Goal: Information Seeking & Learning: Check status

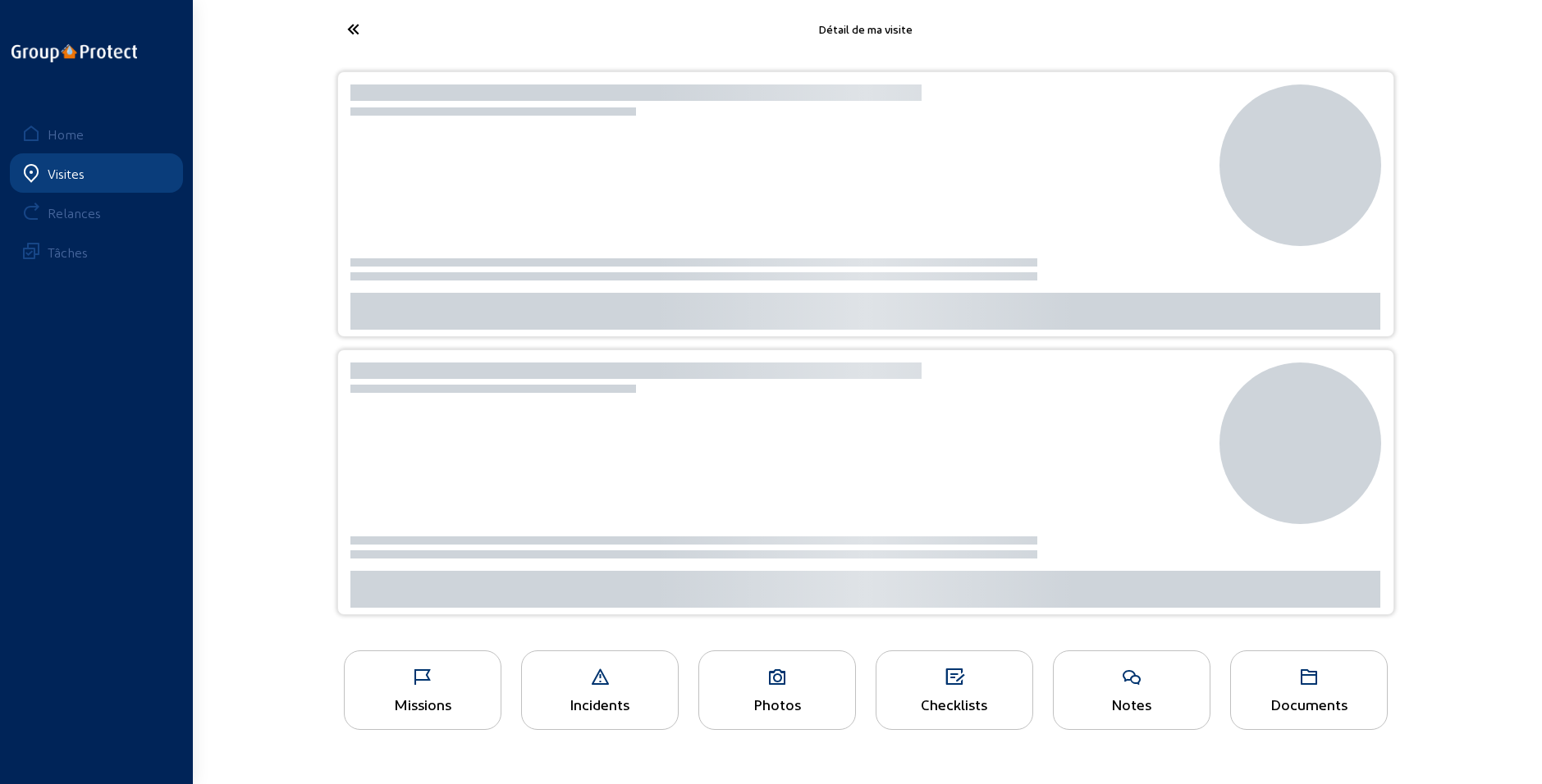
click at [348, 28] on icon at bounding box center [414, 29] width 151 height 29
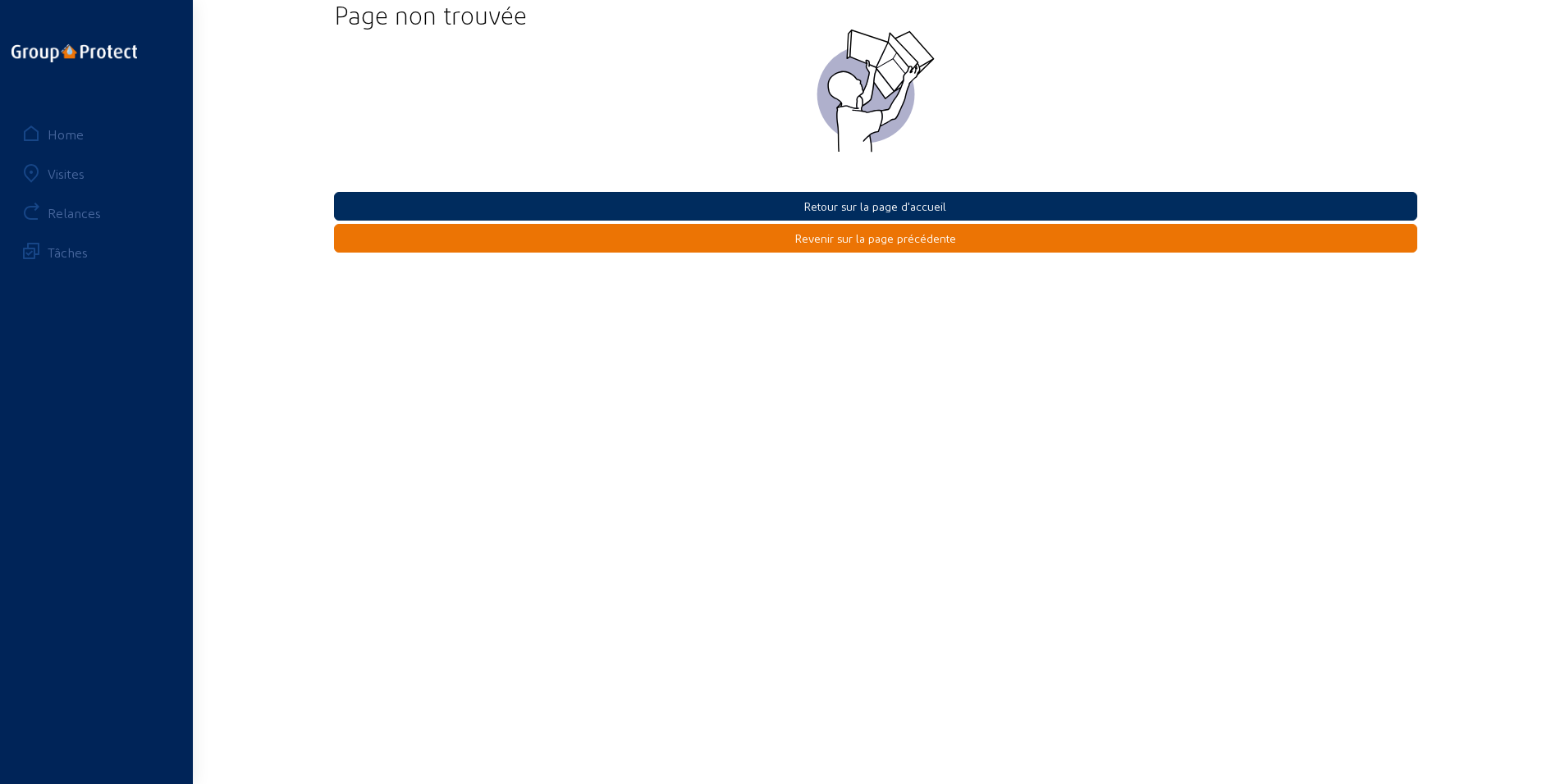
click at [846, 200] on button "Retour sur la page d'accueil" at bounding box center [875, 206] width 1083 height 29
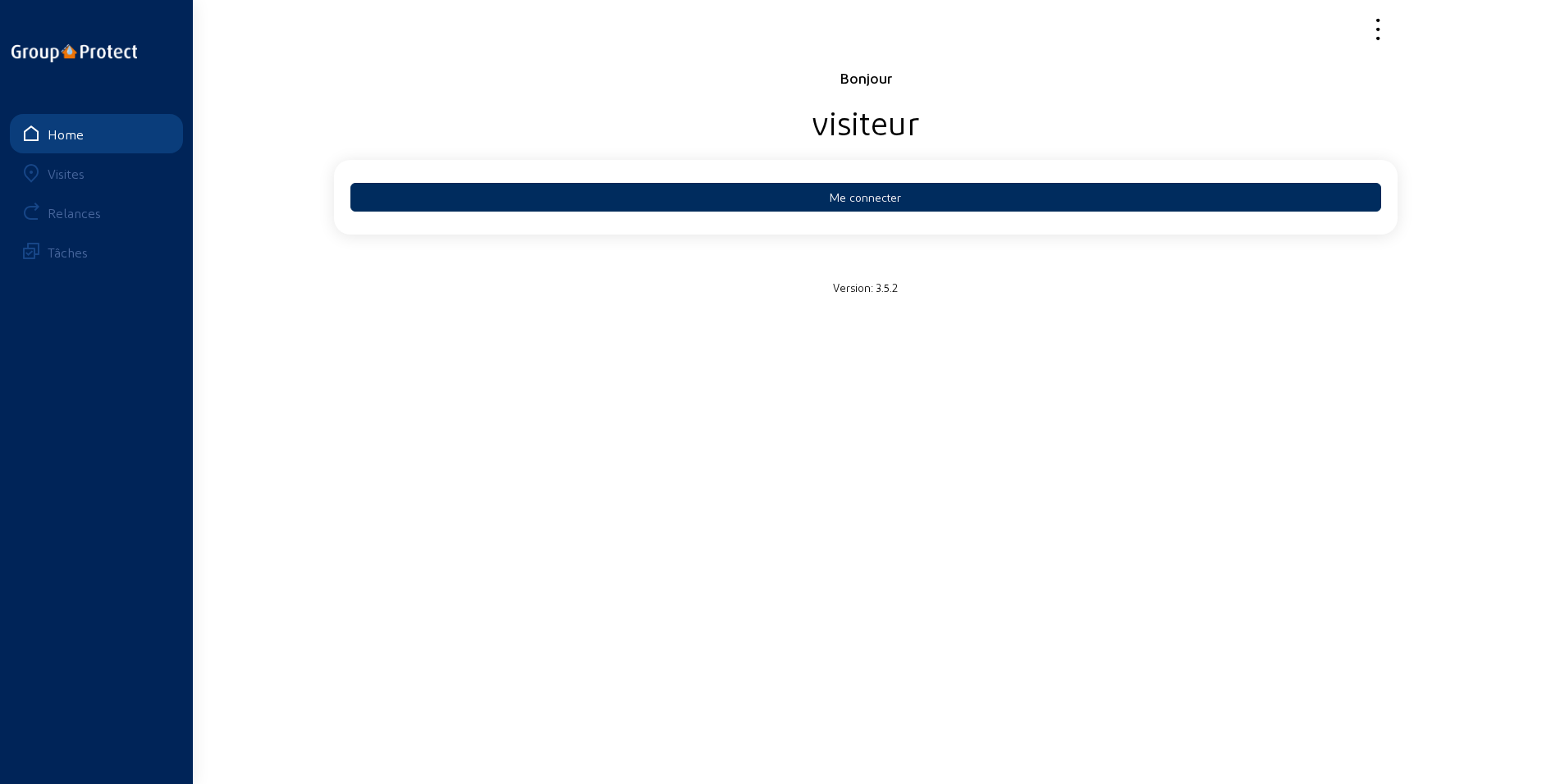
click at [837, 202] on button "Me connecter" at bounding box center [865, 197] width 1030 height 29
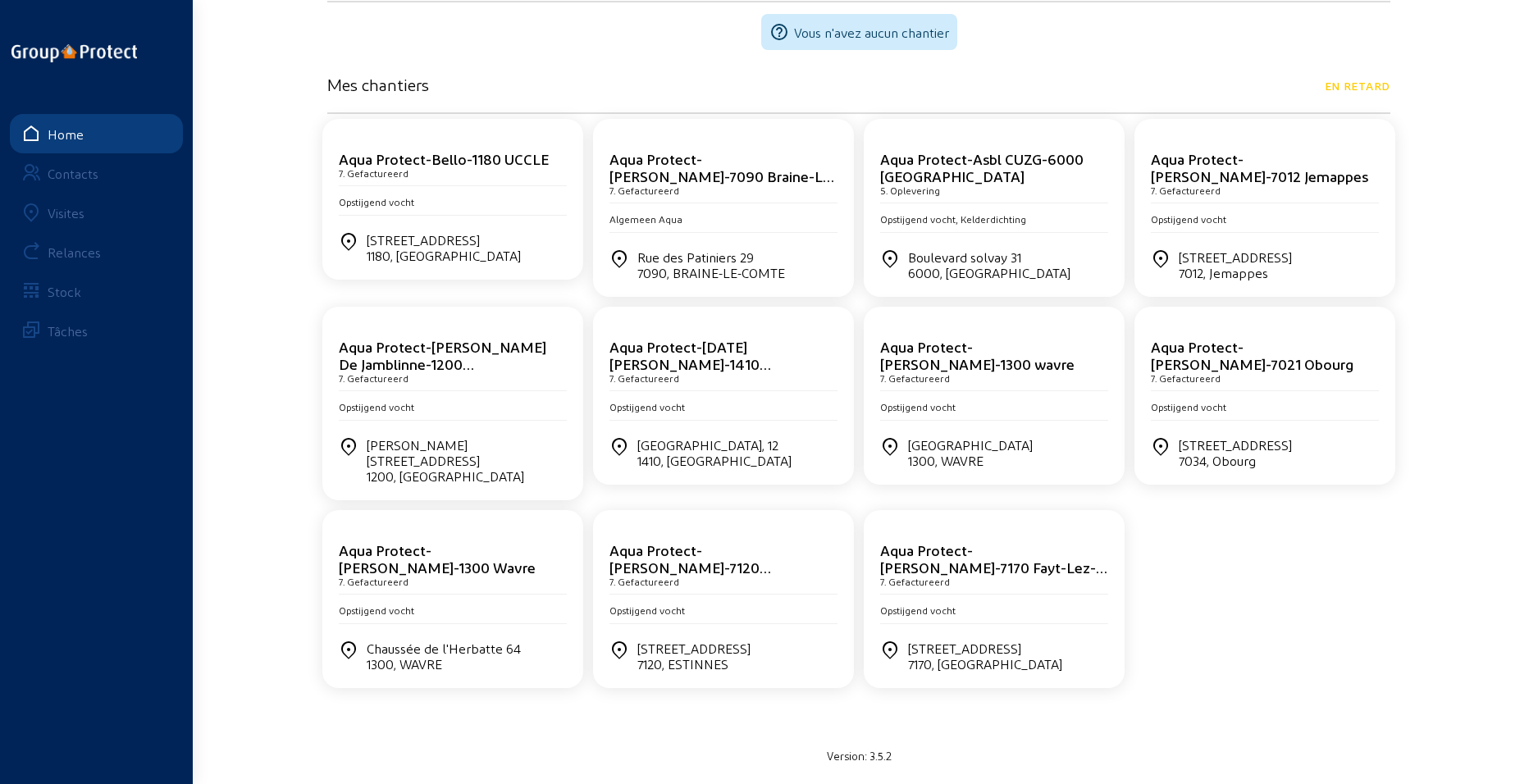
scroll to position [523, 0]
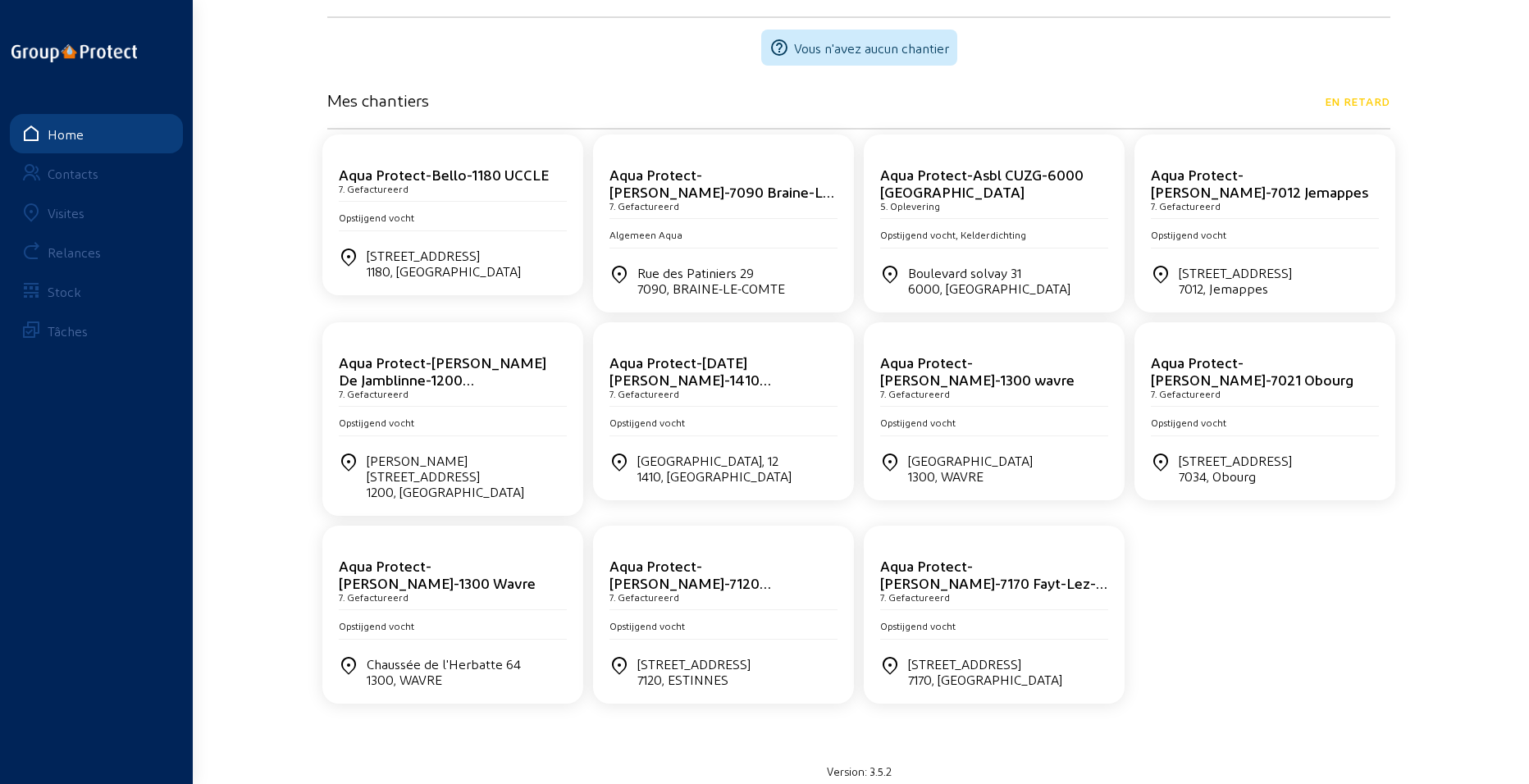
click at [672, 365] on cam-card-title "Aqua Protect-[DATE][PERSON_NAME]-1410 [GEOGRAPHIC_DATA]" at bounding box center [690, 379] width 162 height 51
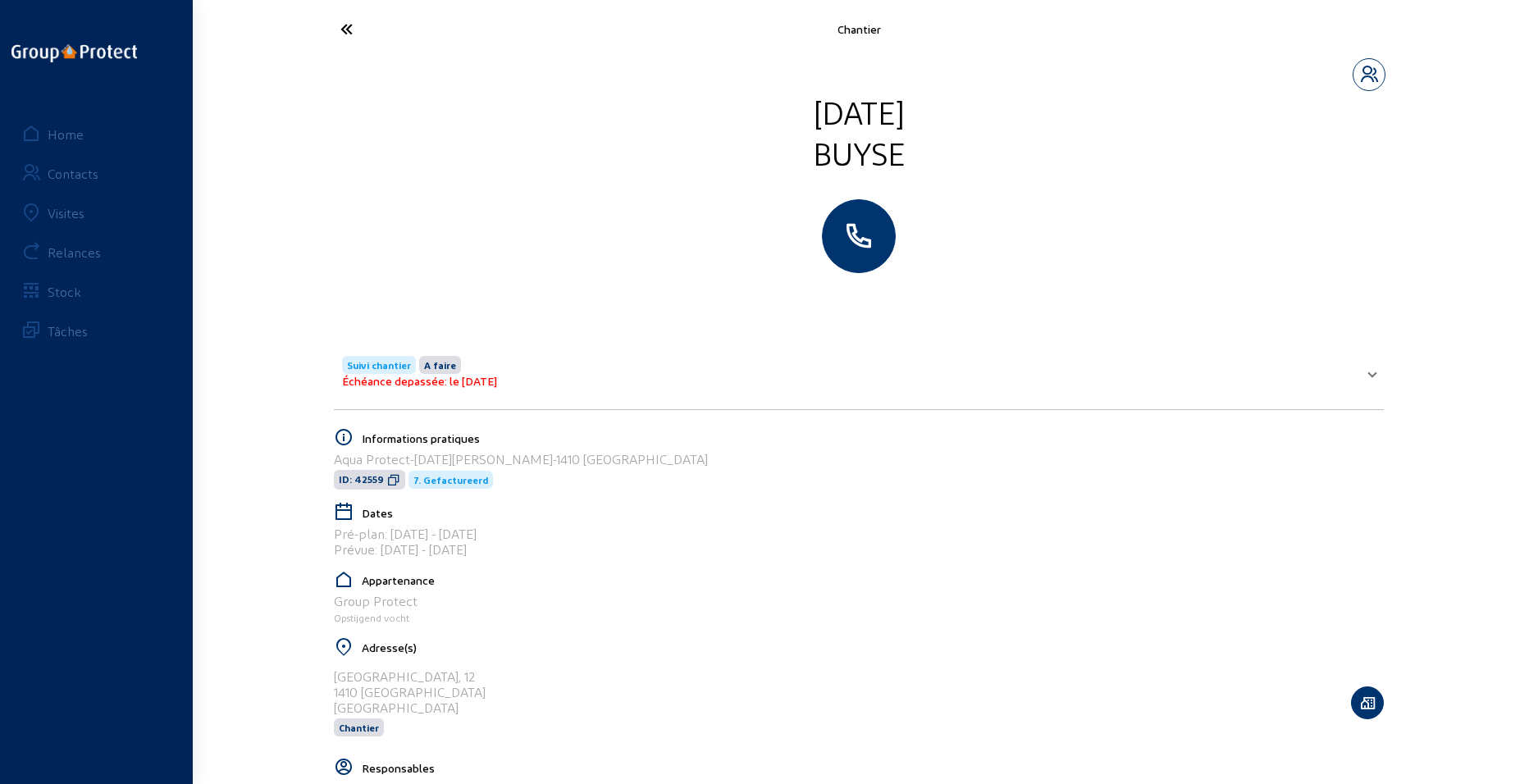
click at [390, 363] on span "Suivi chantier" at bounding box center [379, 365] width 64 height 12
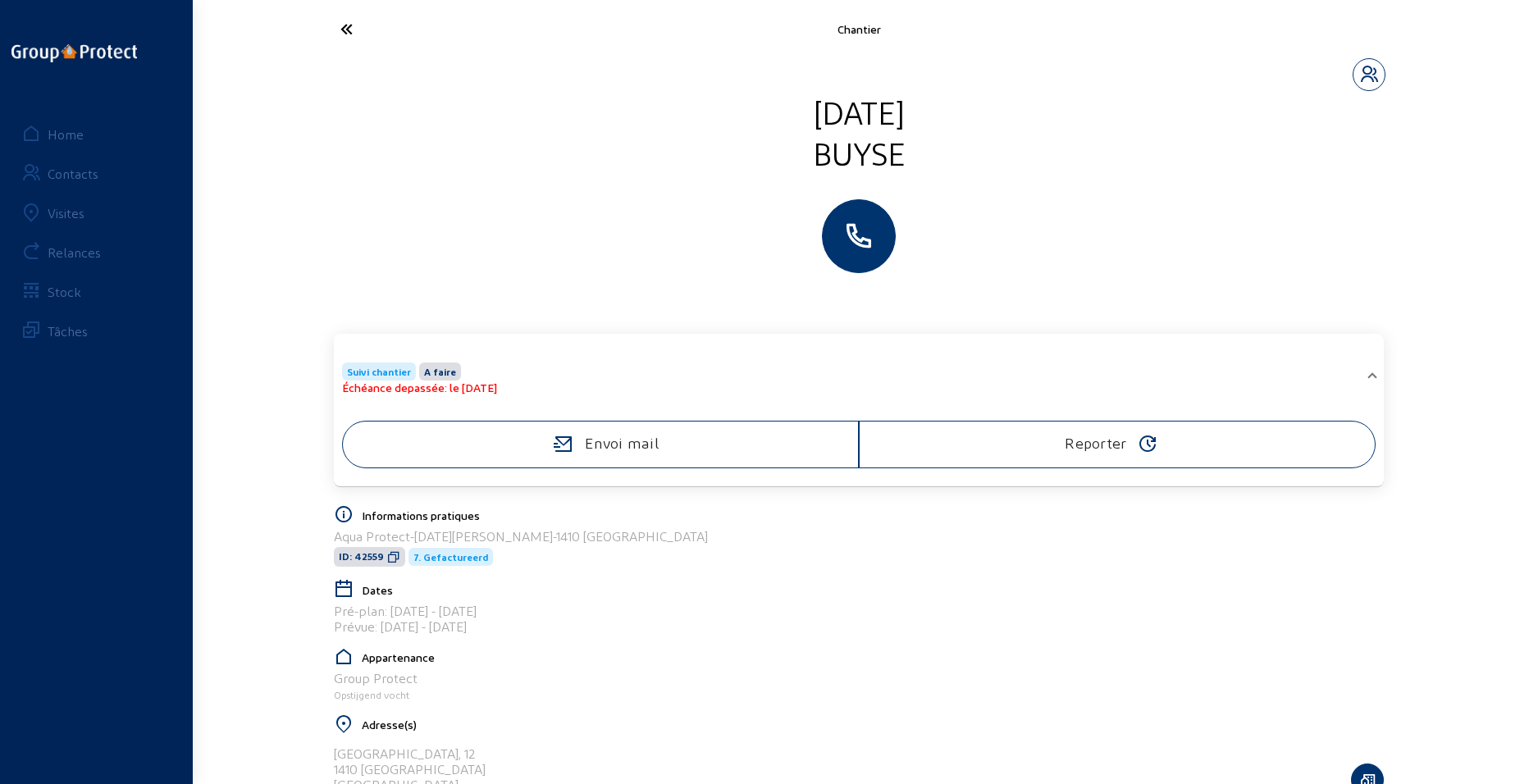
click at [390, 363] on span "Suivi chantier" at bounding box center [379, 371] width 74 height 18
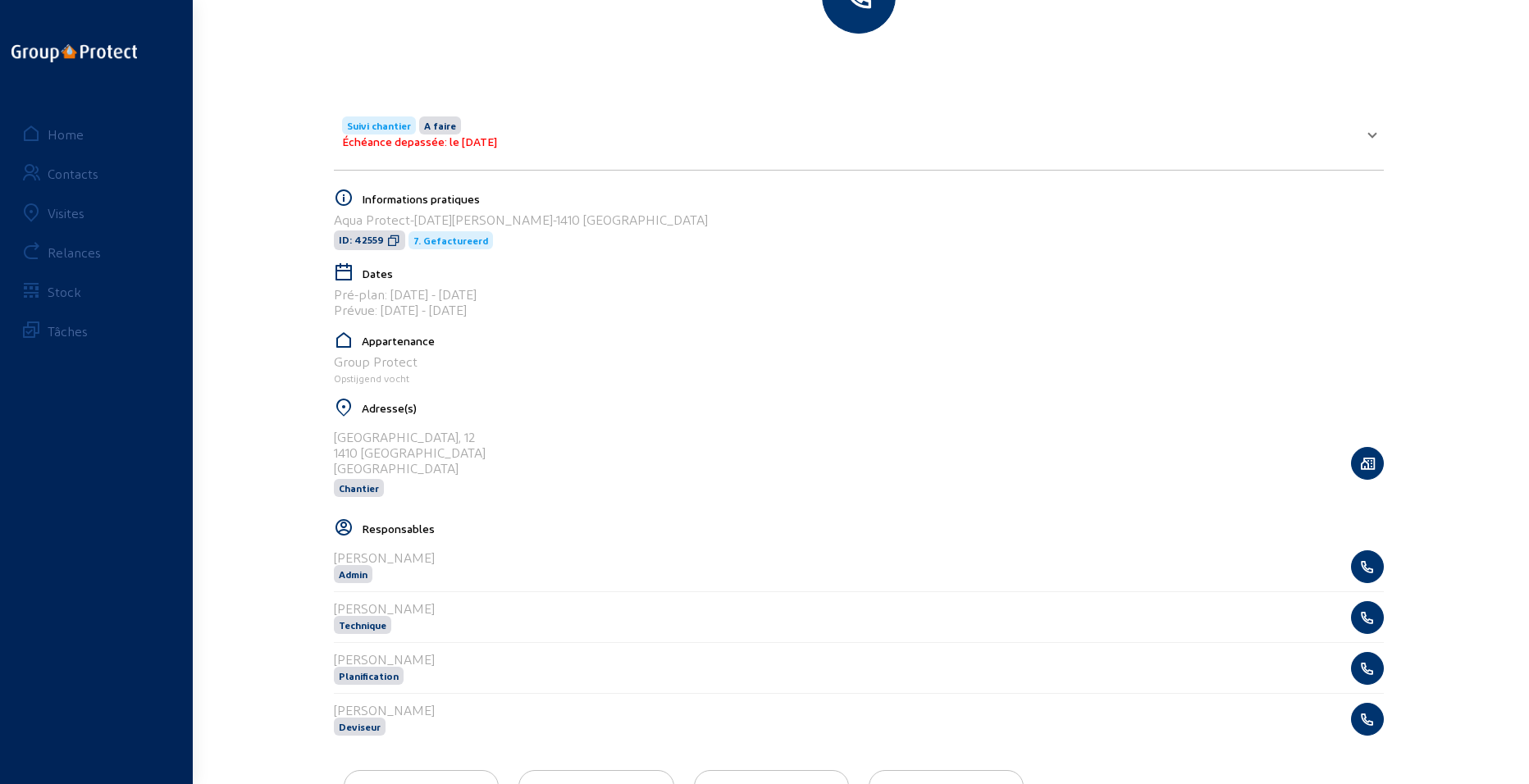
scroll to position [246, 0]
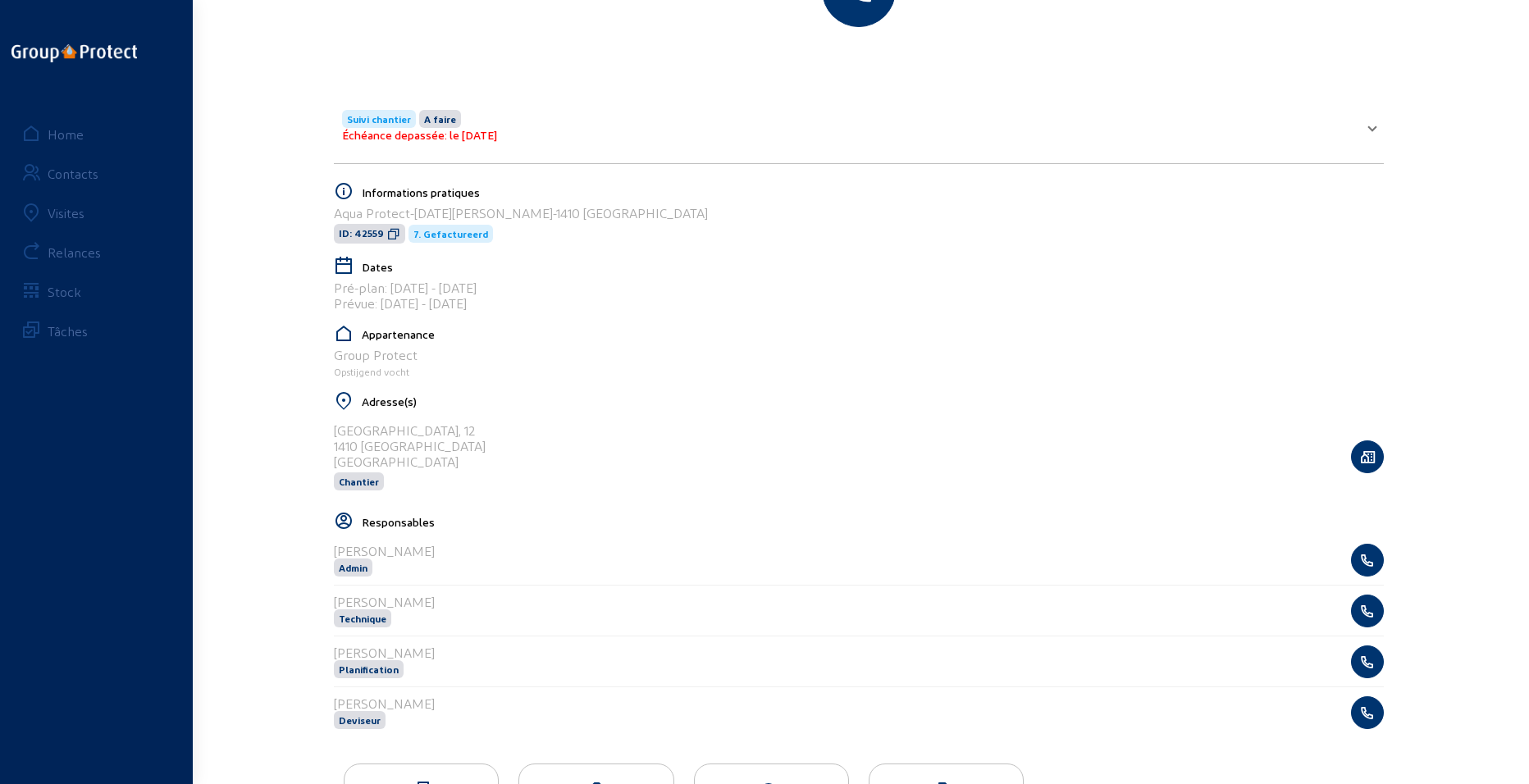
click at [210, 89] on div "[PERSON_NAME][DATE] Suivi chantier A faire Échéance depassée: le [DATE] Envoi m…" at bounding box center [764, 317] width 1529 height 1126
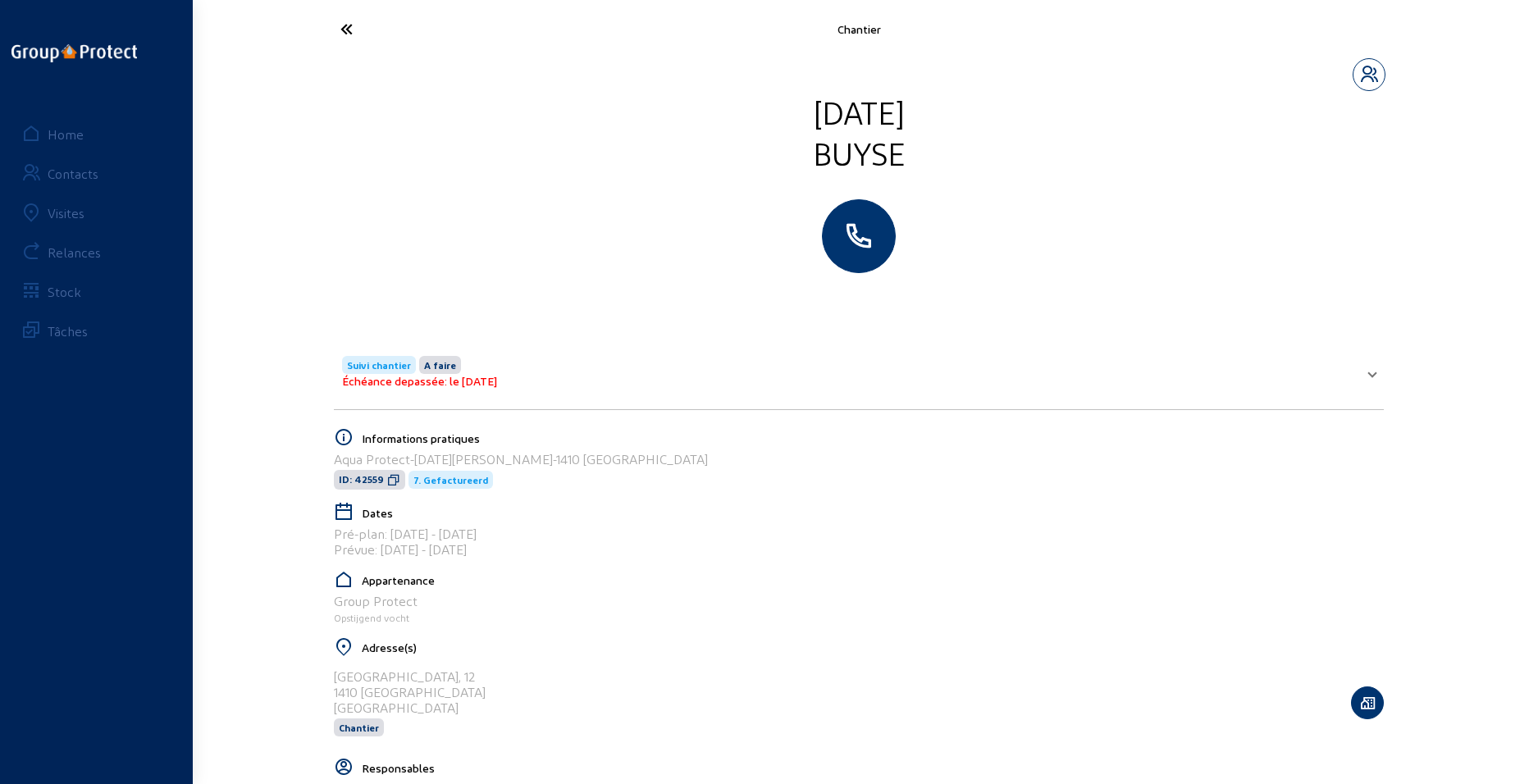
click at [349, 30] on icon at bounding box center [407, 29] width 151 height 29
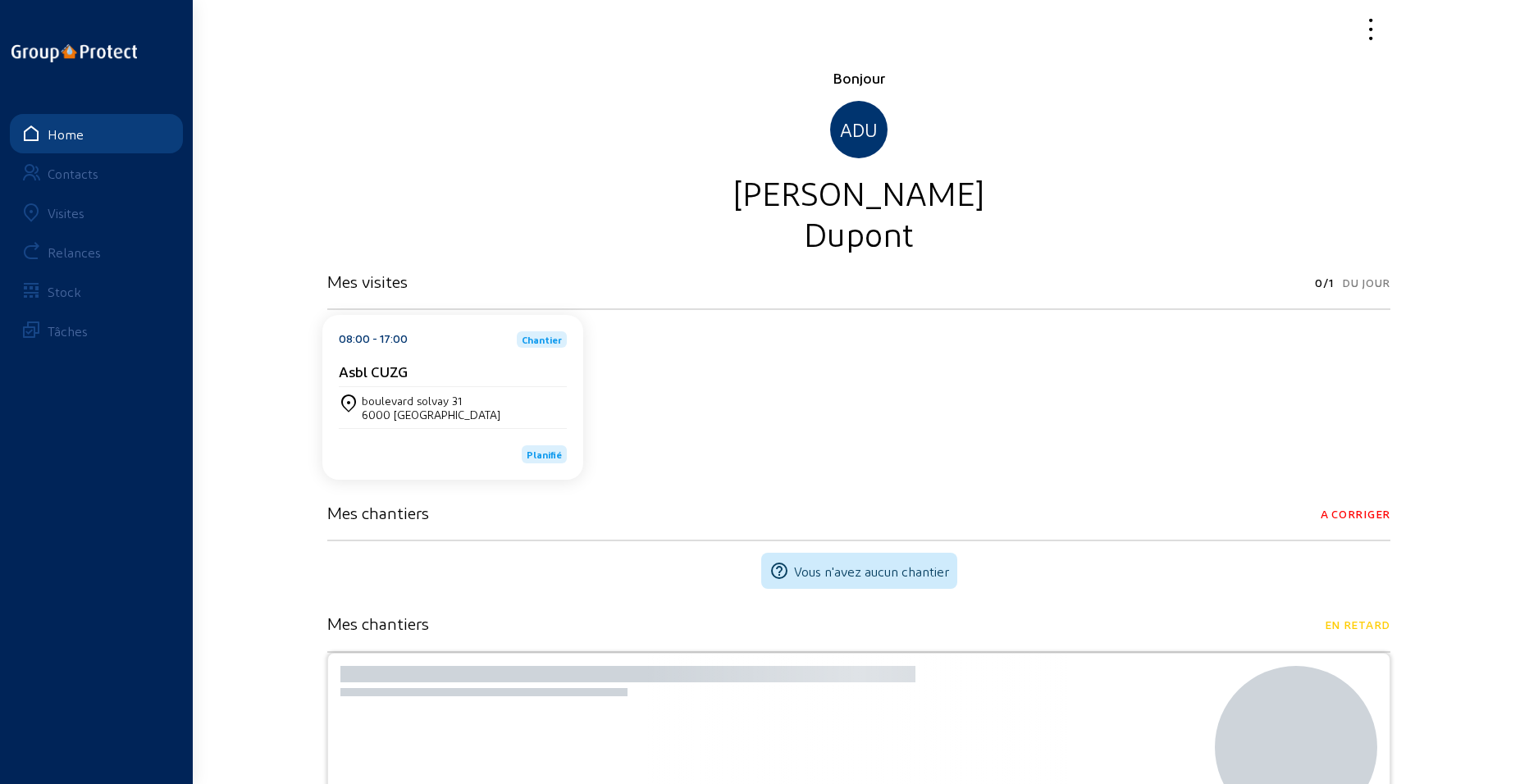
click at [92, 210] on link "Visites" at bounding box center [97, 212] width 173 height 40
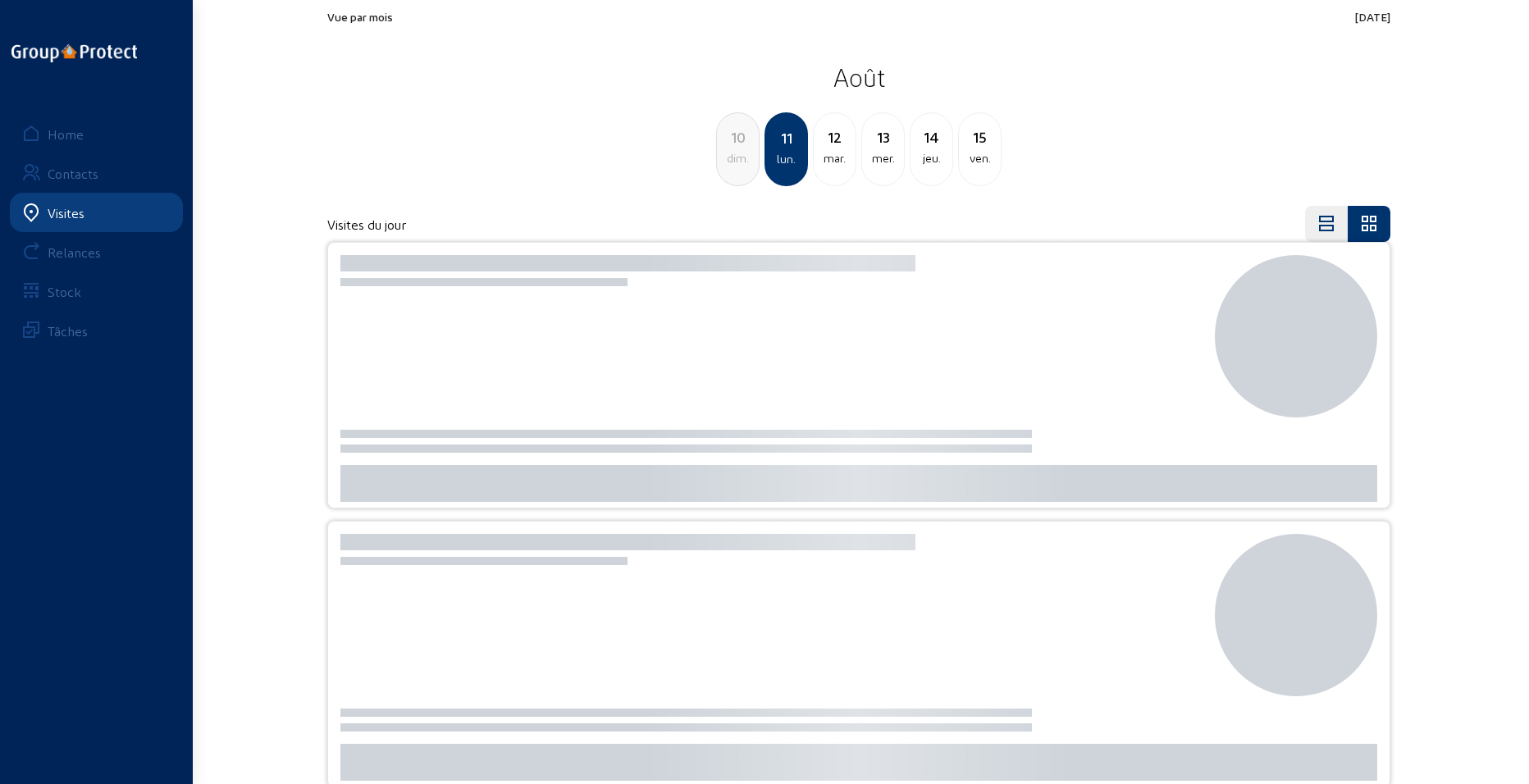
click at [734, 139] on div "10" at bounding box center [738, 136] width 42 height 23
click at [734, 139] on div "9" at bounding box center [738, 136] width 42 height 23
click at [734, 139] on div "8" at bounding box center [738, 136] width 42 height 23
click at [734, 139] on div "6" at bounding box center [738, 136] width 42 height 23
click at [734, 139] on div "5" at bounding box center [738, 136] width 42 height 23
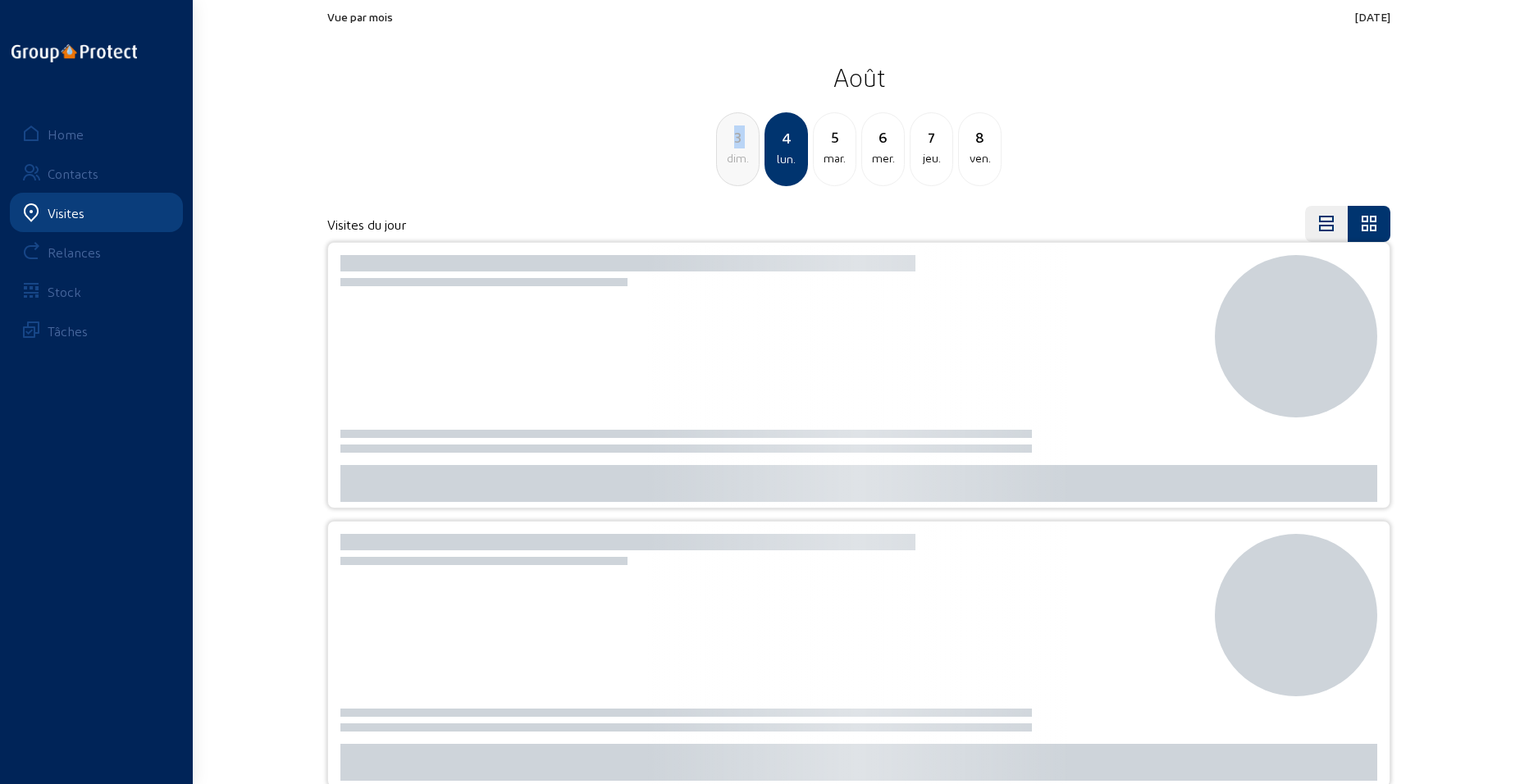
click at [734, 139] on div "3" at bounding box center [738, 136] width 42 height 23
click at [734, 139] on div "2" at bounding box center [738, 136] width 42 height 23
click at [734, 139] on div "31" at bounding box center [738, 136] width 42 height 23
click at [734, 139] on div "30" at bounding box center [738, 136] width 42 height 23
click at [734, 139] on div "28" at bounding box center [738, 136] width 42 height 23
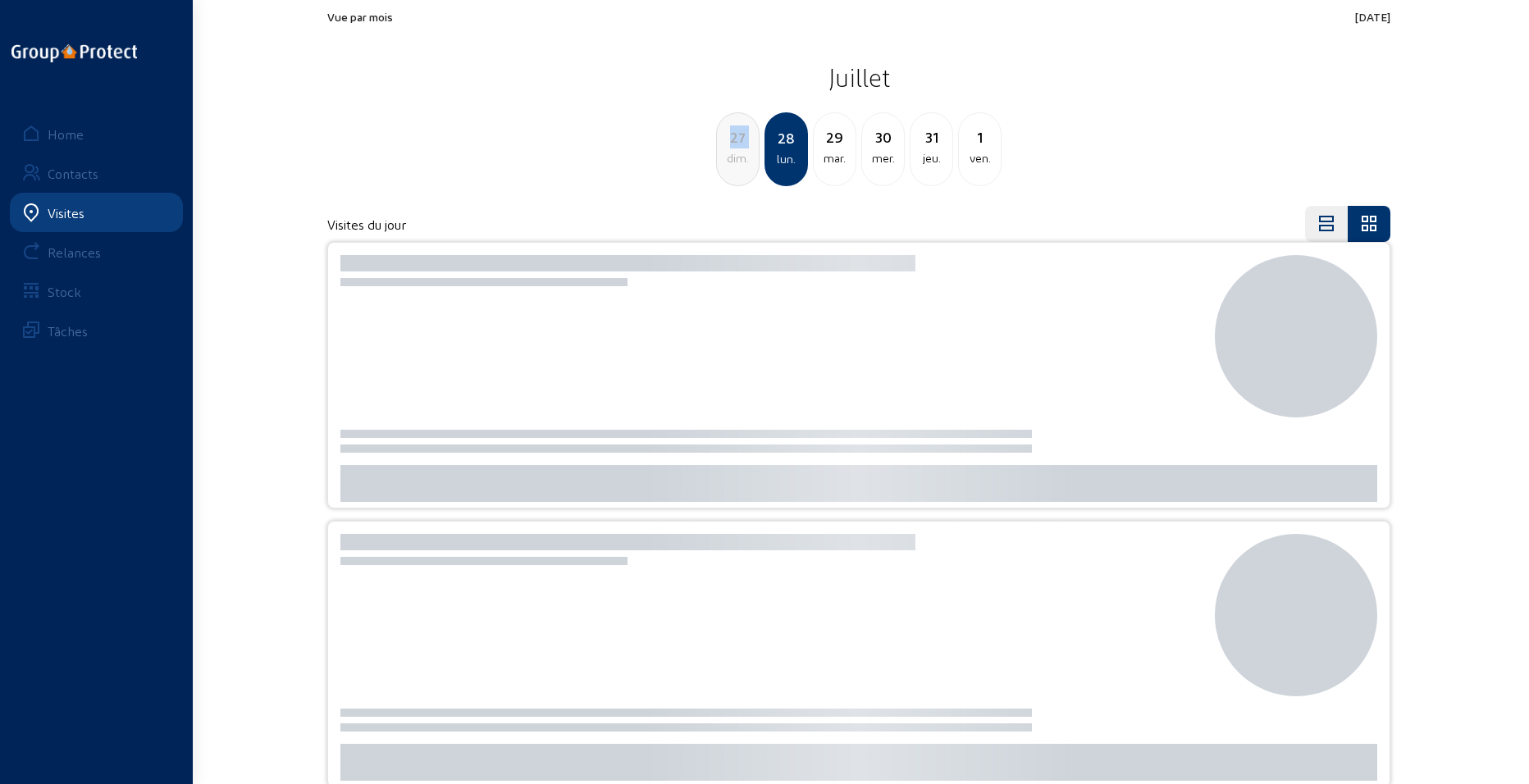
click at [734, 139] on div "27" at bounding box center [738, 136] width 42 height 23
click at [734, 139] on div "26" at bounding box center [738, 136] width 42 height 23
click at [734, 138] on div "24" at bounding box center [738, 136] width 42 height 23
click at [734, 138] on div "23" at bounding box center [738, 136] width 42 height 23
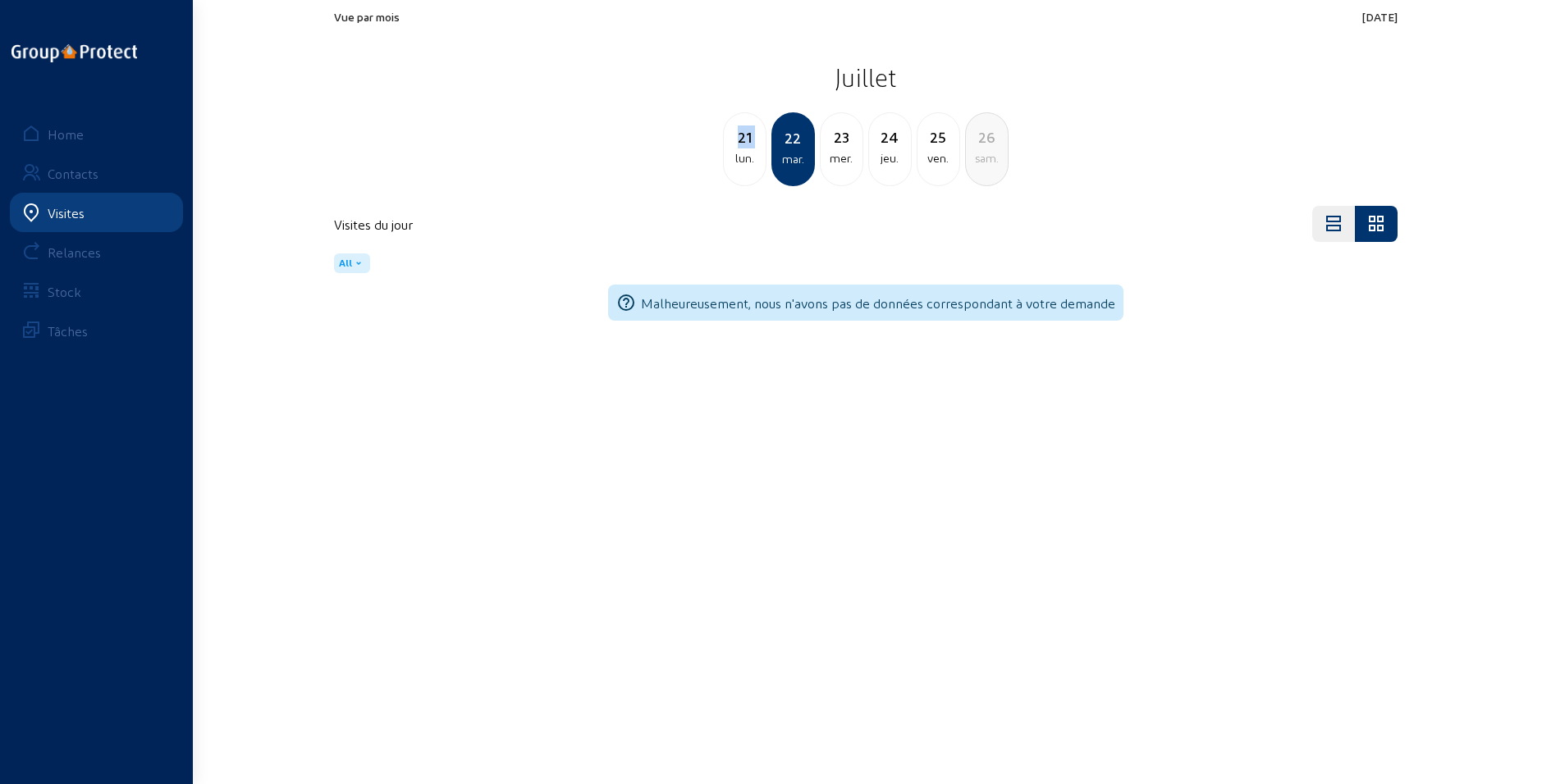
click at [734, 138] on div "21" at bounding box center [745, 136] width 42 height 23
click at [734, 138] on div "20" at bounding box center [745, 136] width 42 height 23
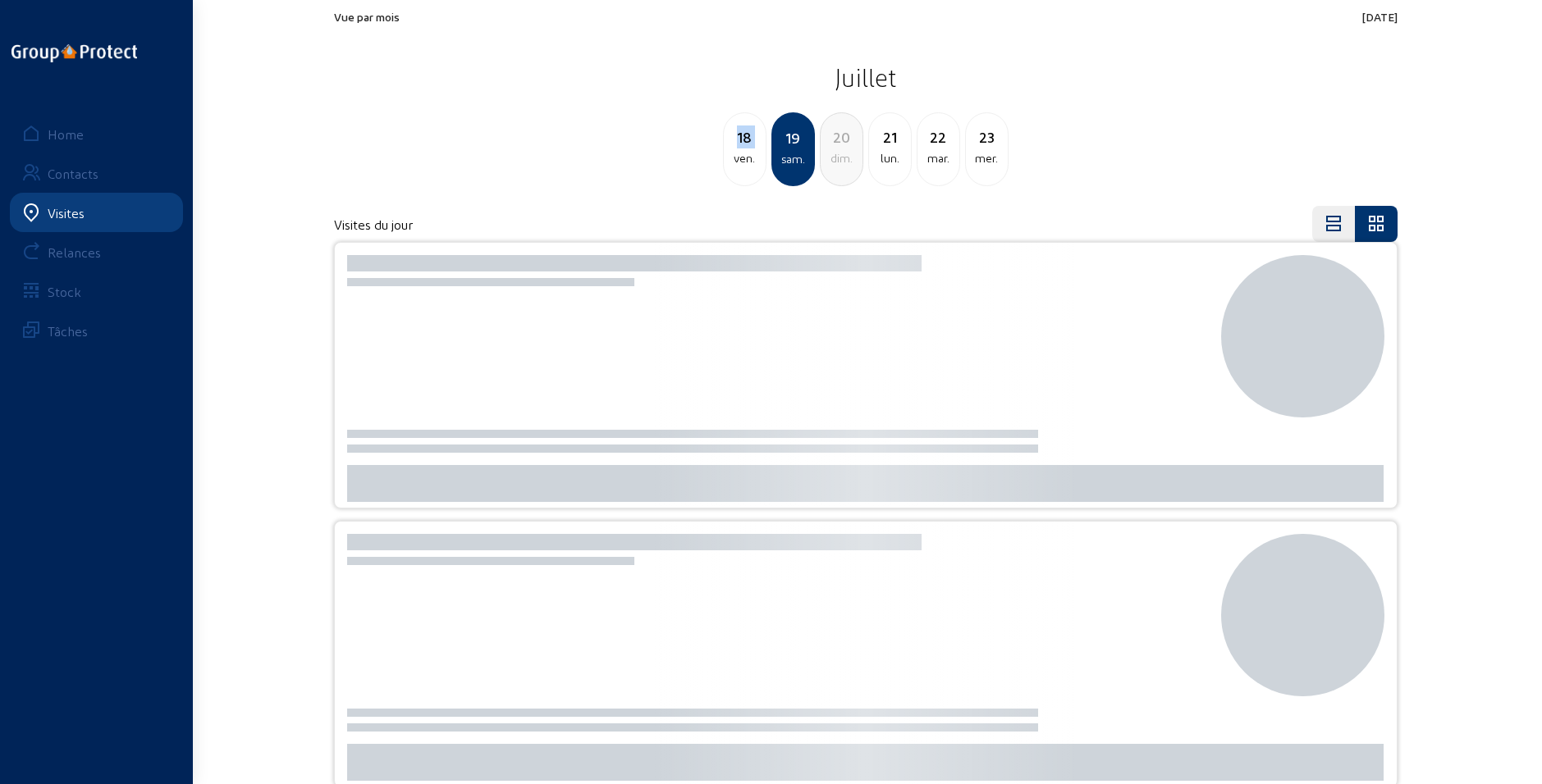
click at [734, 138] on div "18" at bounding box center [745, 136] width 42 height 23
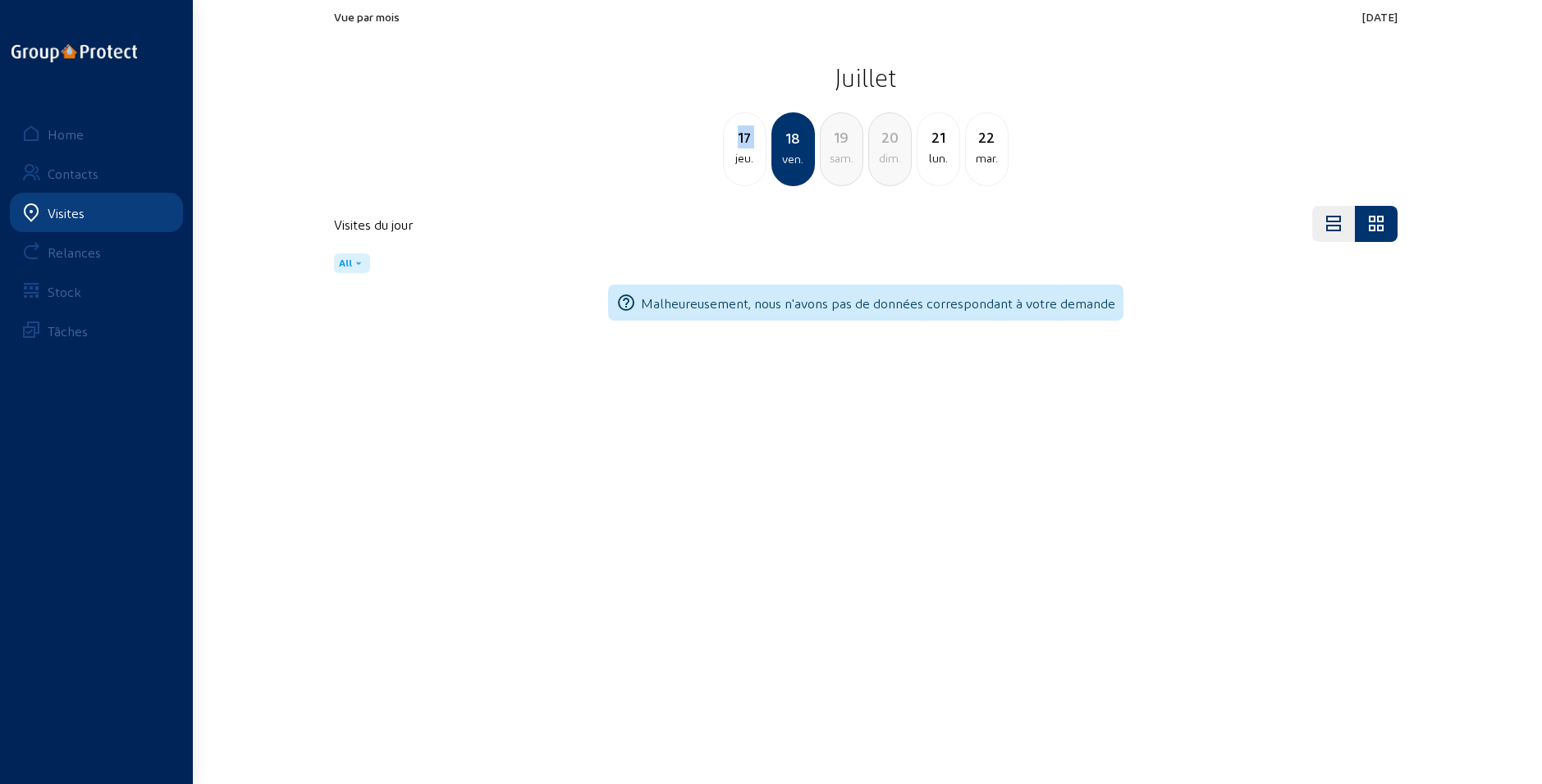
click at [734, 138] on div "17" at bounding box center [745, 136] width 42 height 23
click at [734, 138] on div "15" at bounding box center [745, 136] width 42 height 23
click at [734, 138] on div "14" at bounding box center [745, 136] width 42 height 23
click at [734, 138] on div "12" at bounding box center [745, 136] width 42 height 23
click at [734, 138] on div "11" at bounding box center [745, 136] width 42 height 23
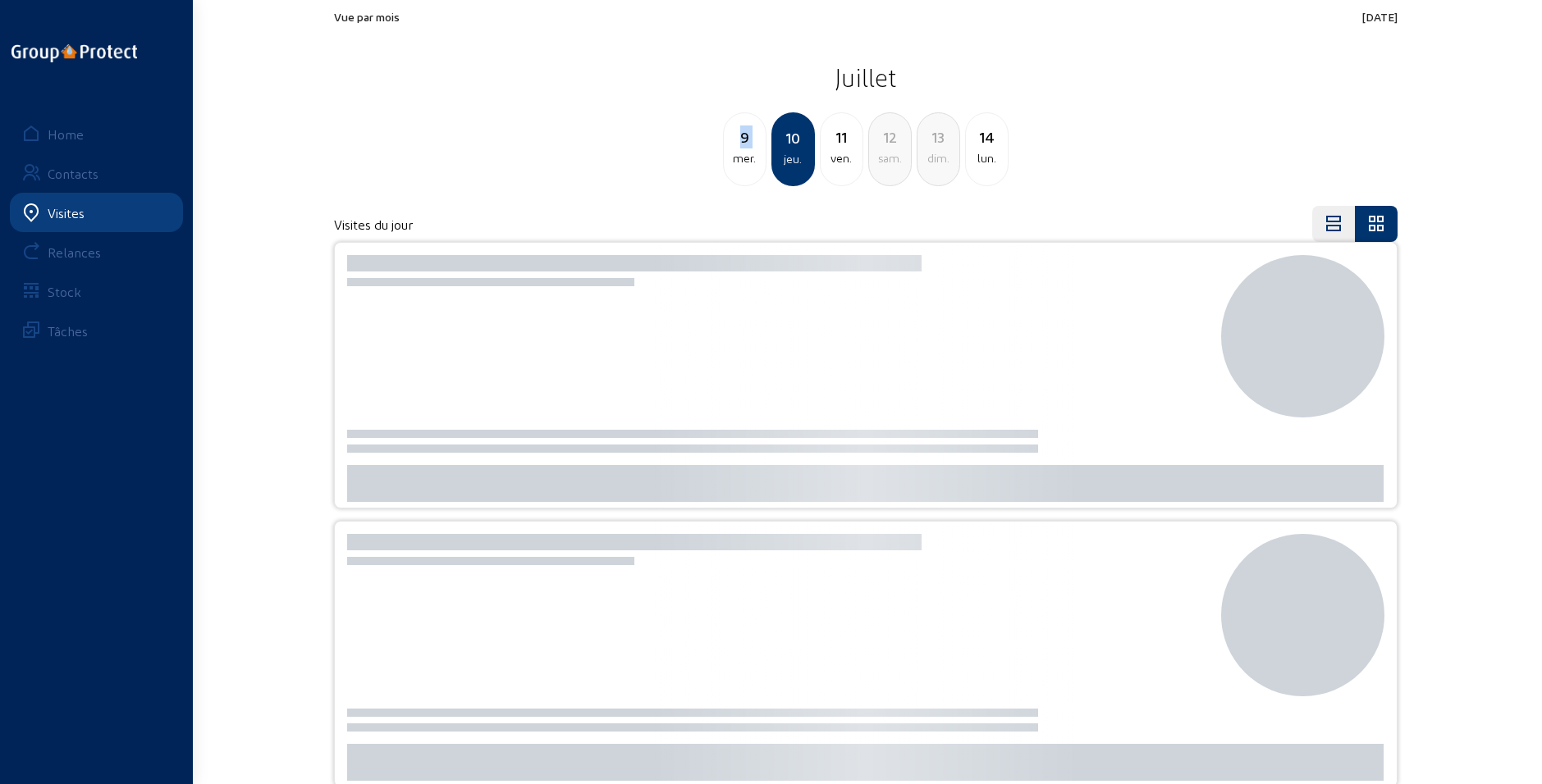
click at [734, 138] on div "9" at bounding box center [745, 136] width 42 height 23
click at [734, 138] on div "8" at bounding box center [745, 136] width 42 height 23
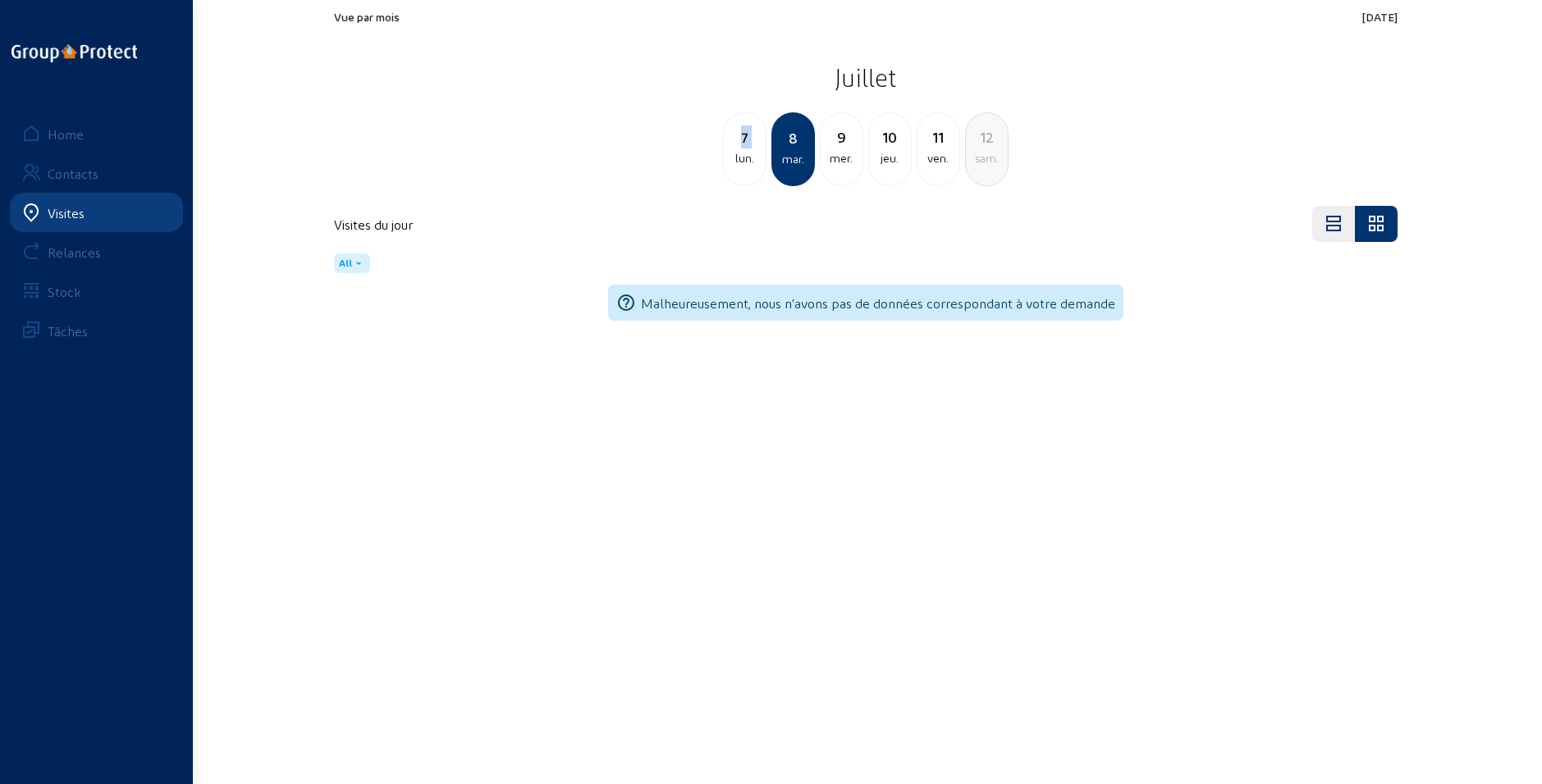
click at [734, 138] on div "7" at bounding box center [745, 136] width 42 height 23
click at [731, 161] on div "sam." at bounding box center [745, 157] width 42 height 19
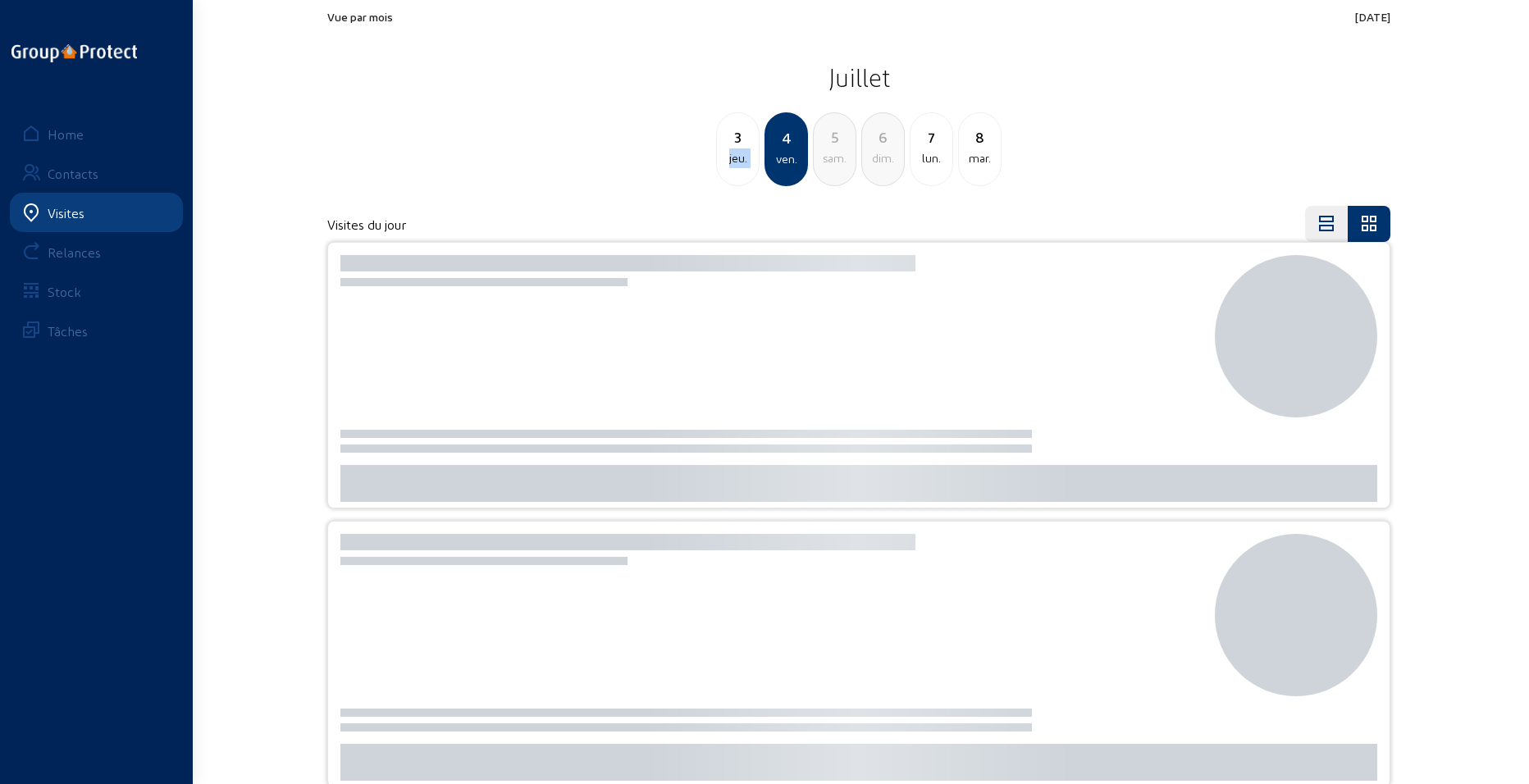
click at [731, 161] on div "jeu." at bounding box center [738, 157] width 42 height 19
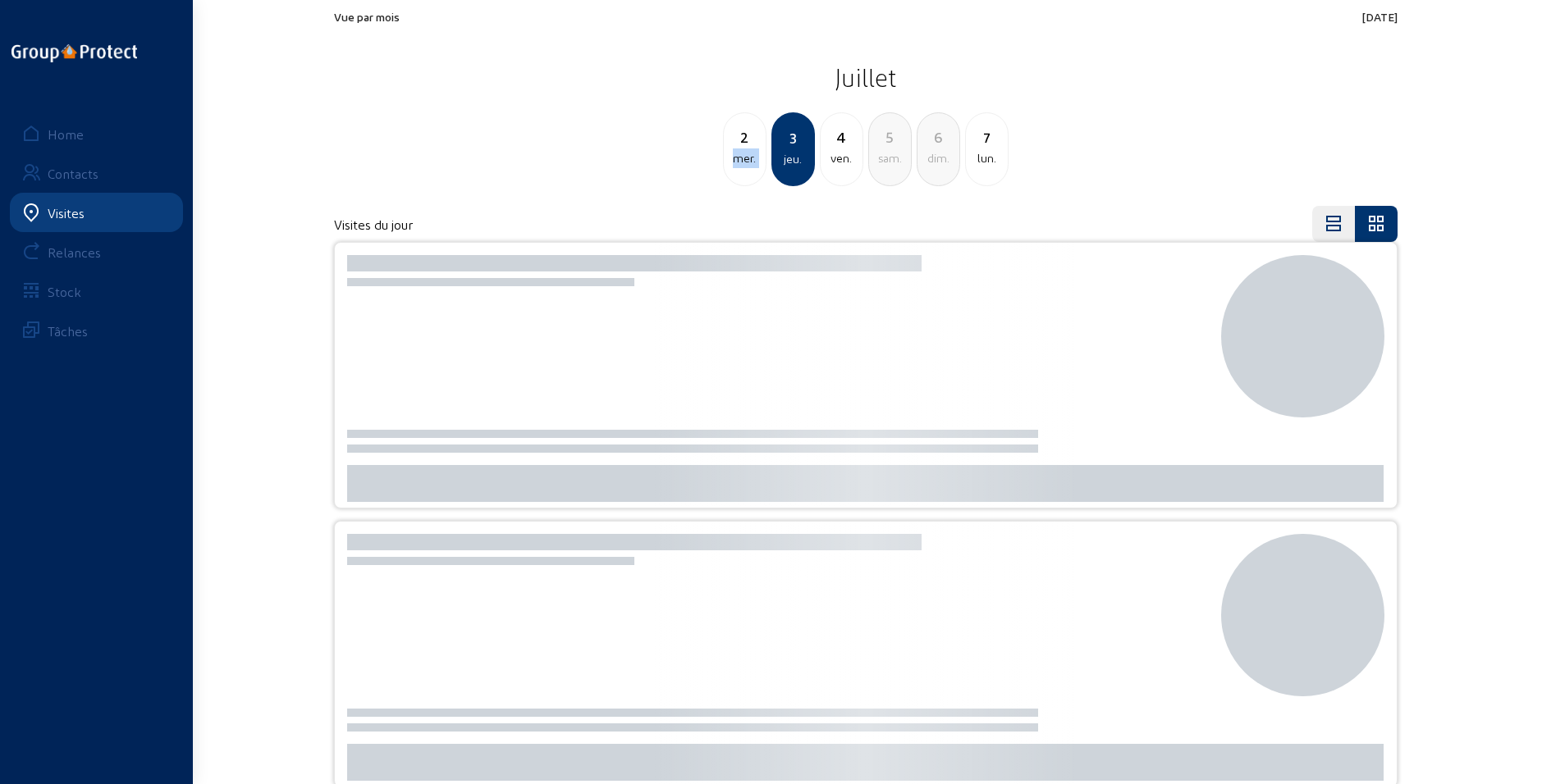
click at [731, 161] on div "mer." at bounding box center [745, 157] width 42 height 19
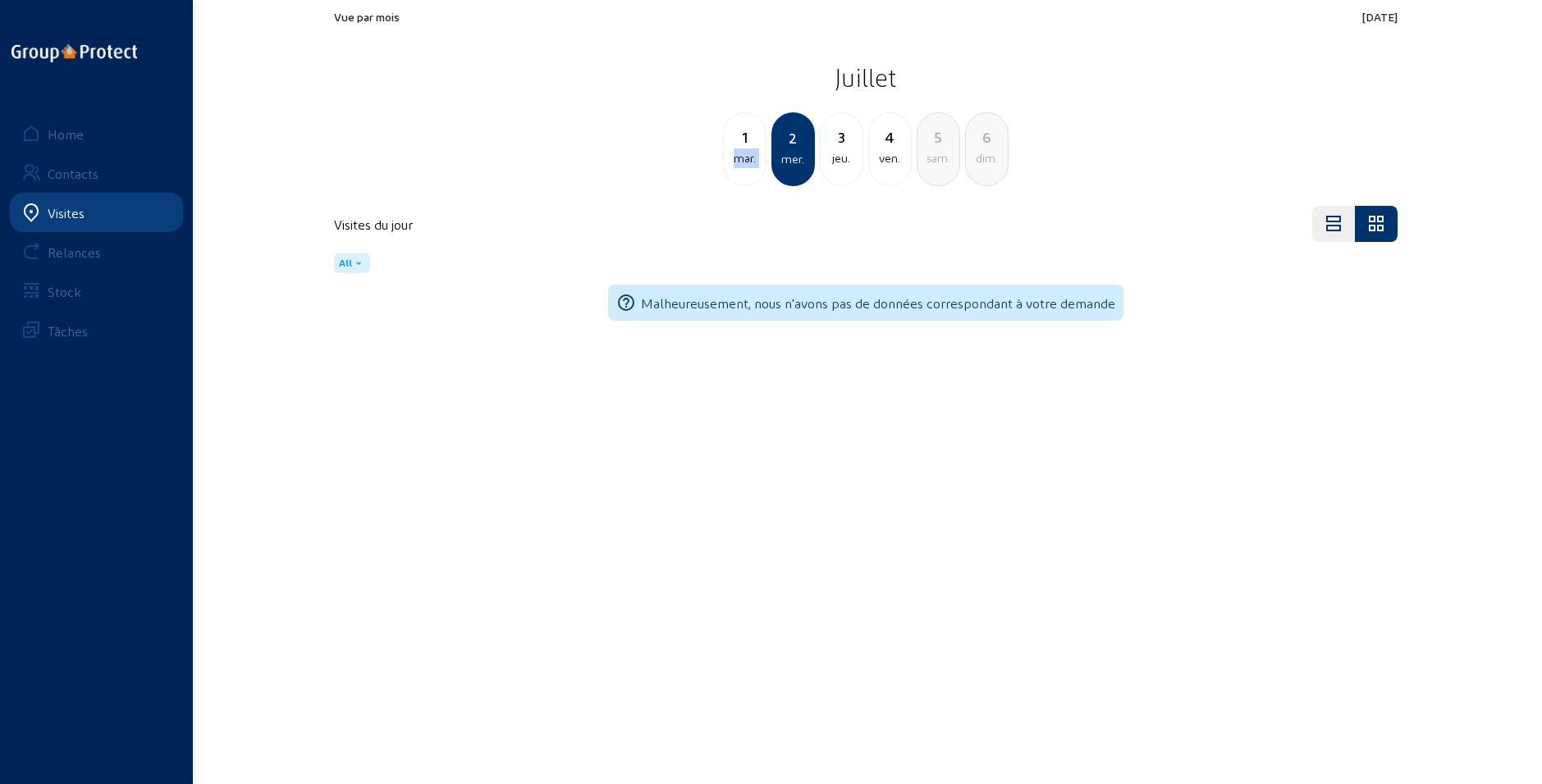
click at [731, 161] on div "mar." at bounding box center [745, 157] width 42 height 19
click at [731, 161] on div "dim." at bounding box center [745, 157] width 42 height 19
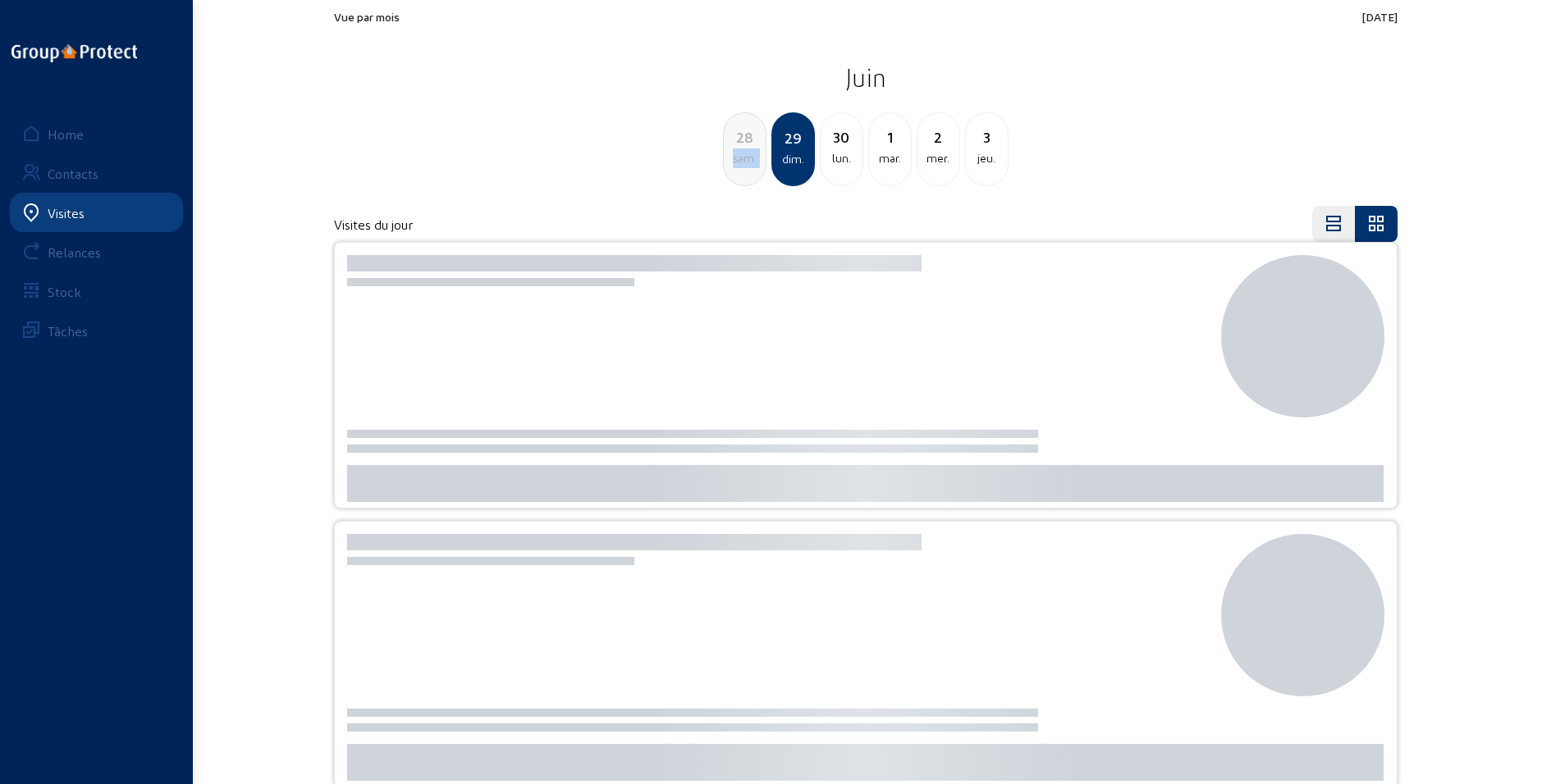
click at [731, 161] on div "sam." at bounding box center [745, 157] width 42 height 19
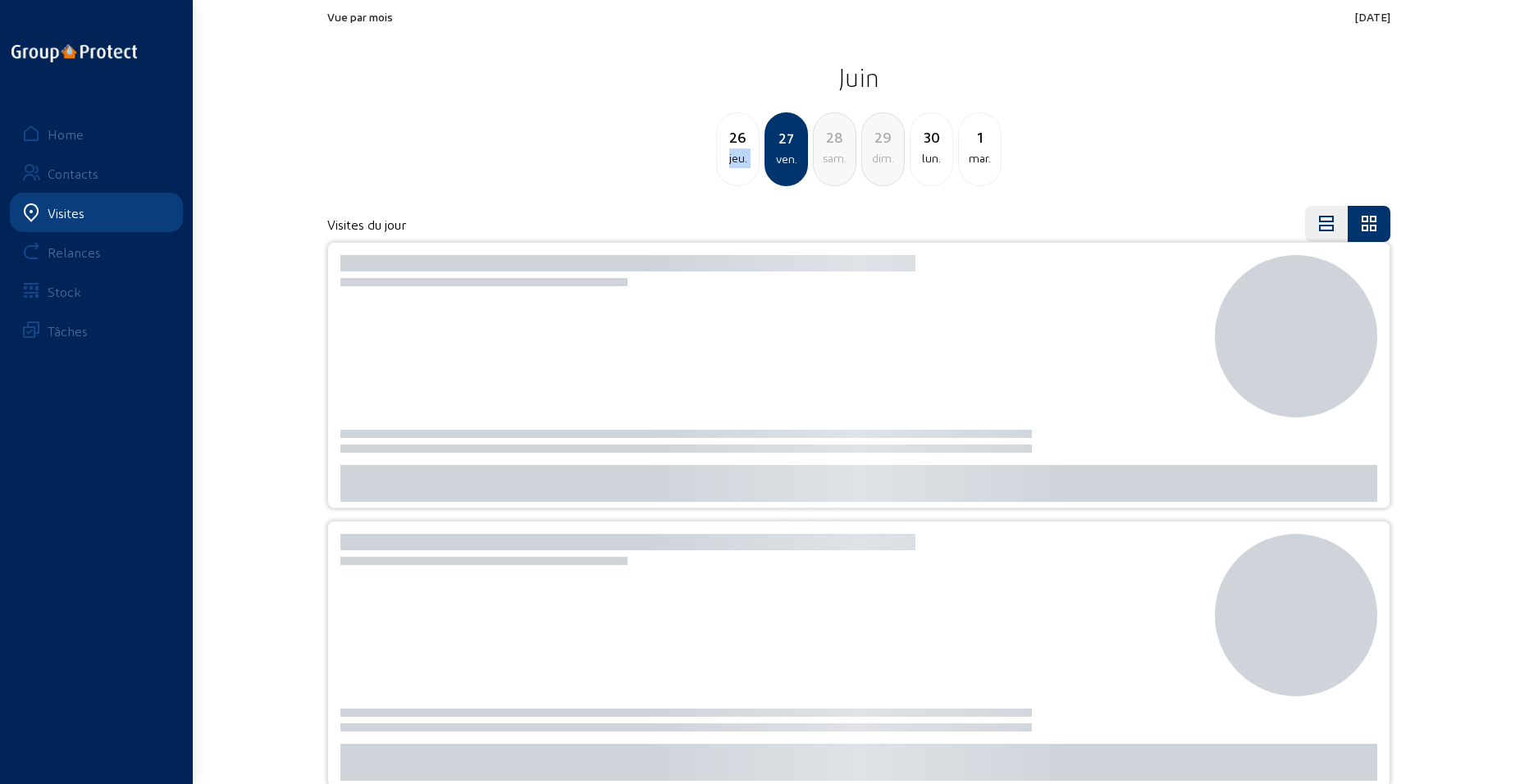
click at [731, 161] on div "jeu." at bounding box center [738, 157] width 42 height 19
click at [731, 161] on div "mer." at bounding box center [738, 157] width 42 height 19
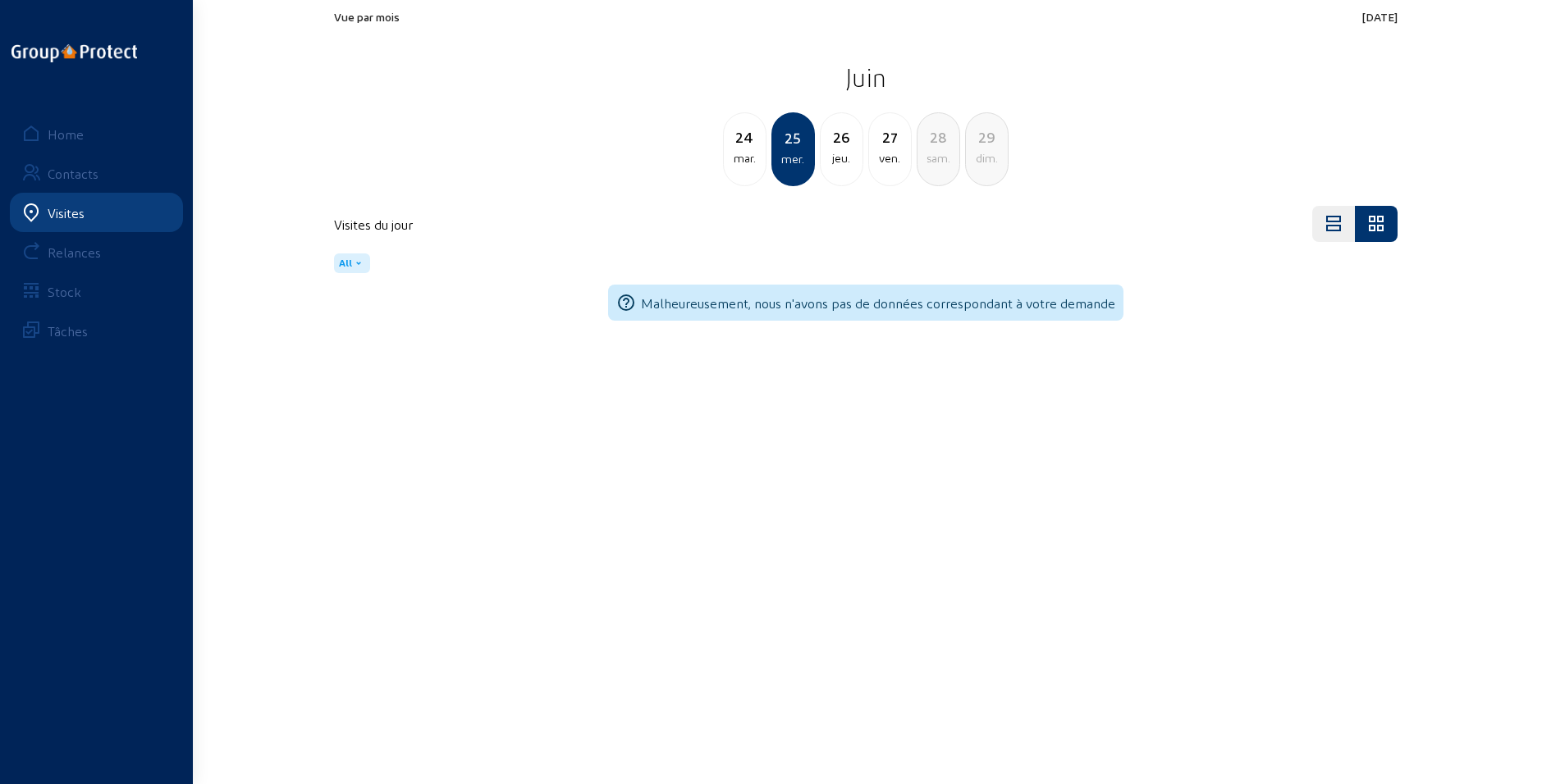
click at [731, 161] on div "mar." at bounding box center [745, 157] width 42 height 19
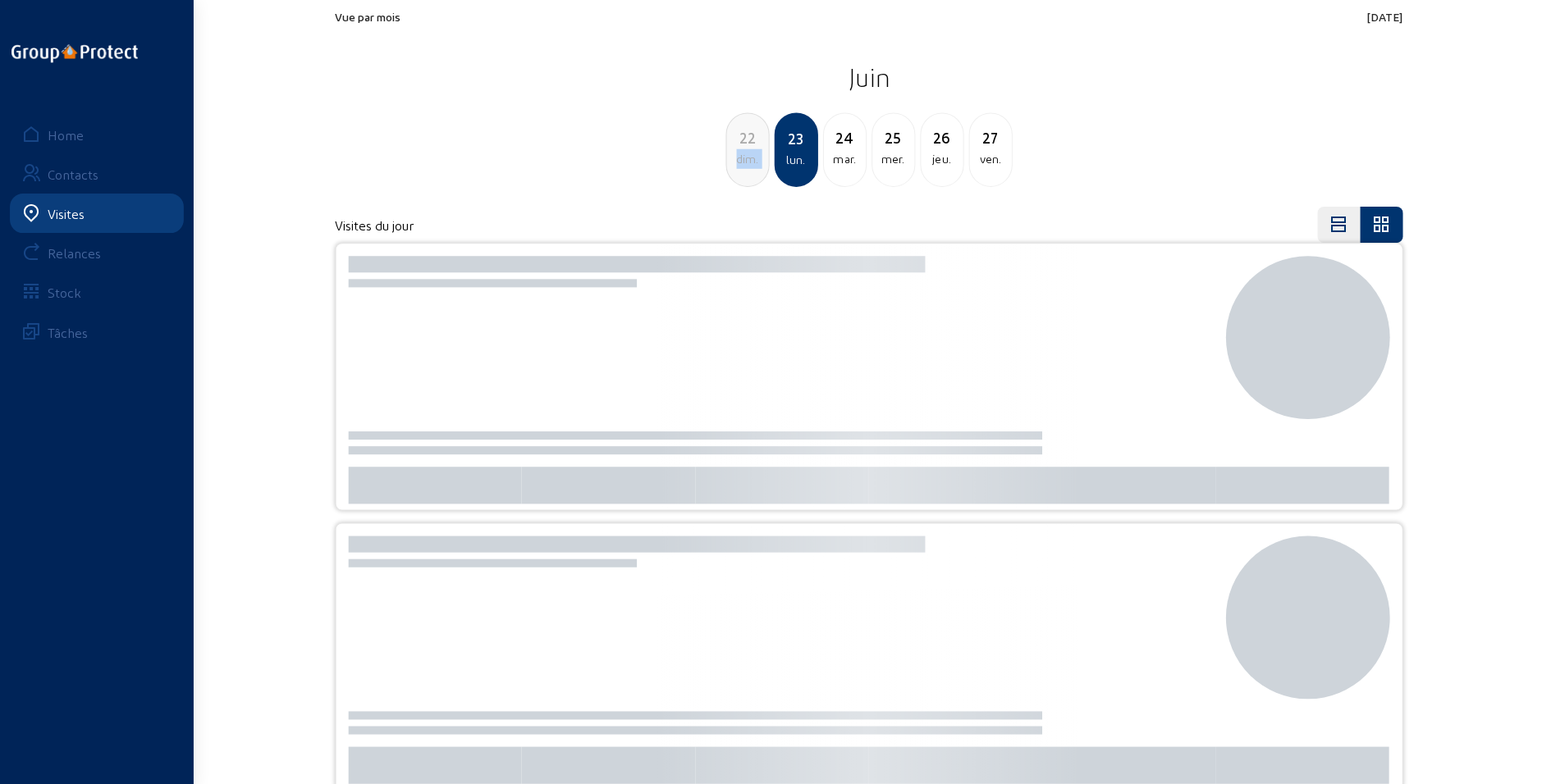
click at [731, 161] on div "dim." at bounding box center [745, 157] width 42 height 19
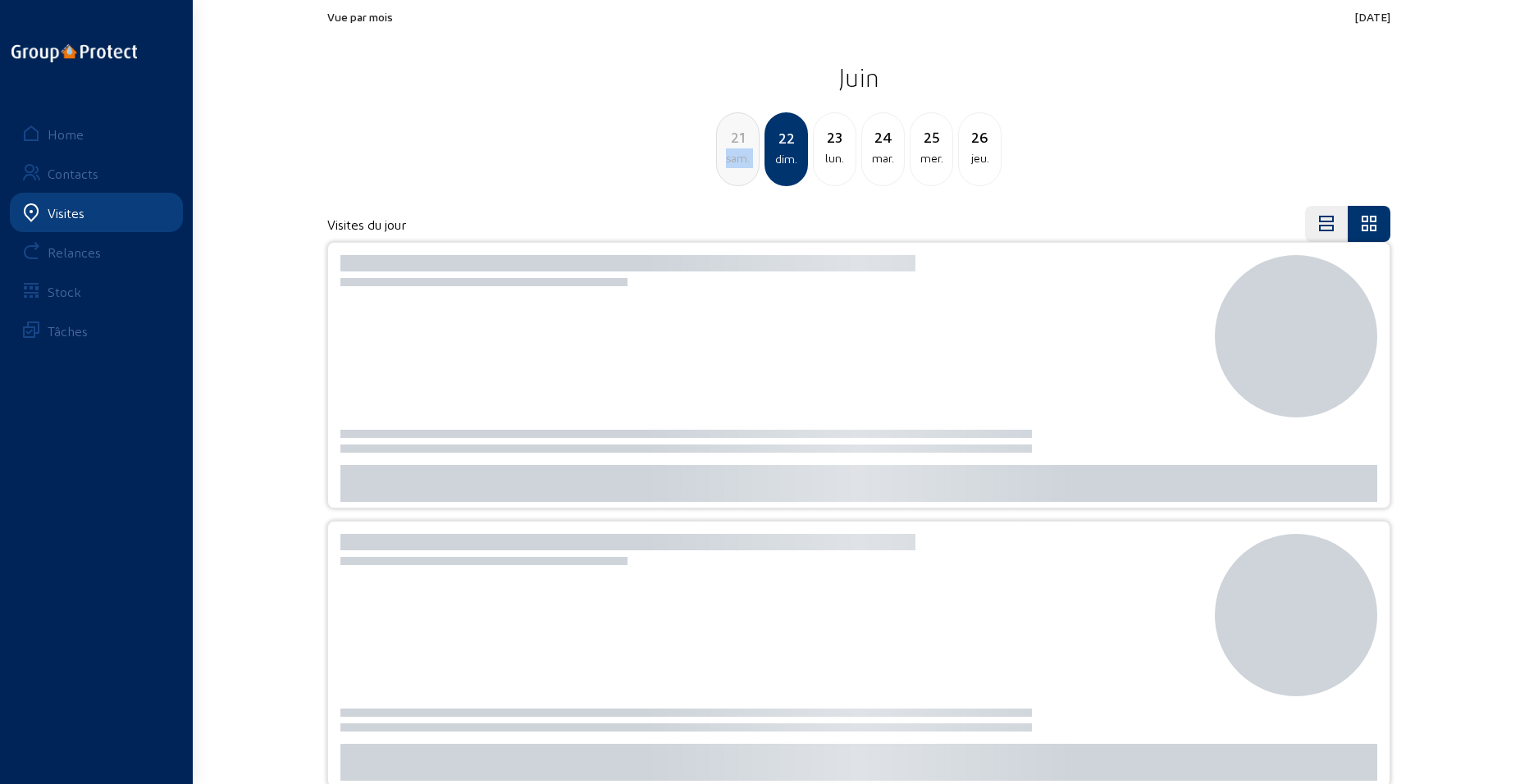
click at [731, 161] on div "sam." at bounding box center [738, 157] width 42 height 19
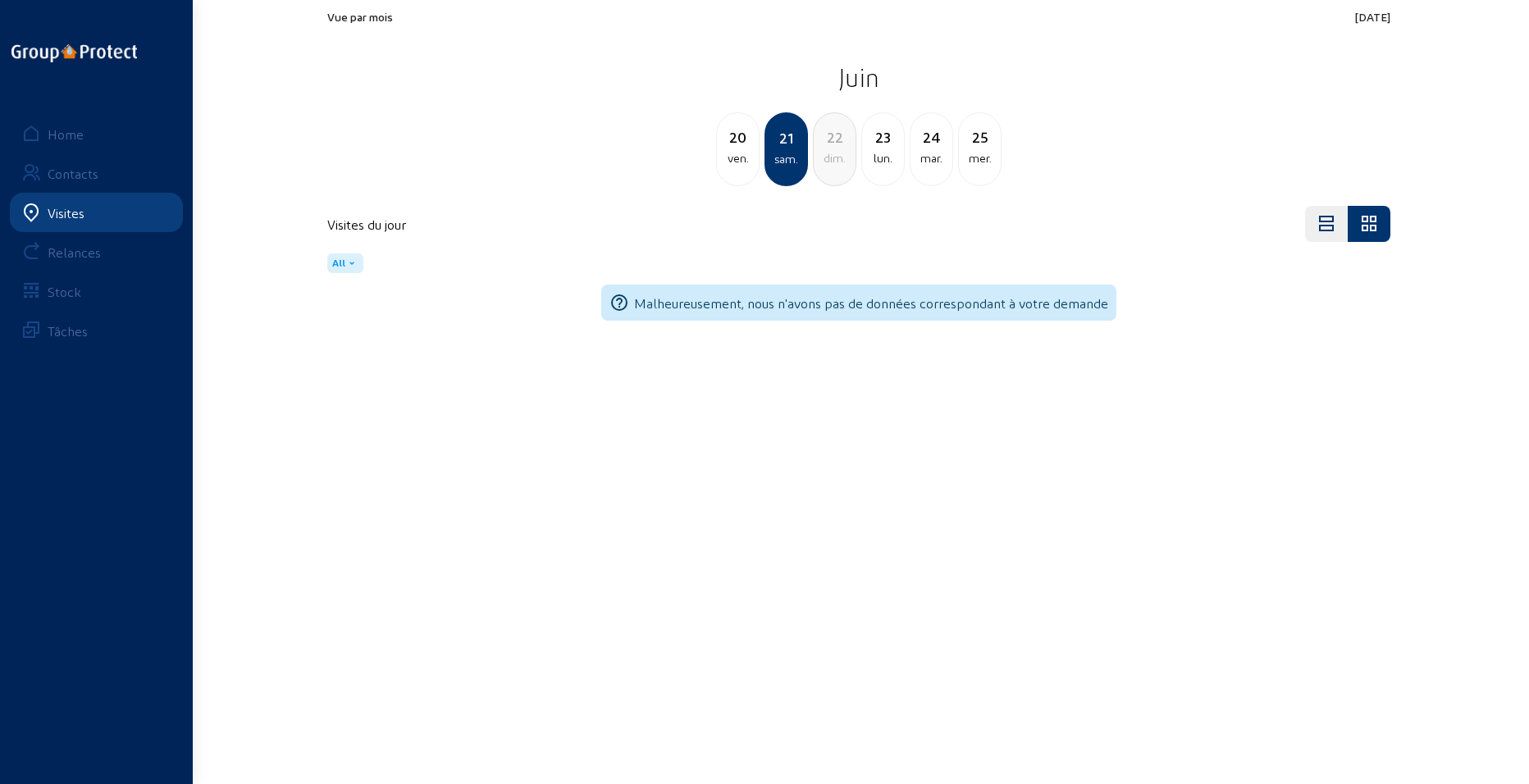
click at [731, 161] on div "ven." at bounding box center [738, 157] width 42 height 19
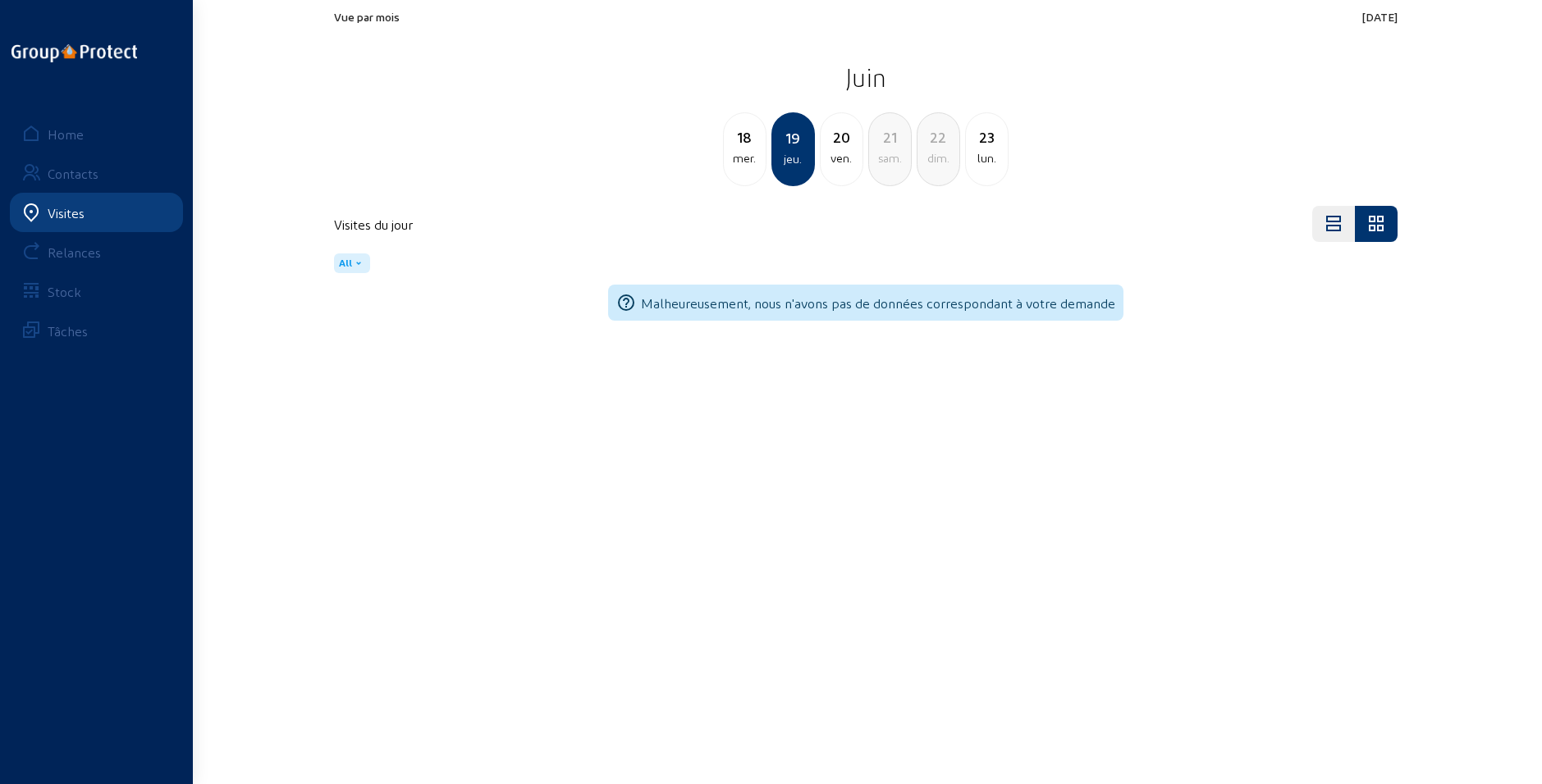
click at [731, 161] on div "mer." at bounding box center [745, 157] width 42 height 19
click at [731, 161] on div "mar." at bounding box center [745, 157] width 42 height 19
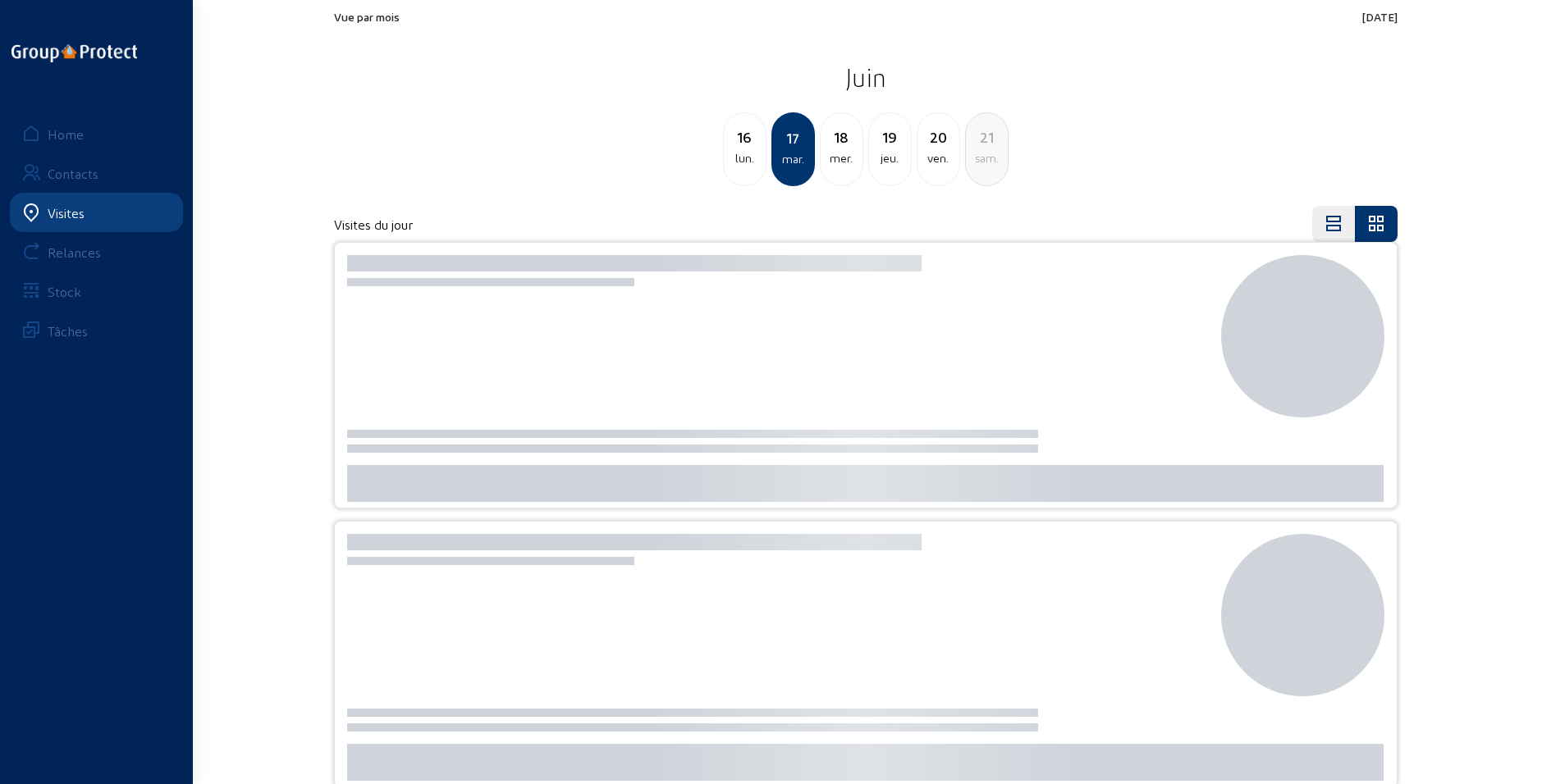
click at [731, 161] on div "lun." at bounding box center [745, 157] width 42 height 19
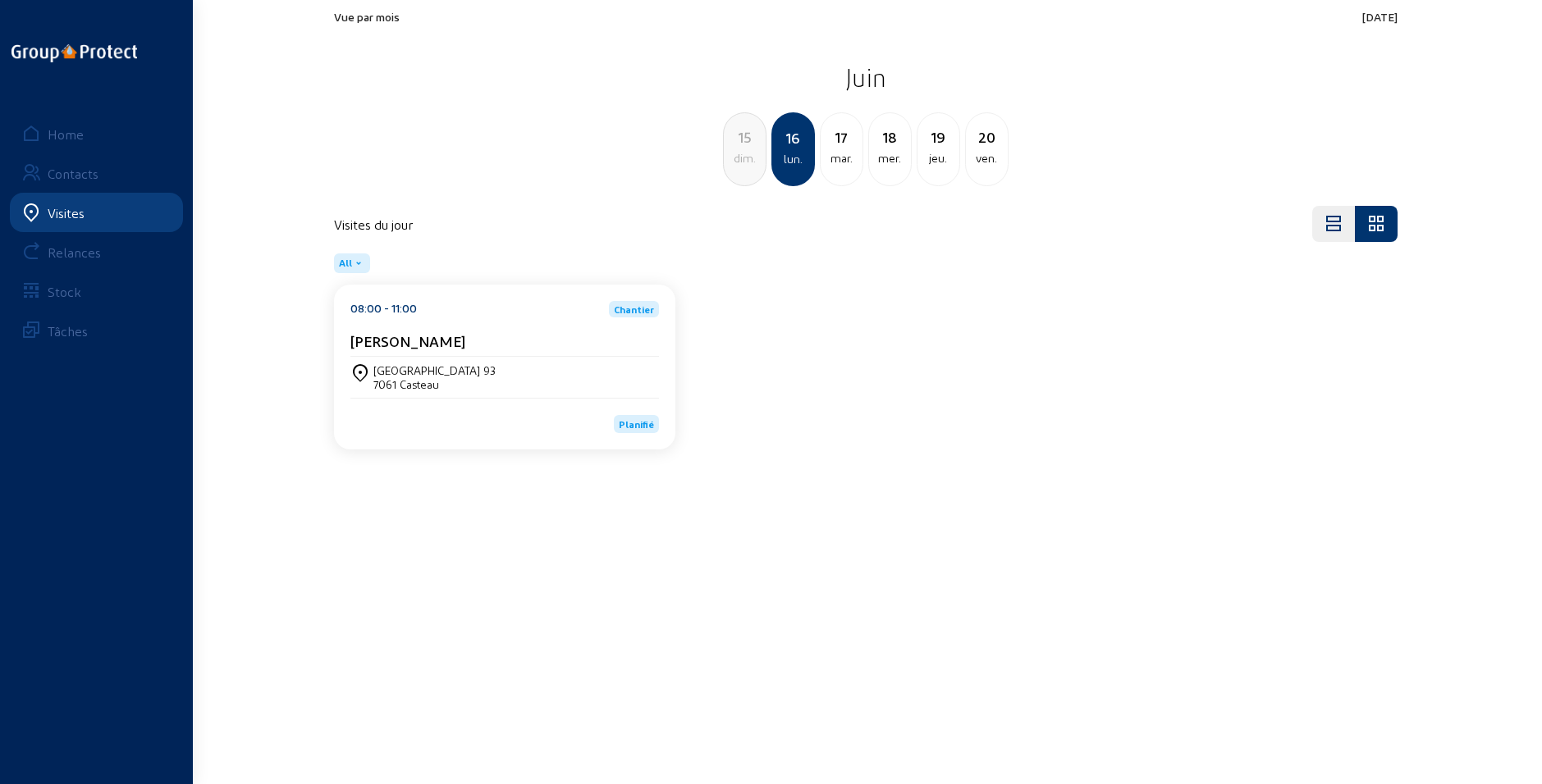
click at [747, 158] on div "dim." at bounding box center [745, 157] width 42 height 19
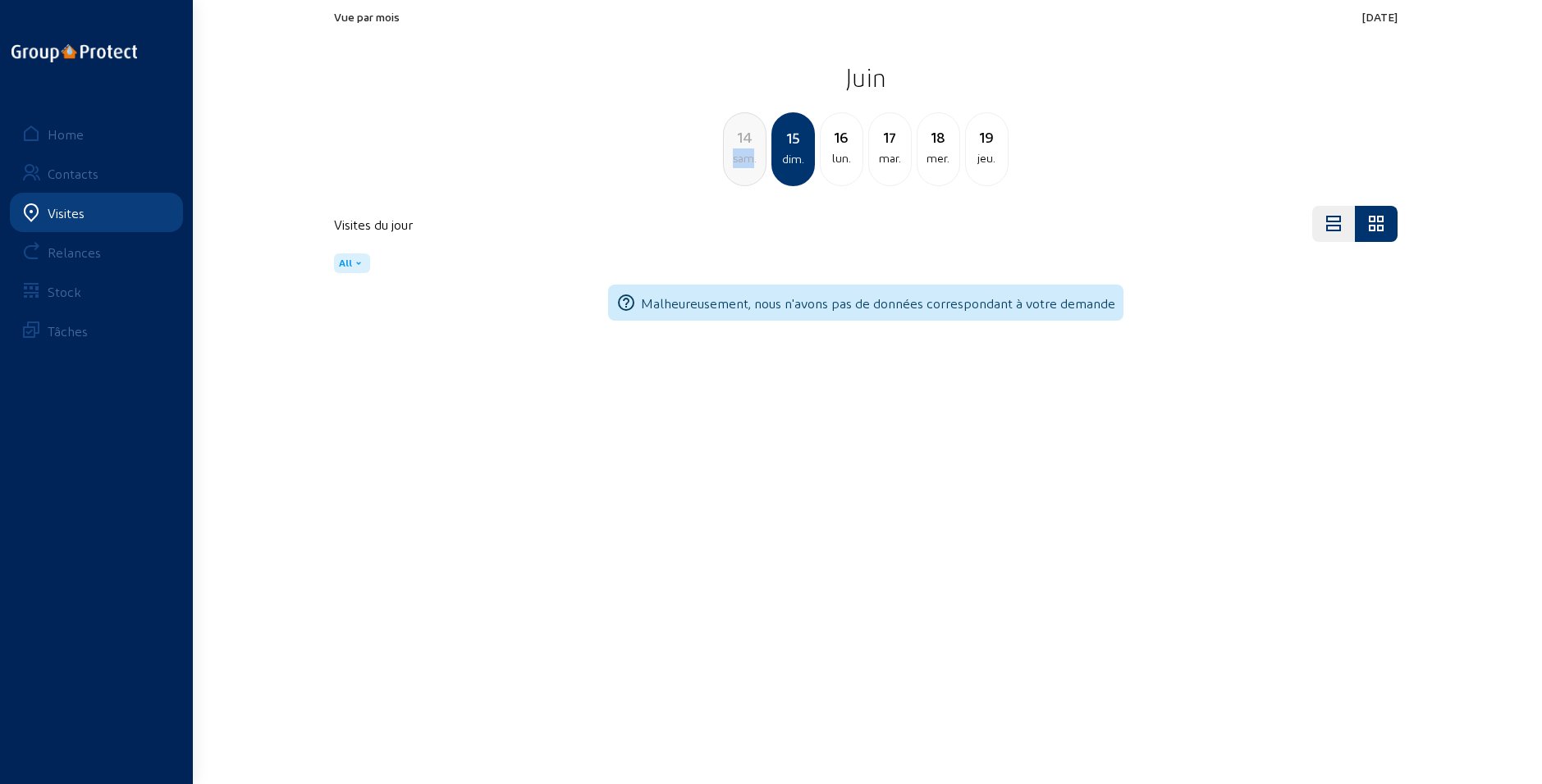
click at [747, 158] on div "sam." at bounding box center [745, 157] width 42 height 19
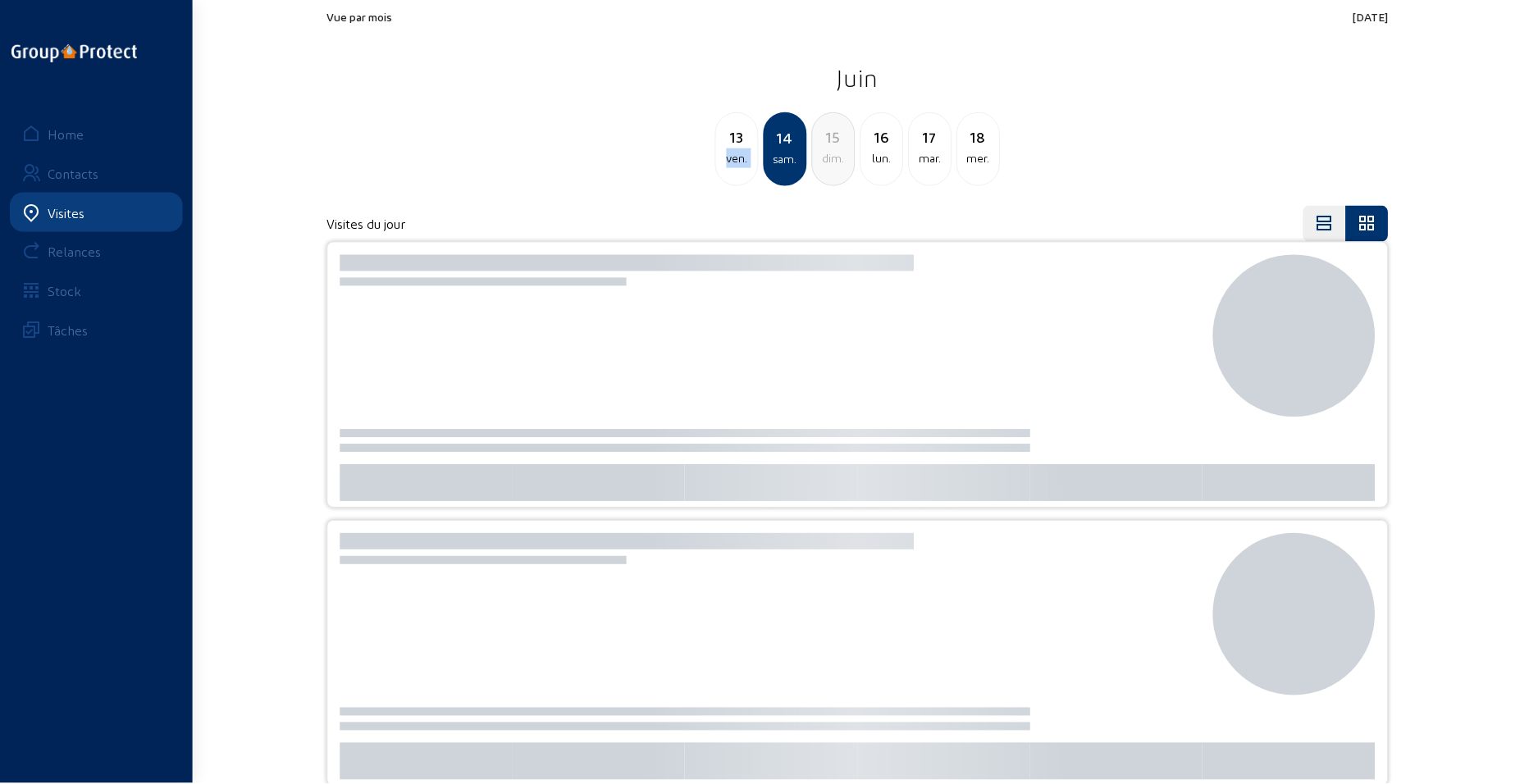
click at [747, 158] on div "ven." at bounding box center [738, 157] width 42 height 19
click at [747, 158] on div "mer." at bounding box center [738, 157] width 42 height 19
click at [747, 158] on div "mar." at bounding box center [738, 157] width 42 height 19
click at [747, 158] on div "dim." at bounding box center [738, 157] width 42 height 19
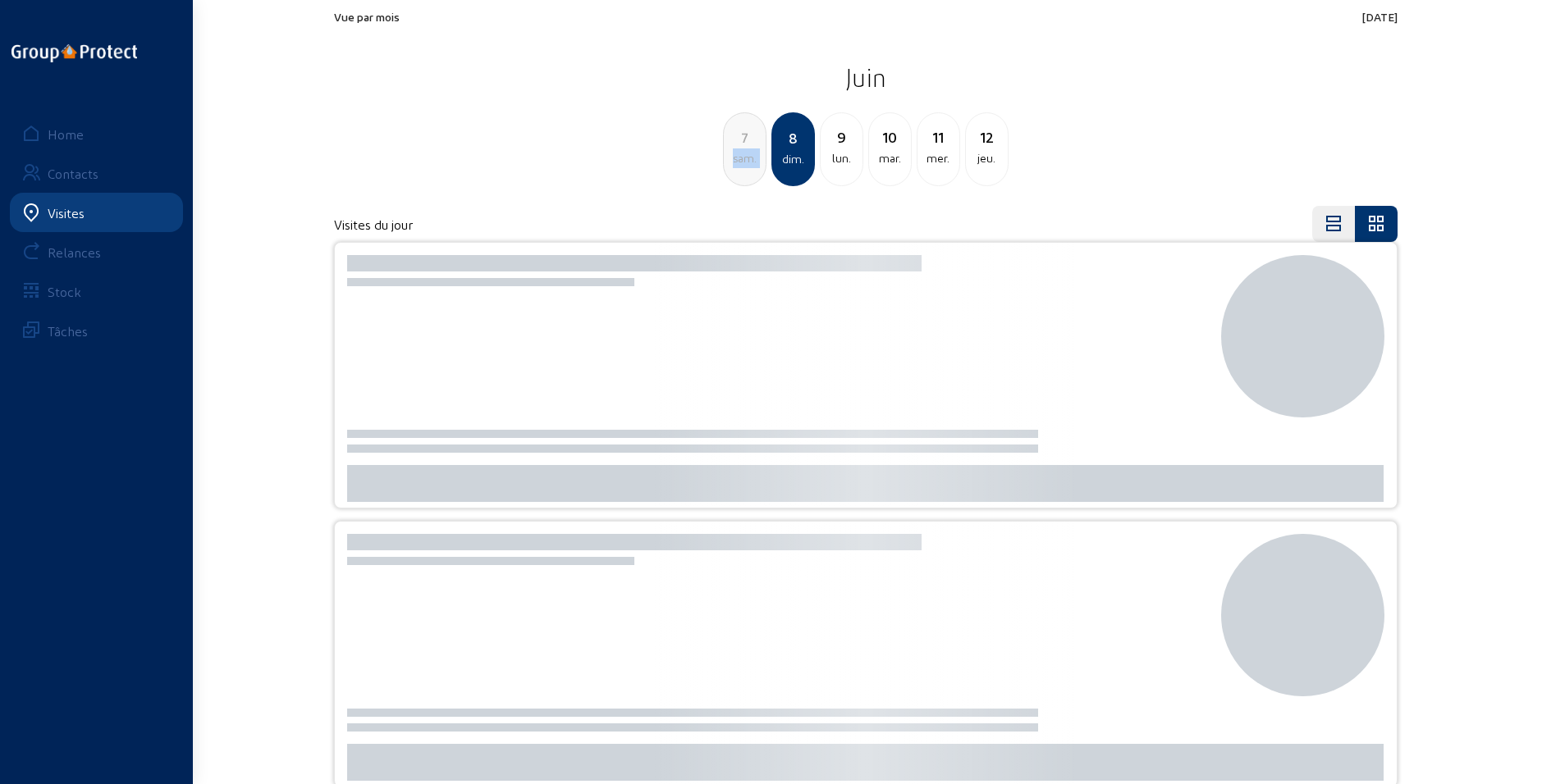
click at [747, 158] on div "sam." at bounding box center [745, 157] width 42 height 19
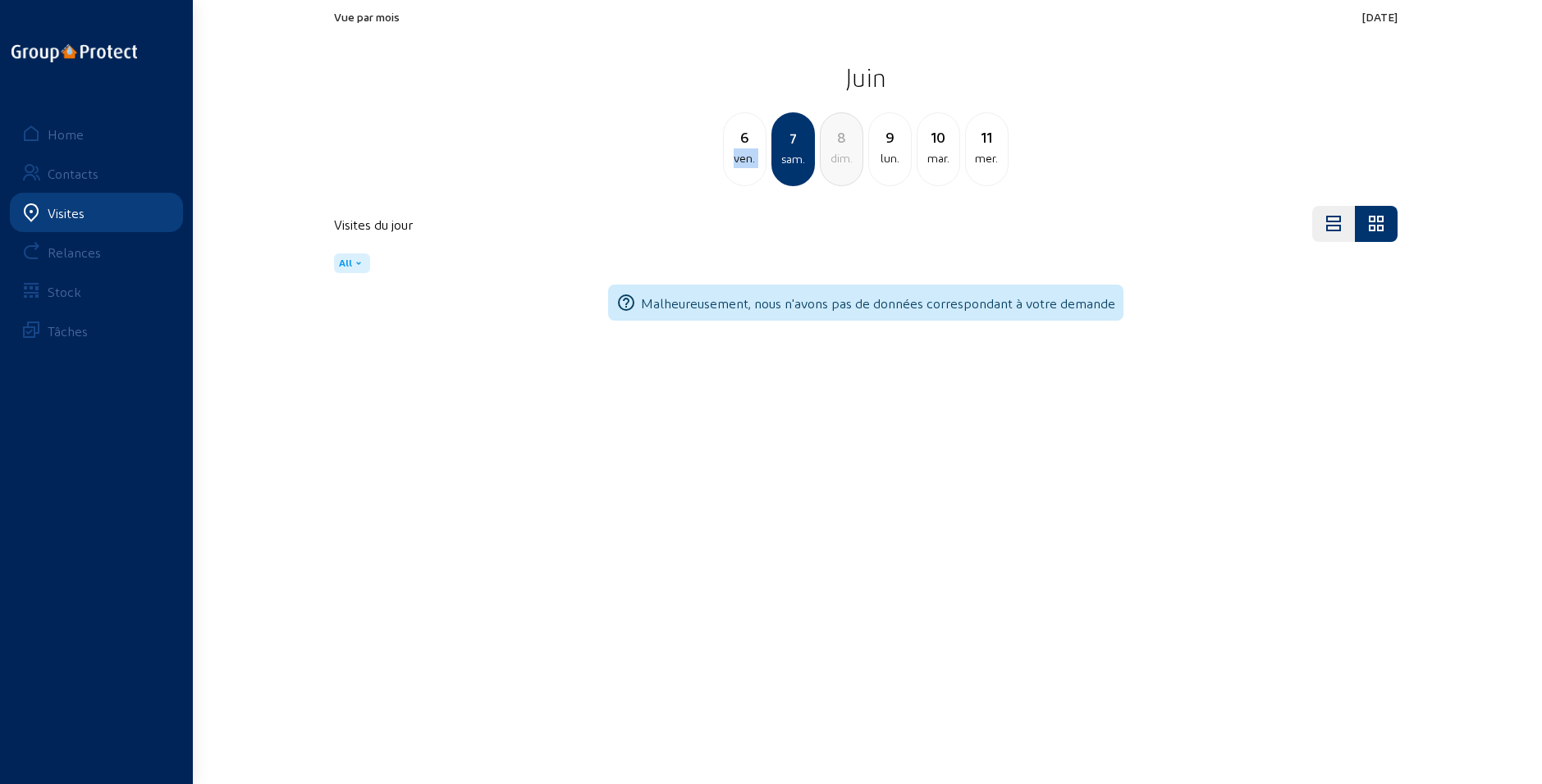
click at [747, 158] on div "ven." at bounding box center [745, 157] width 42 height 19
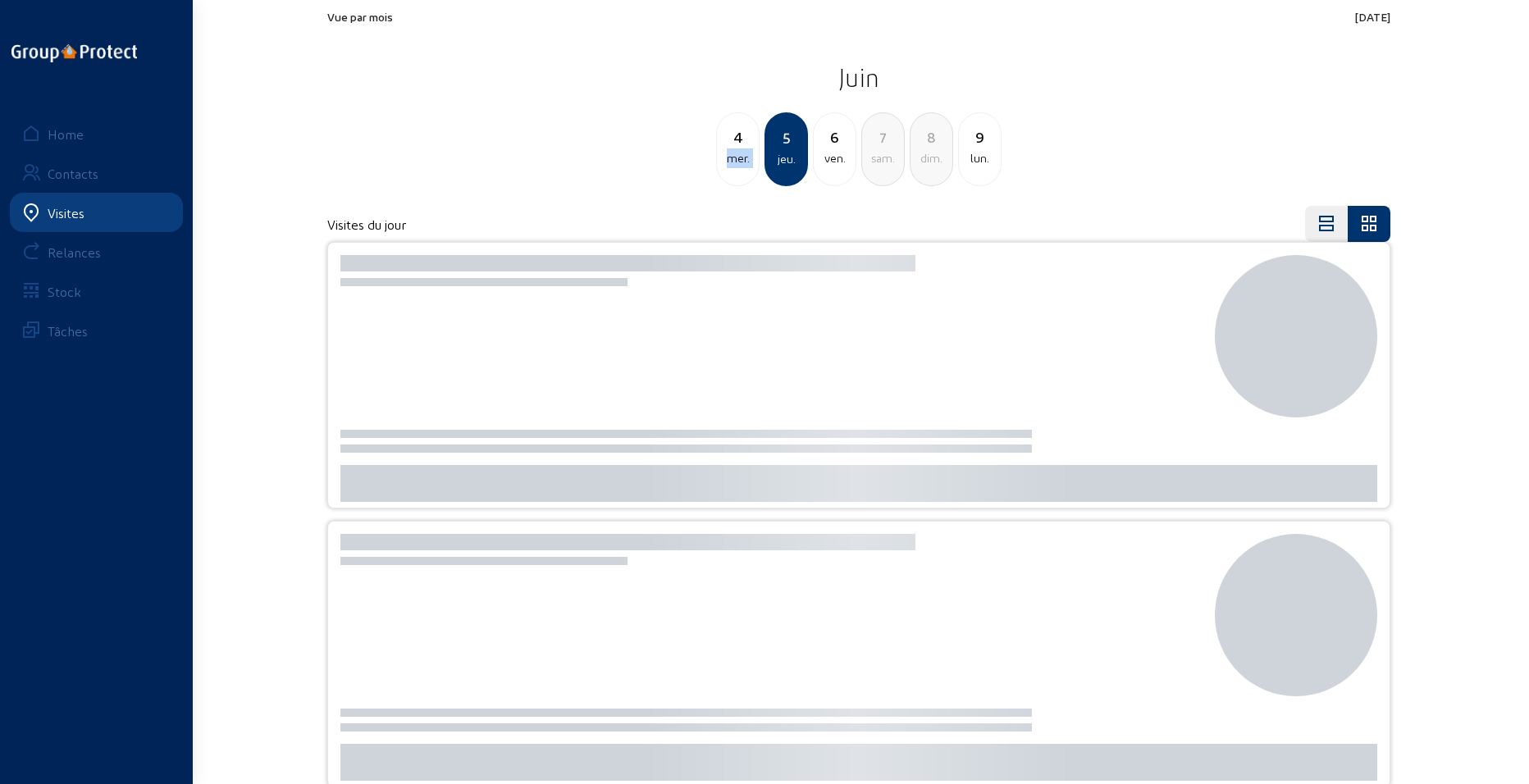
click at [747, 158] on div "mer." at bounding box center [738, 157] width 42 height 19
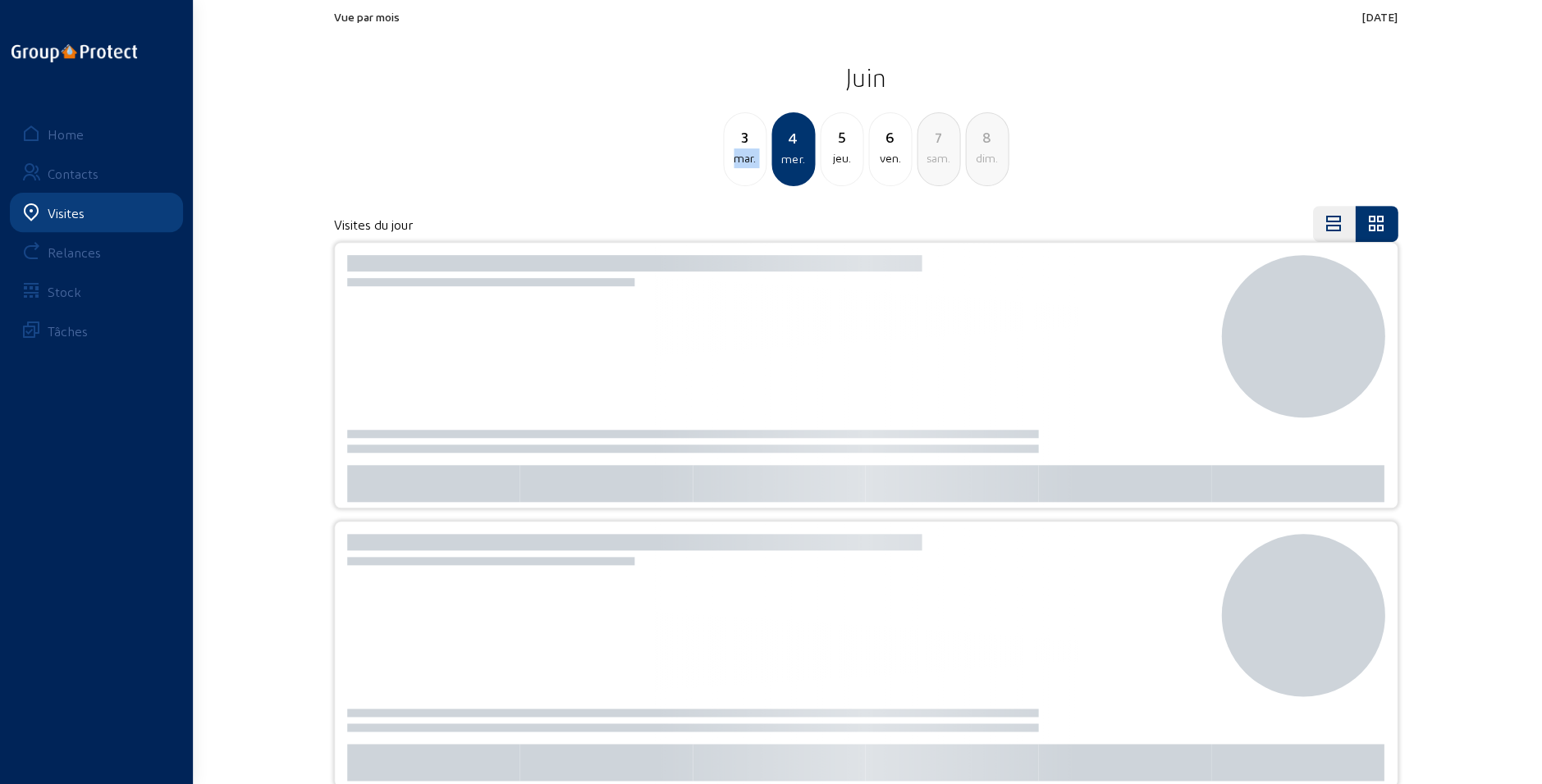
click at [747, 158] on div "mar." at bounding box center [745, 157] width 42 height 19
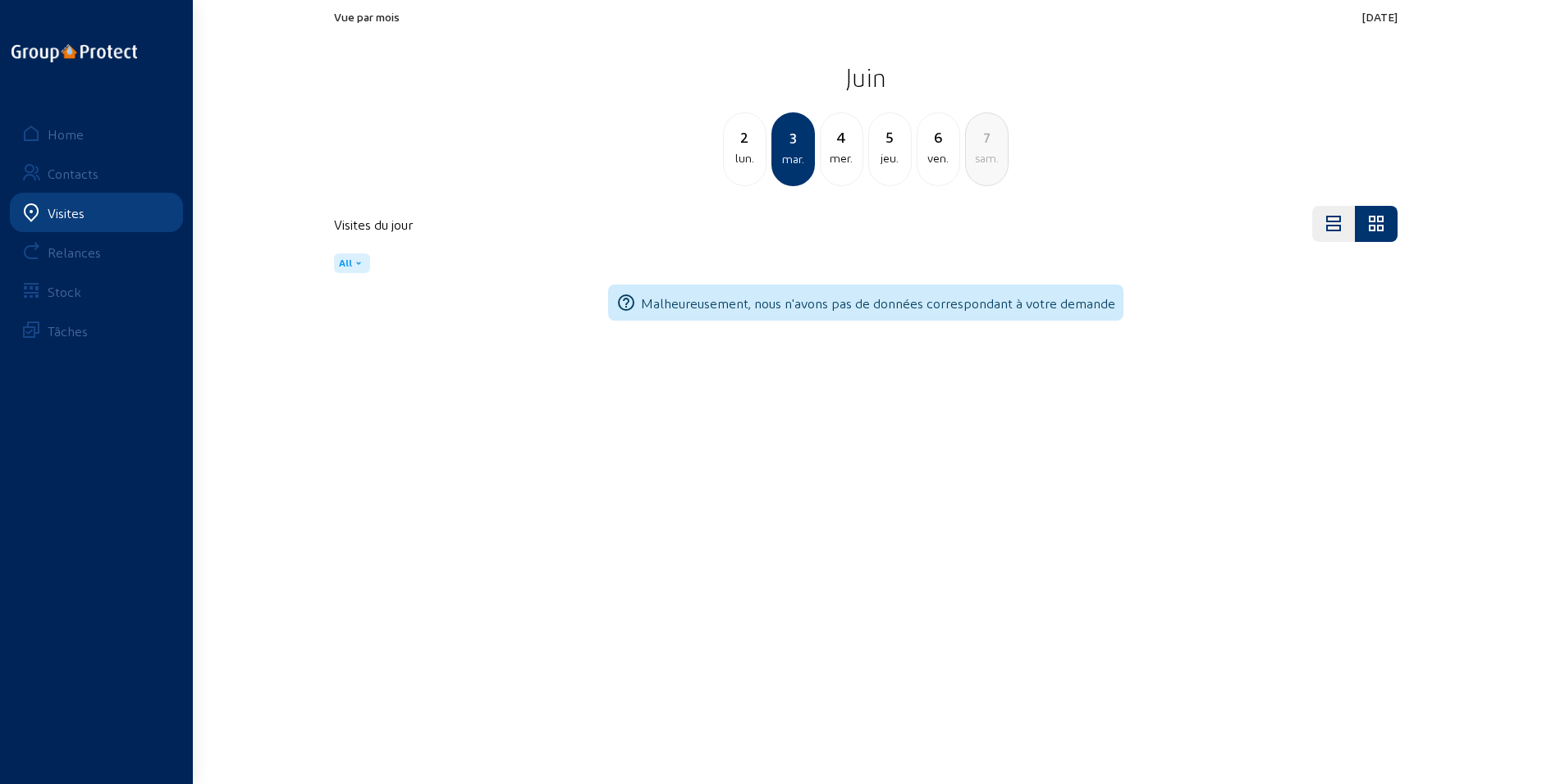
click at [747, 158] on div "lun." at bounding box center [745, 157] width 42 height 19
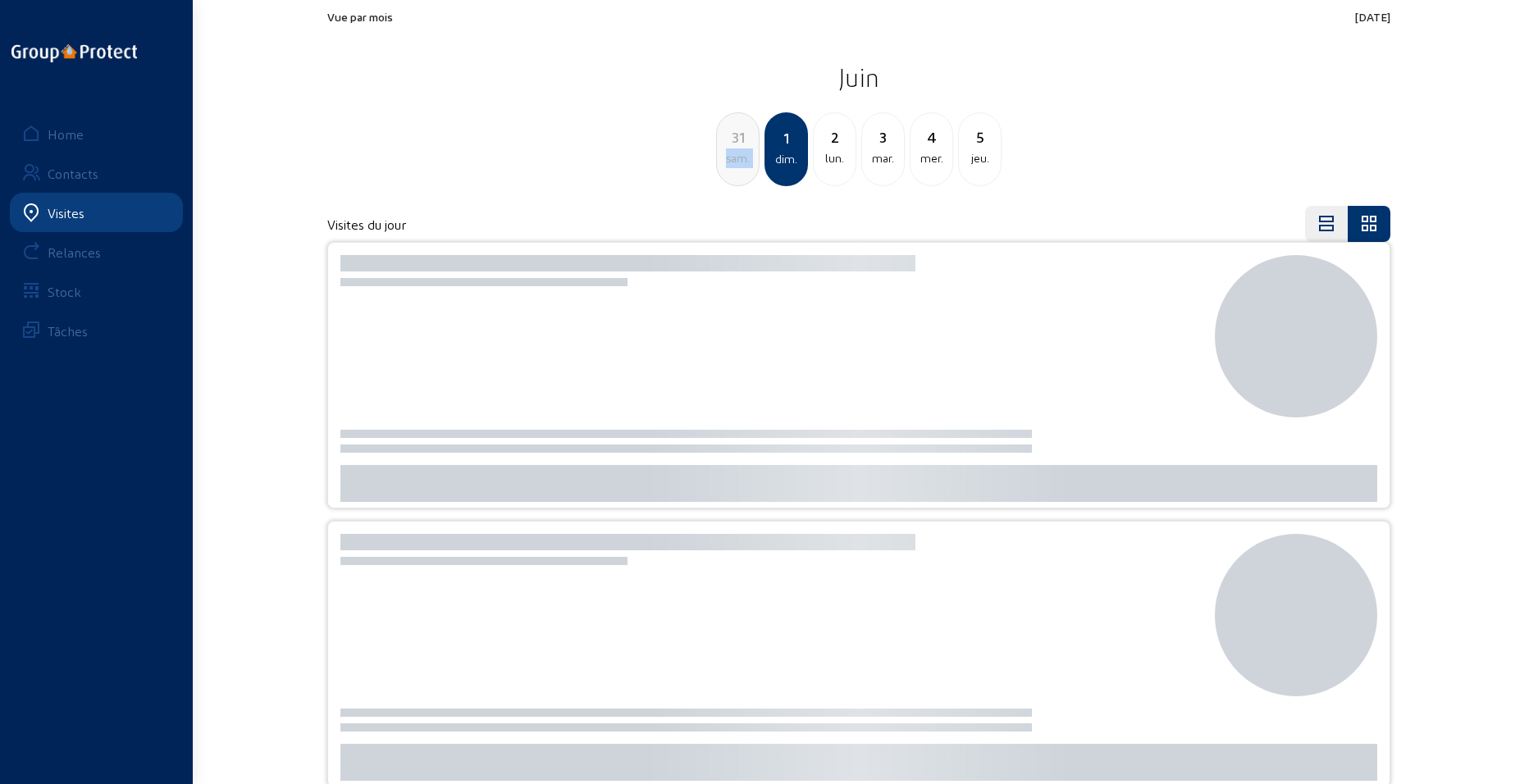
click at [747, 158] on div "sam." at bounding box center [738, 157] width 42 height 19
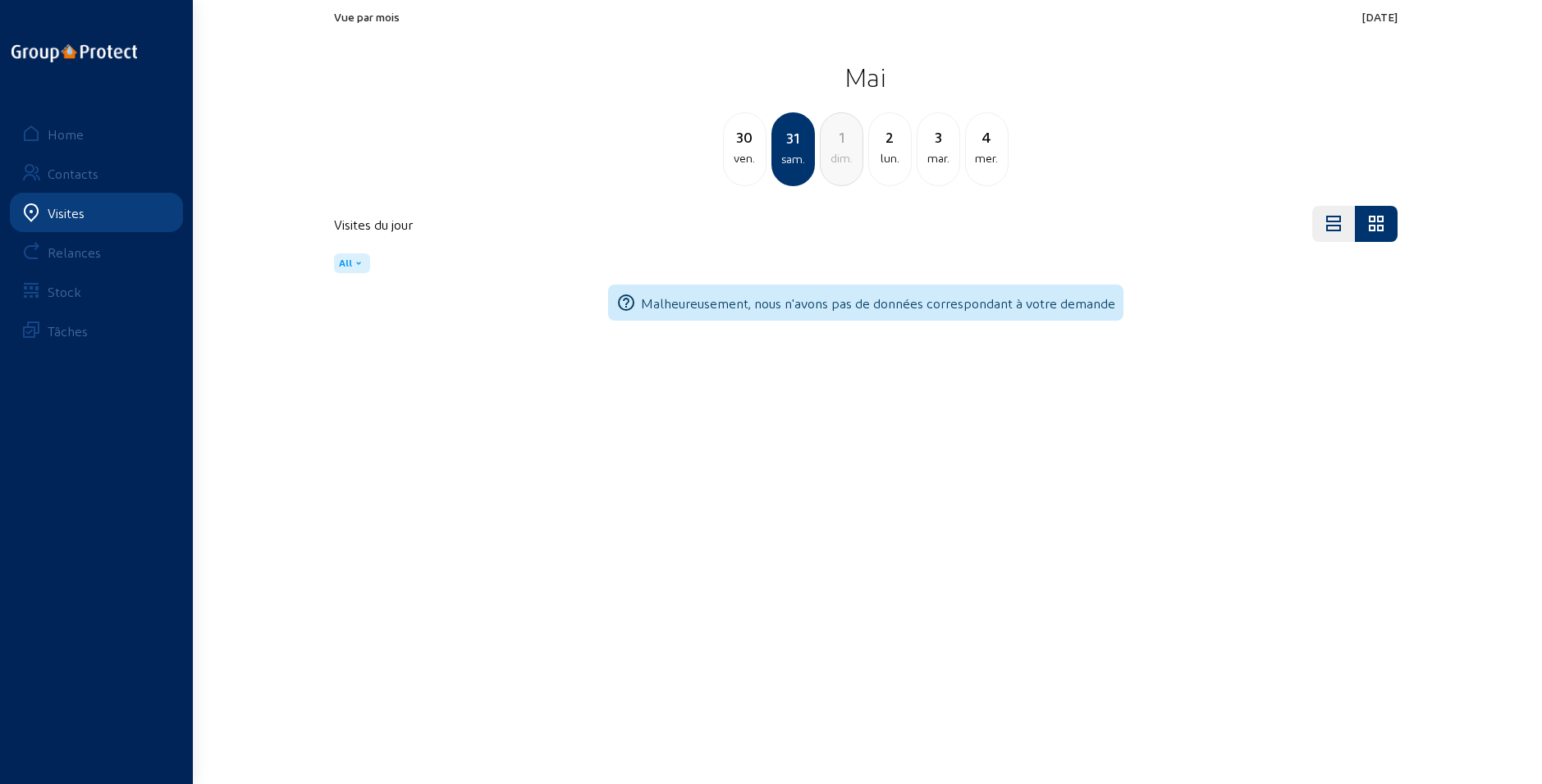
click at [747, 158] on div "ven." at bounding box center [745, 157] width 42 height 19
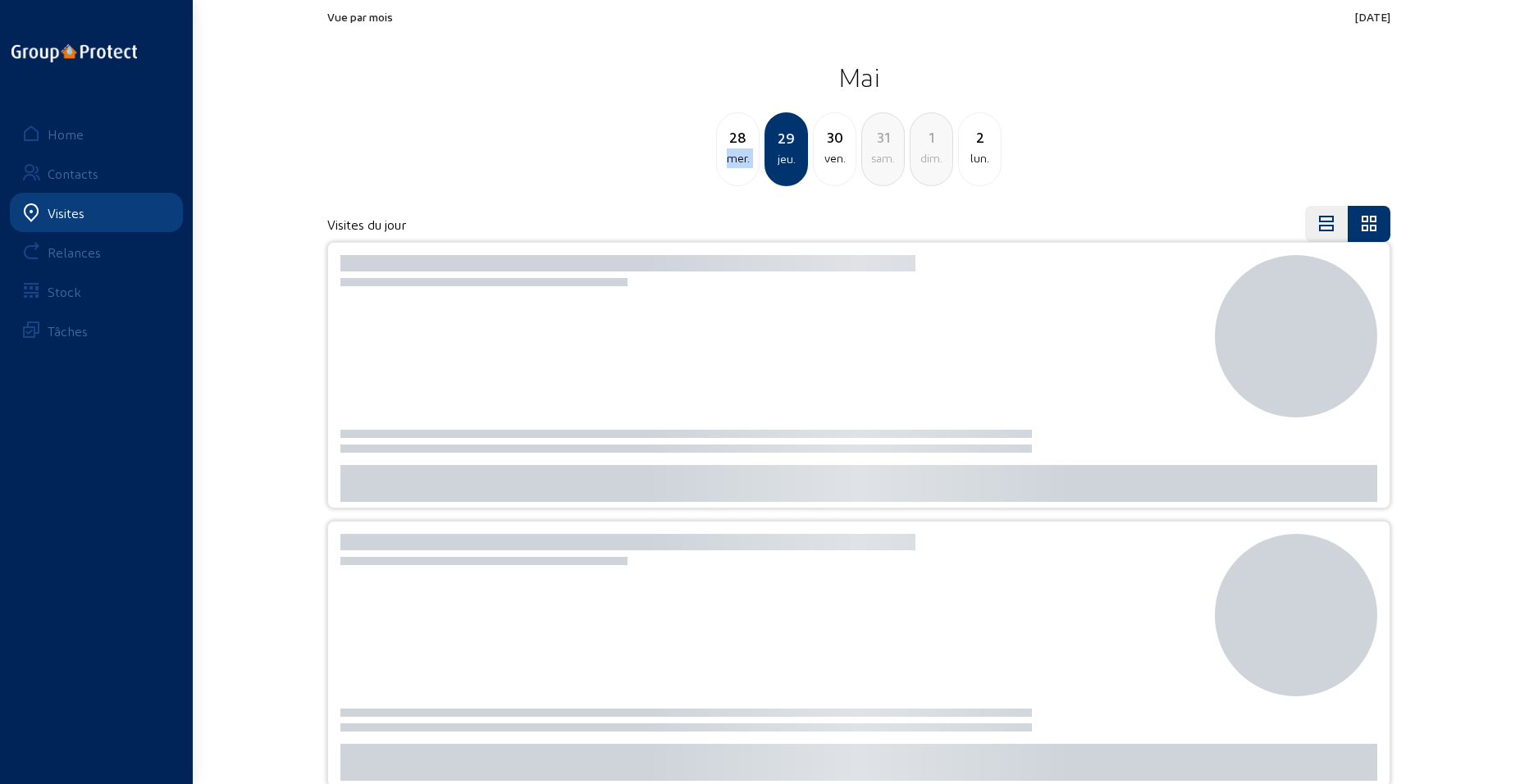
click at [747, 158] on div "mer." at bounding box center [738, 157] width 42 height 19
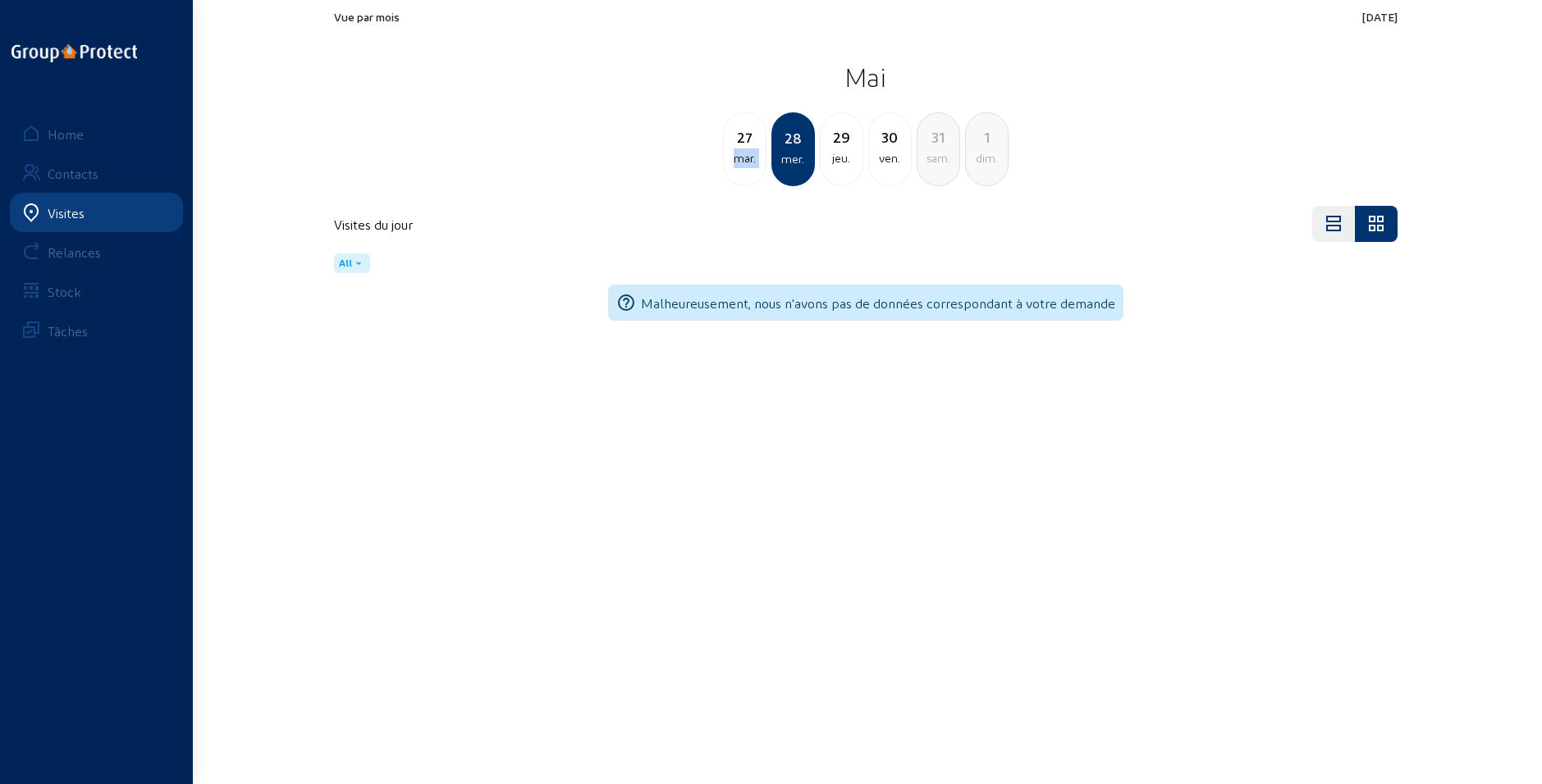
click at [747, 158] on div "mar." at bounding box center [745, 157] width 42 height 19
click at [747, 158] on div "lun." at bounding box center [745, 157] width 42 height 19
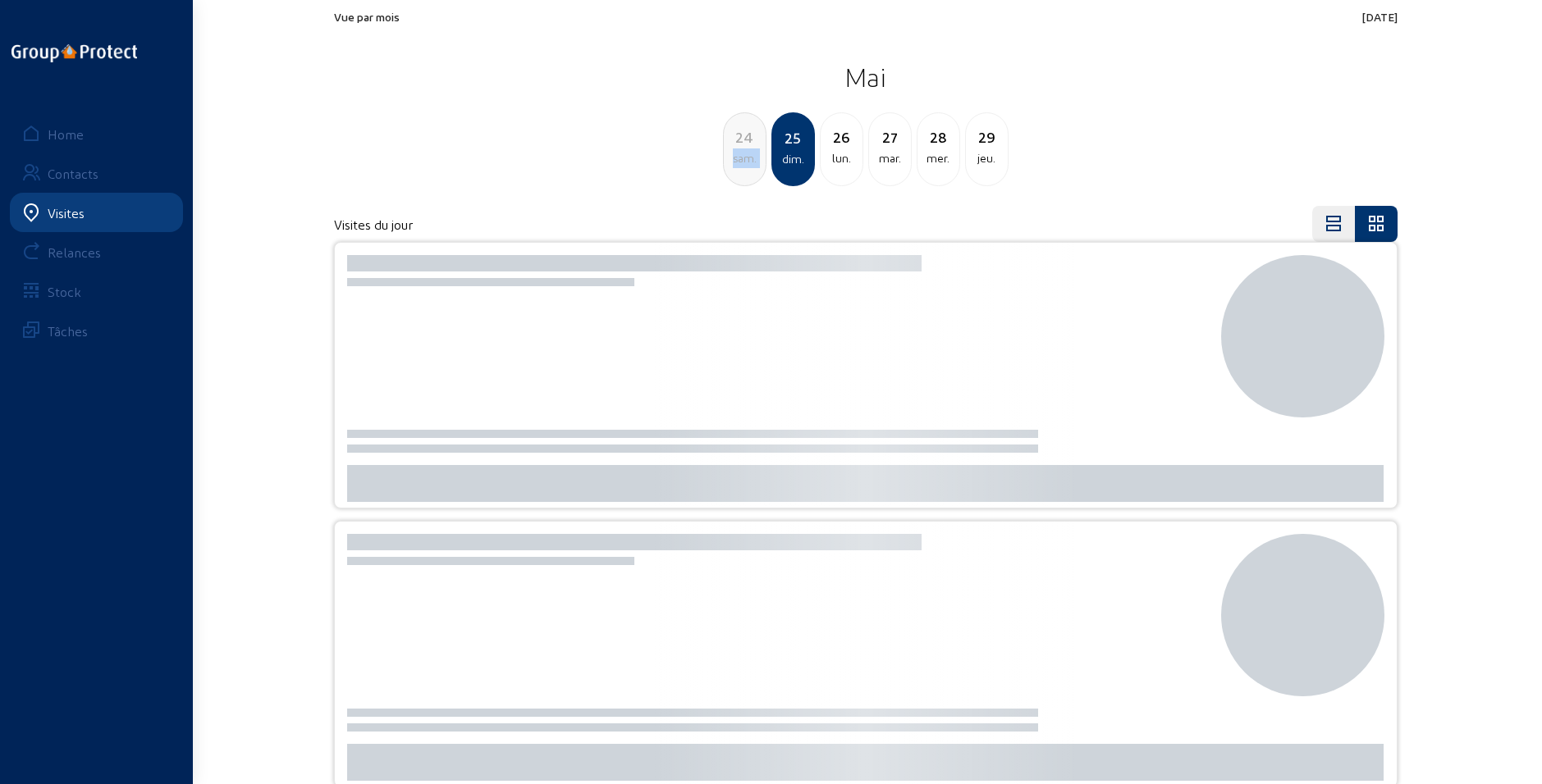
click at [747, 158] on div "sam." at bounding box center [745, 157] width 42 height 19
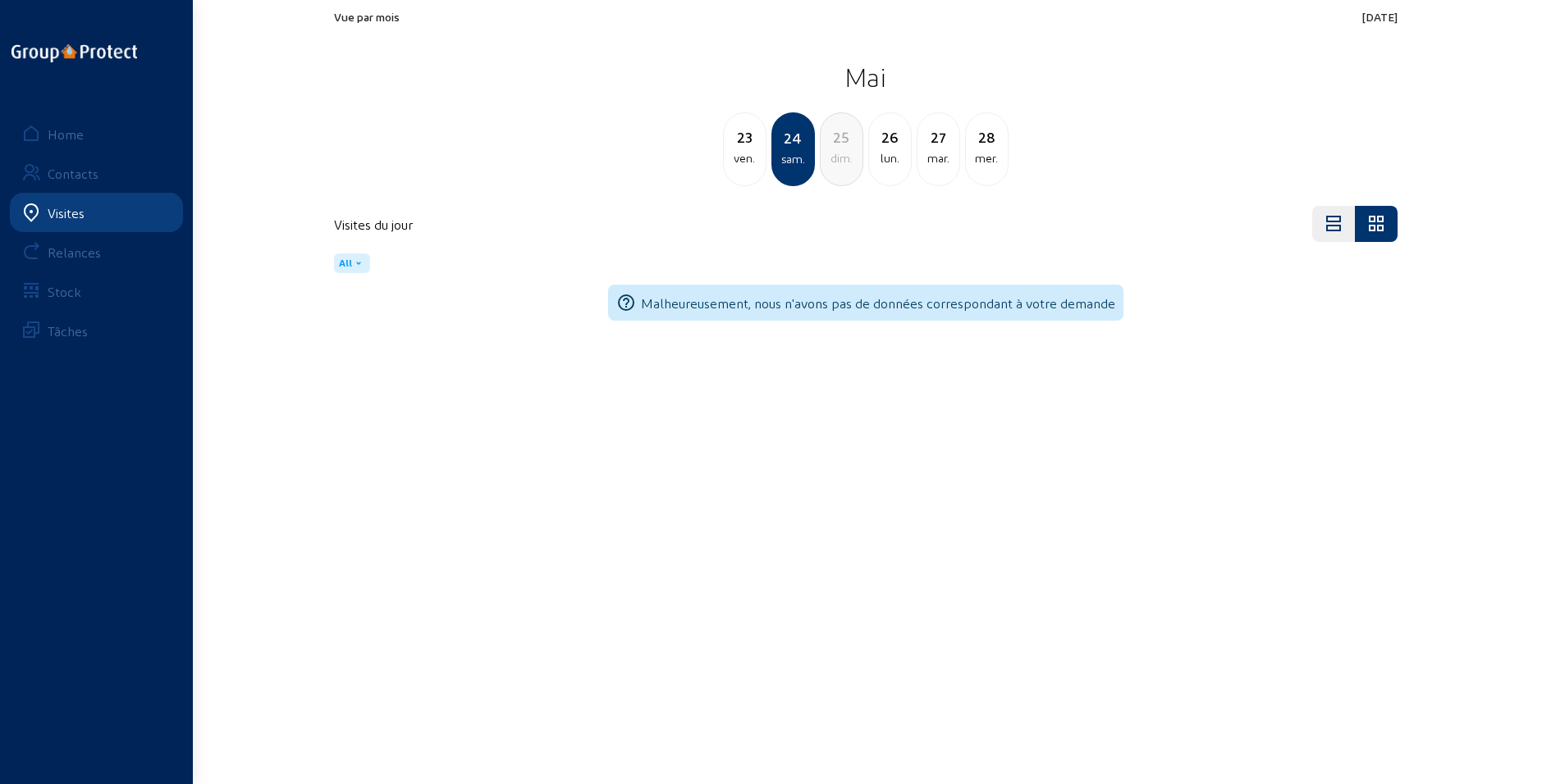
click at [747, 158] on div "ven." at bounding box center [745, 157] width 42 height 19
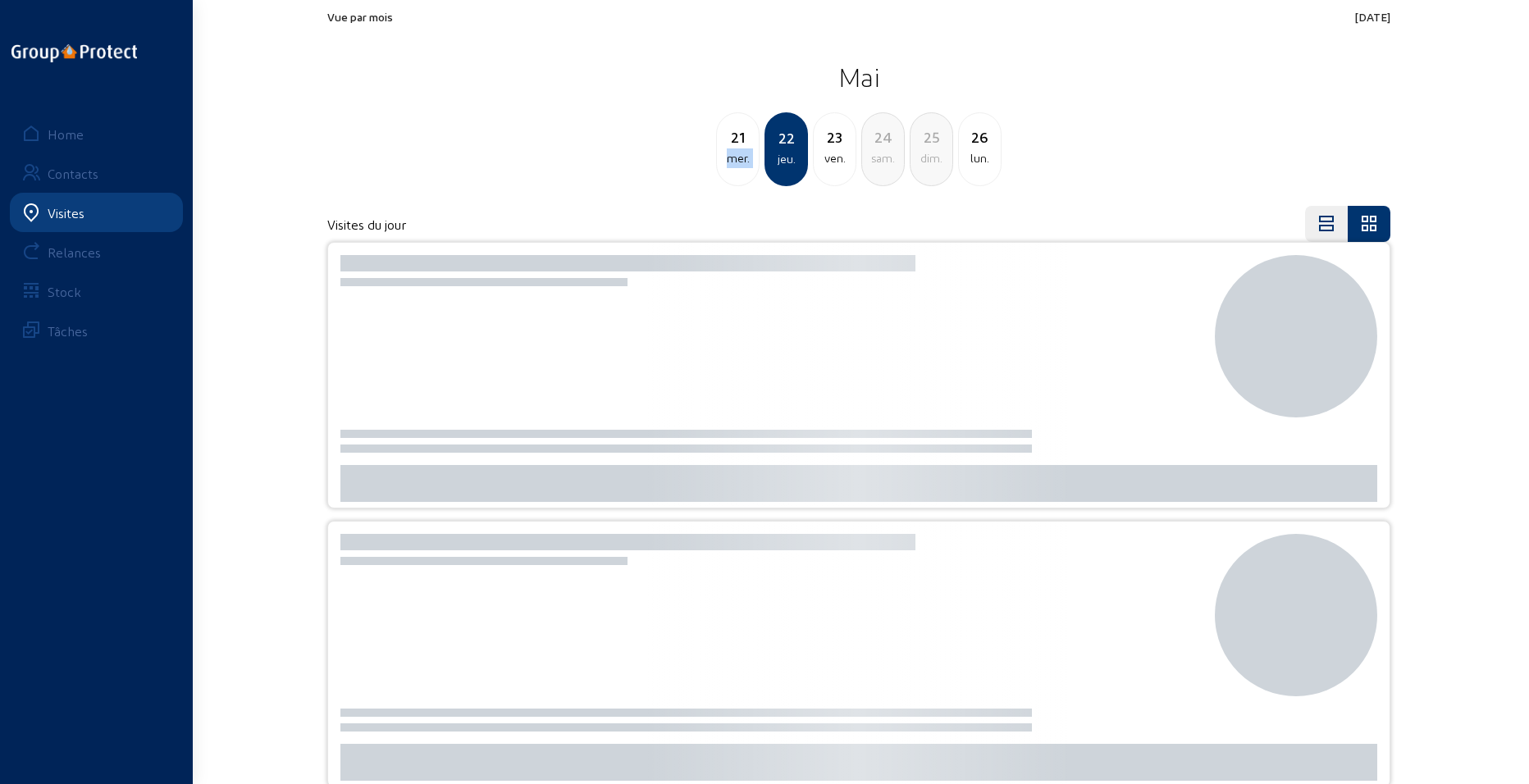
click at [747, 158] on div "mer." at bounding box center [738, 157] width 42 height 19
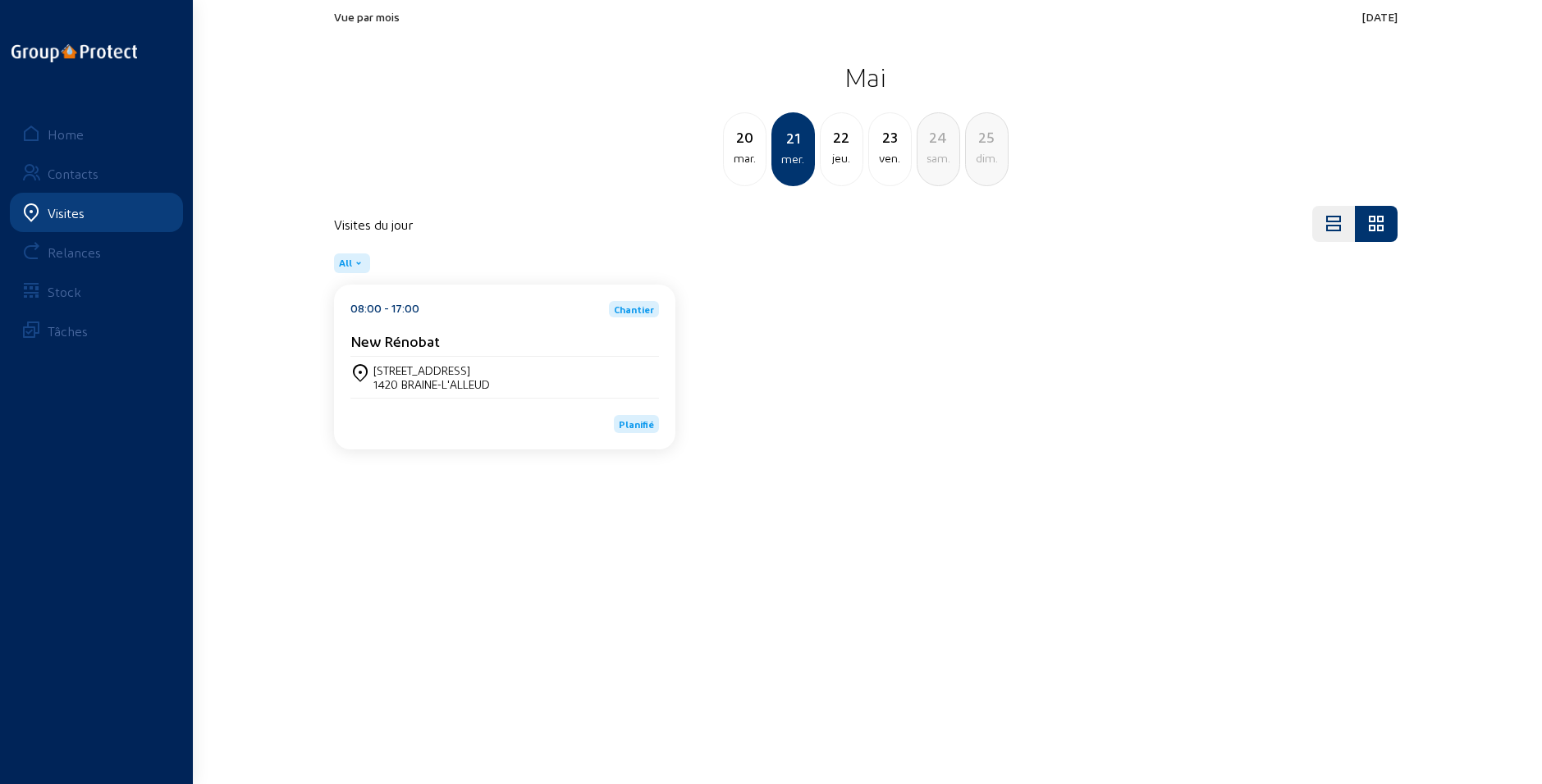
click at [747, 158] on div "mar." at bounding box center [745, 157] width 42 height 19
click at [747, 159] on div "lun." at bounding box center [745, 157] width 42 height 19
click at [748, 159] on div "dim." at bounding box center [745, 157] width 42 height 19
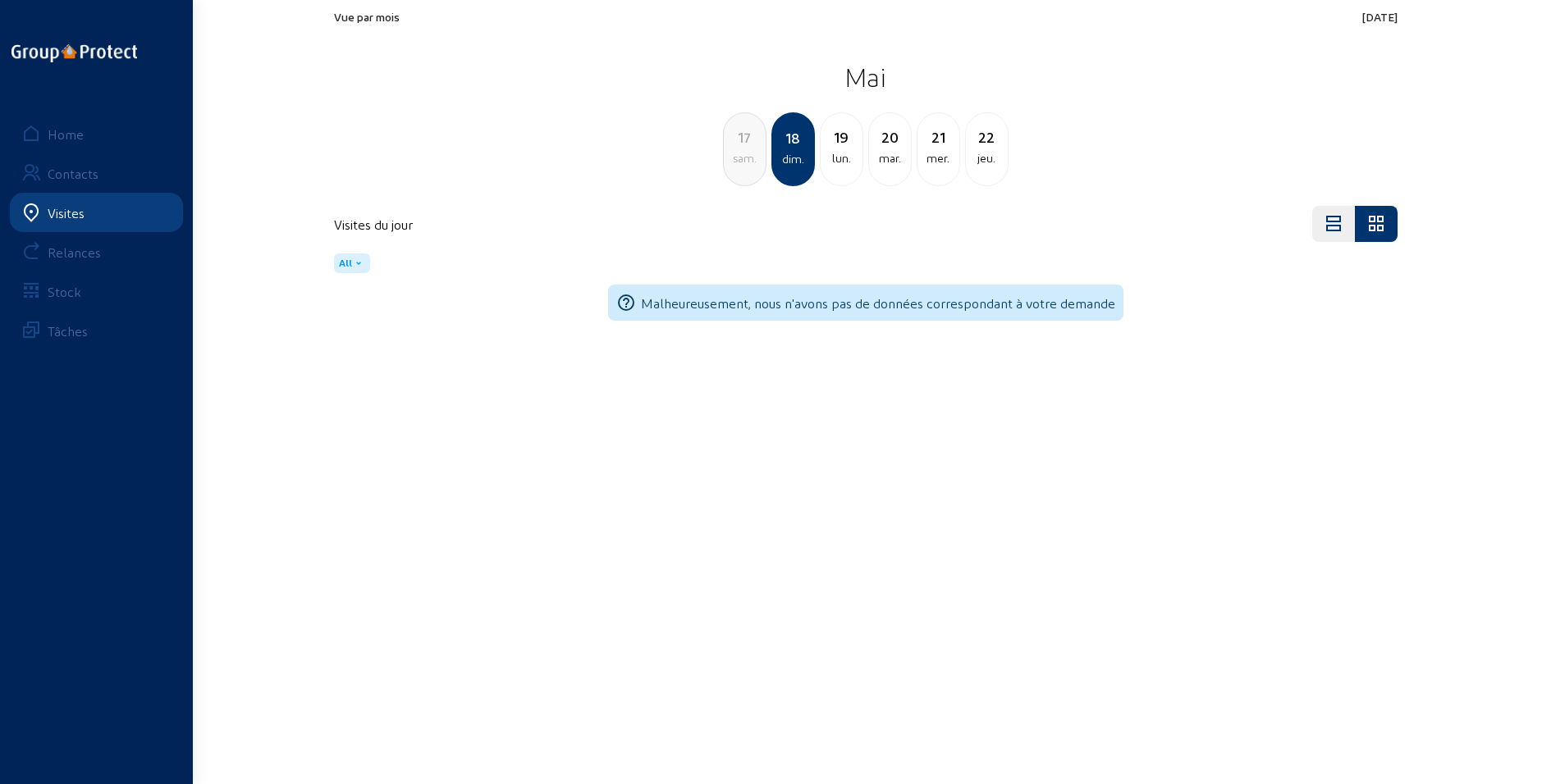
click at [848, 153] on div "lun." at bounding box center [842, 157] width 42 height 19
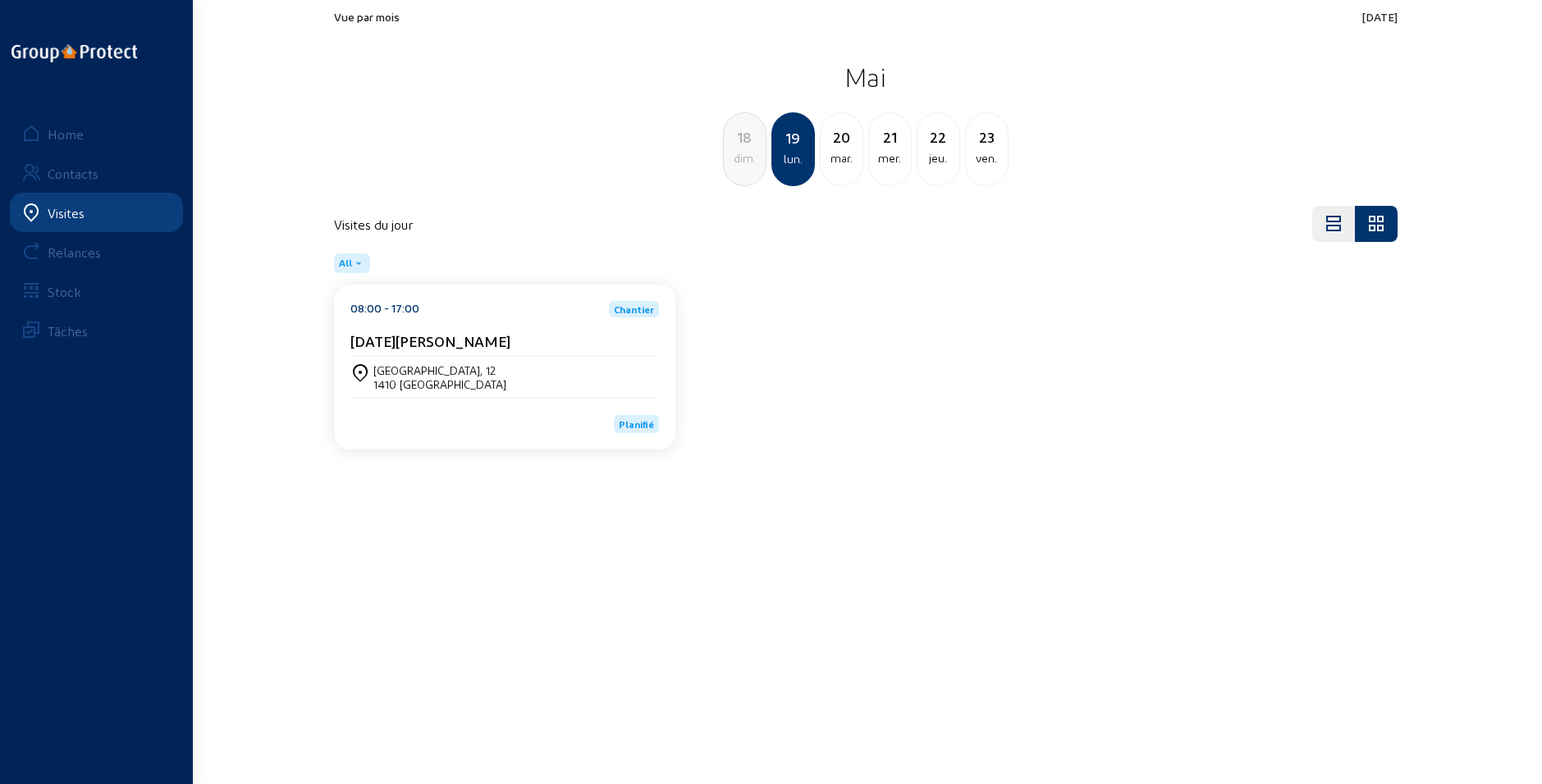
click at [515, 371] on div "[STREET_ADDRESS]" at bounding box center [504, 377] width 309 height 28
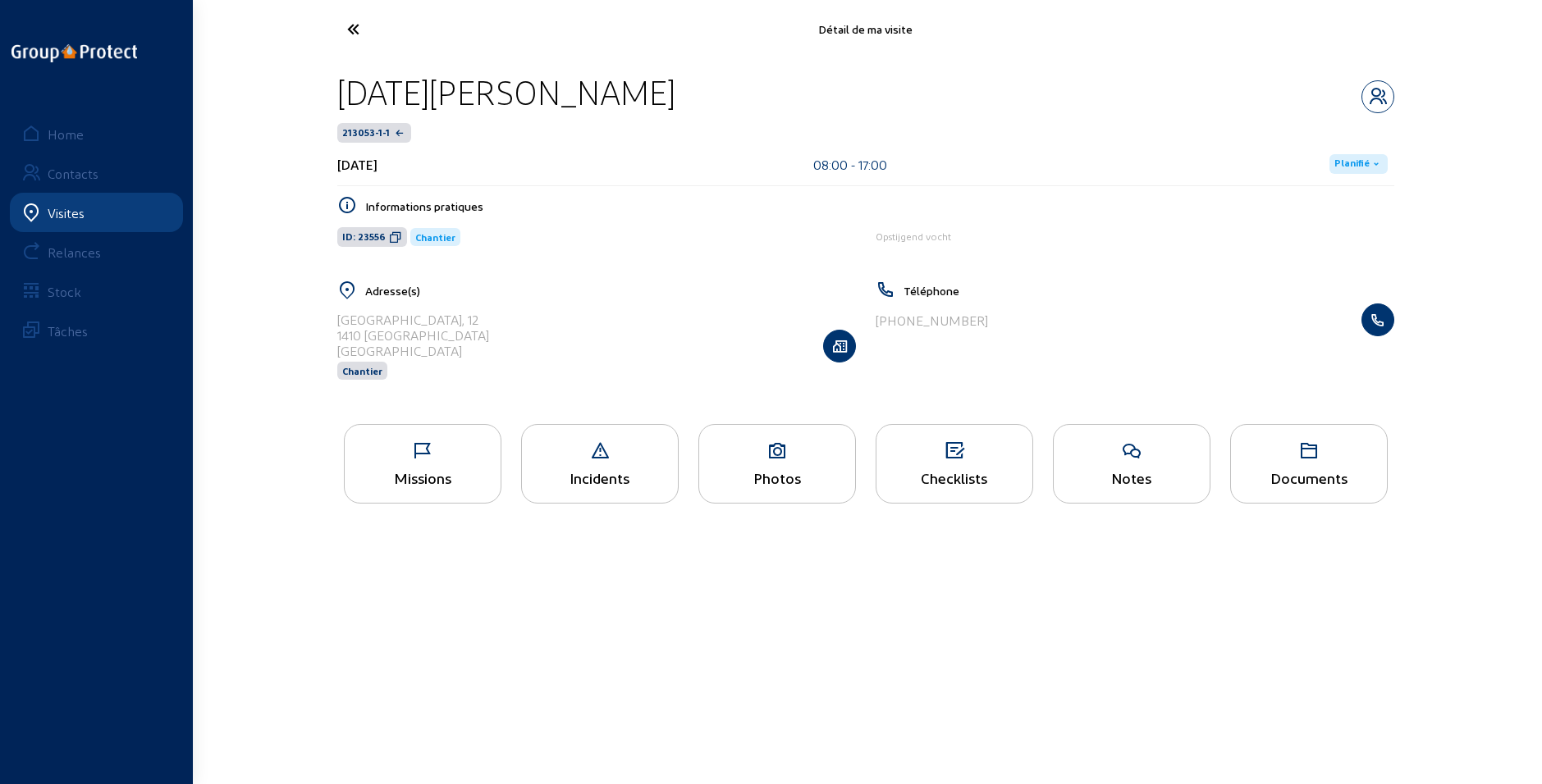
click at [448, 457] on icon at bounding box center [422, 450] width 156 height 19
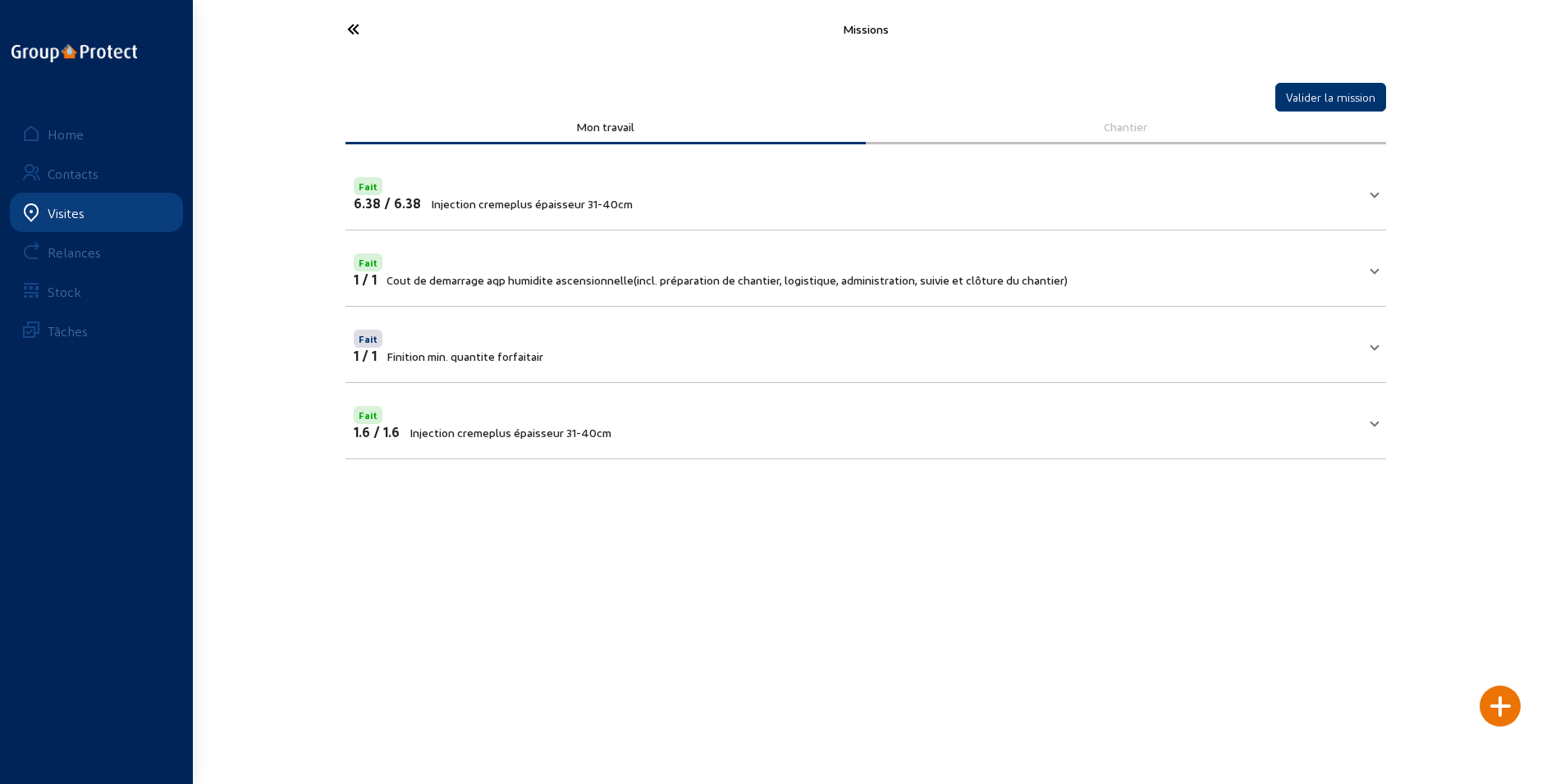
click at [354, 28] on icon at bounding box center [414, 29] width 151 height 29
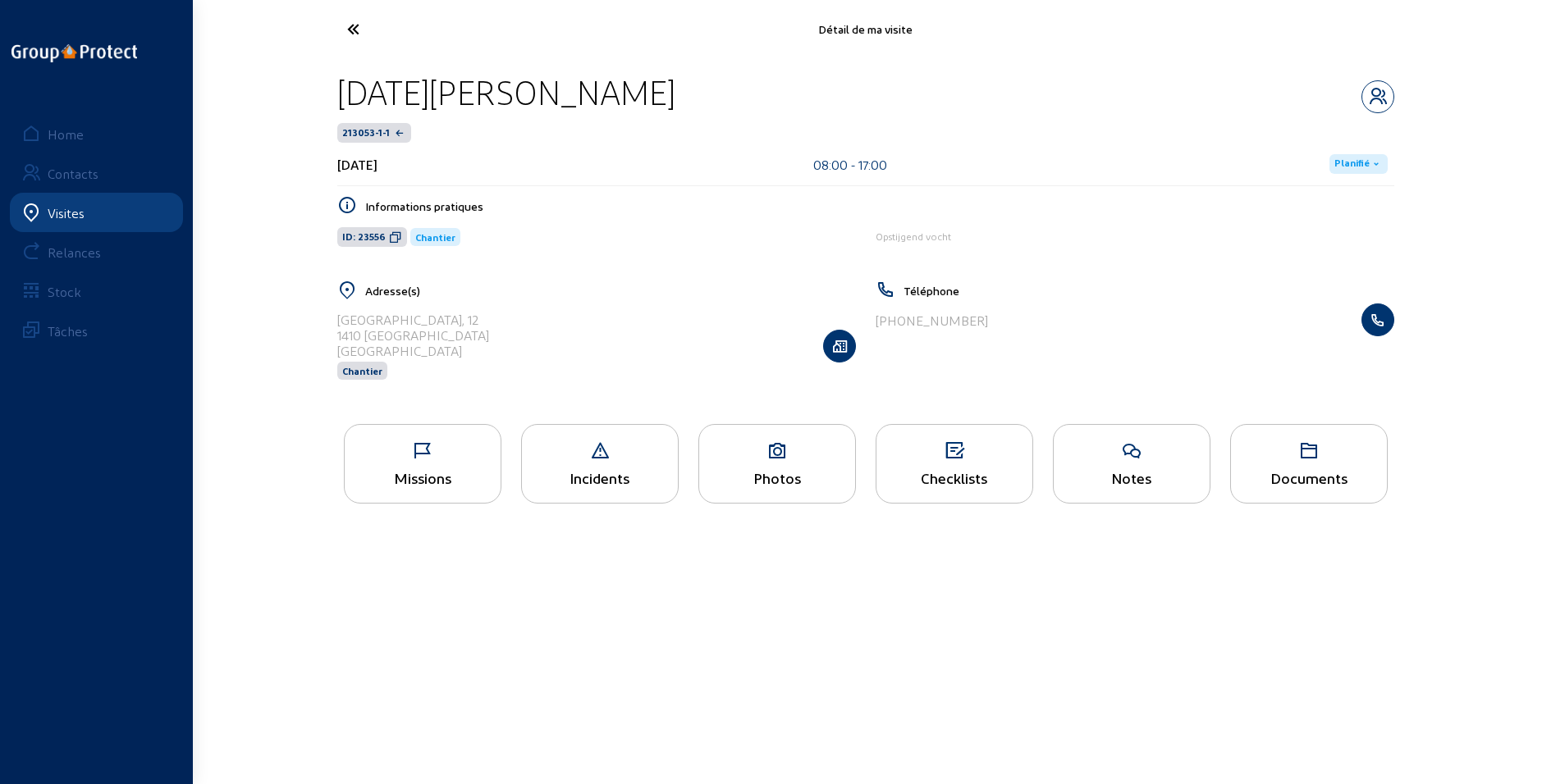
click at [407, 468] on div "Missions" at bounding box center [422, 464] width 157 height 80
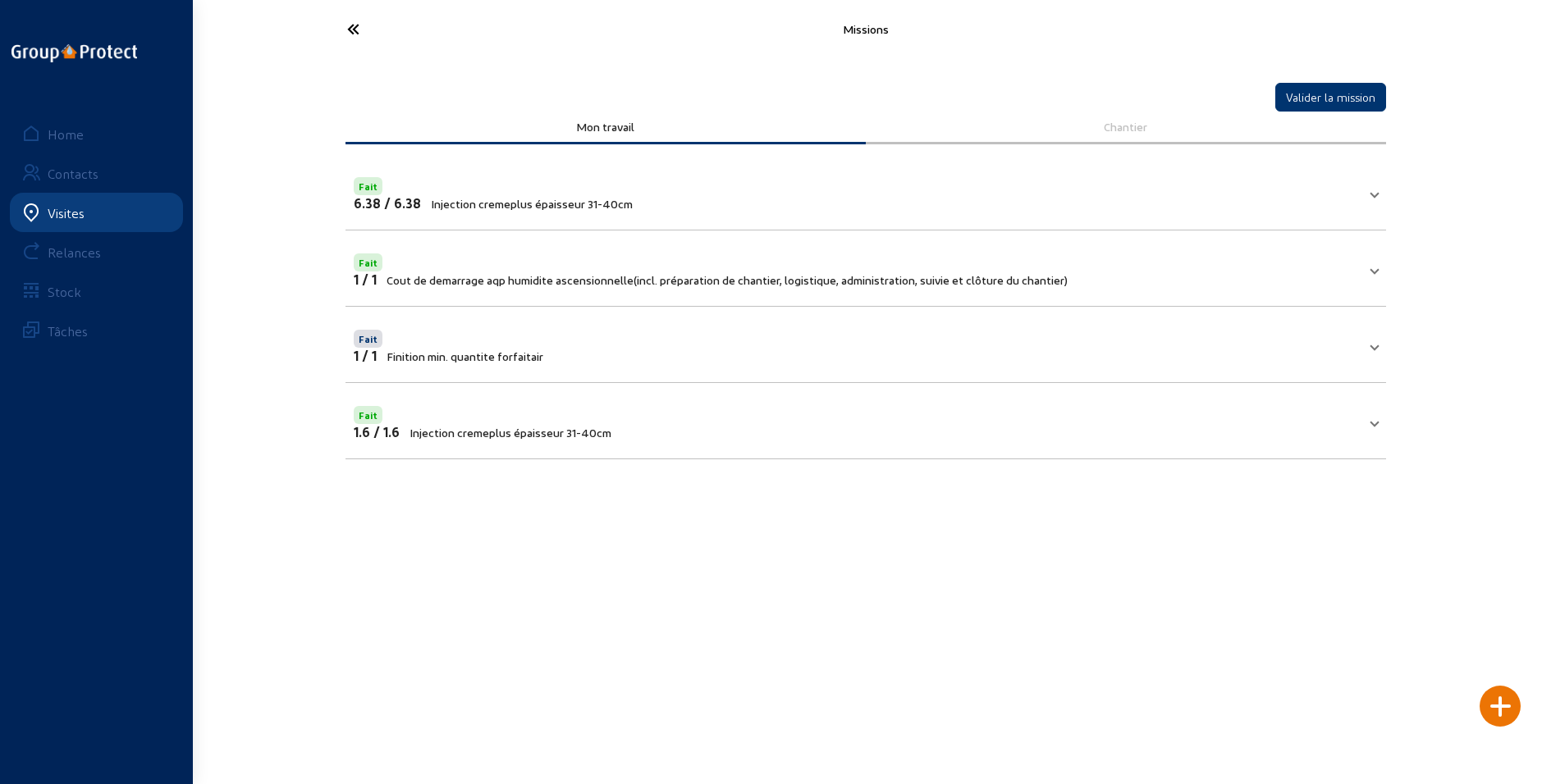
click at [351, 32] on icon at bounding box center [414, 29] width 151 height 29
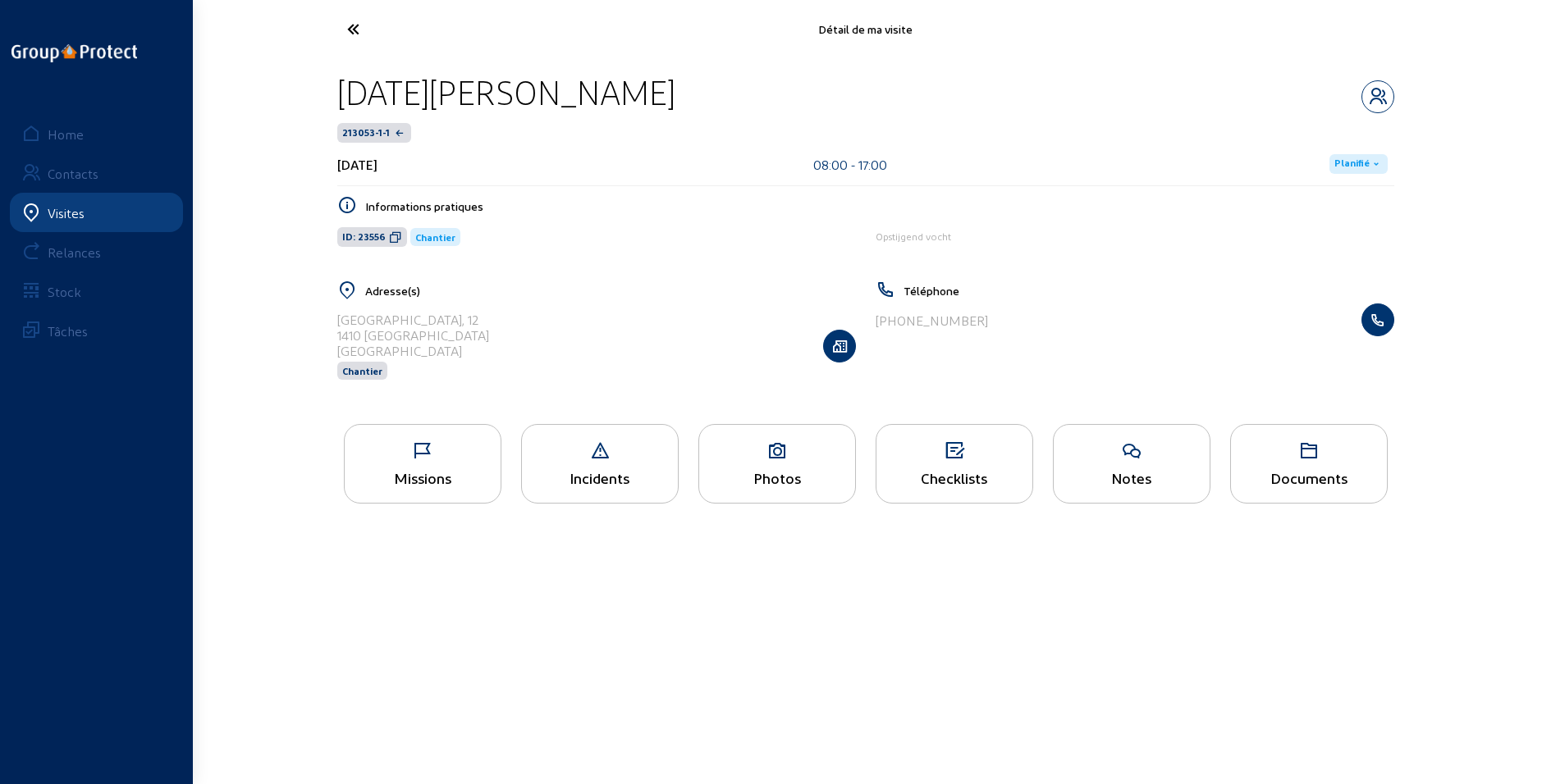
click at [584, 468] on div "Incidents" at bounding box center [599, 464] width 157 height 80
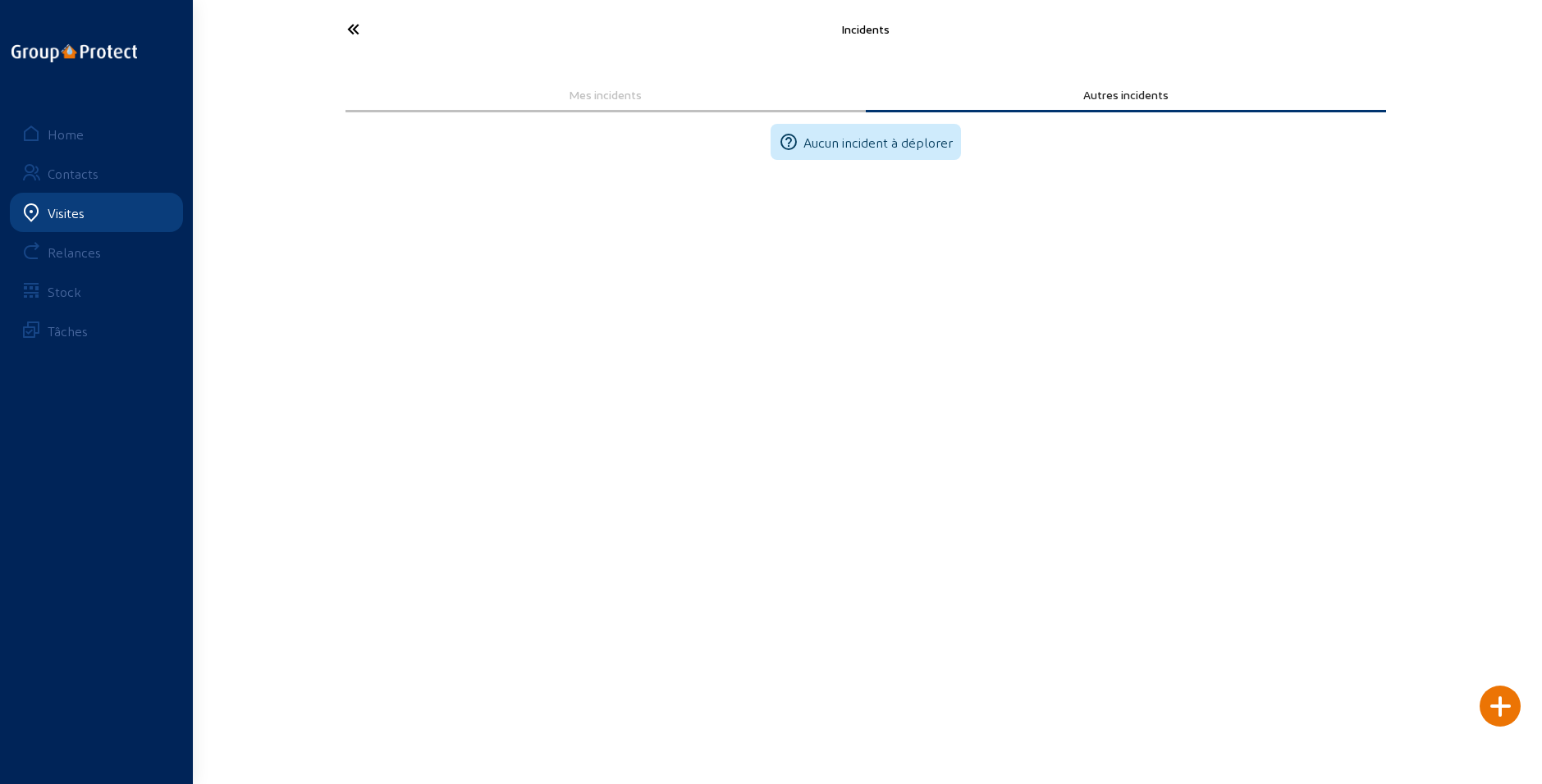
click at [361, 20] on icon at bounding box center [414, 29] width 151 height 29
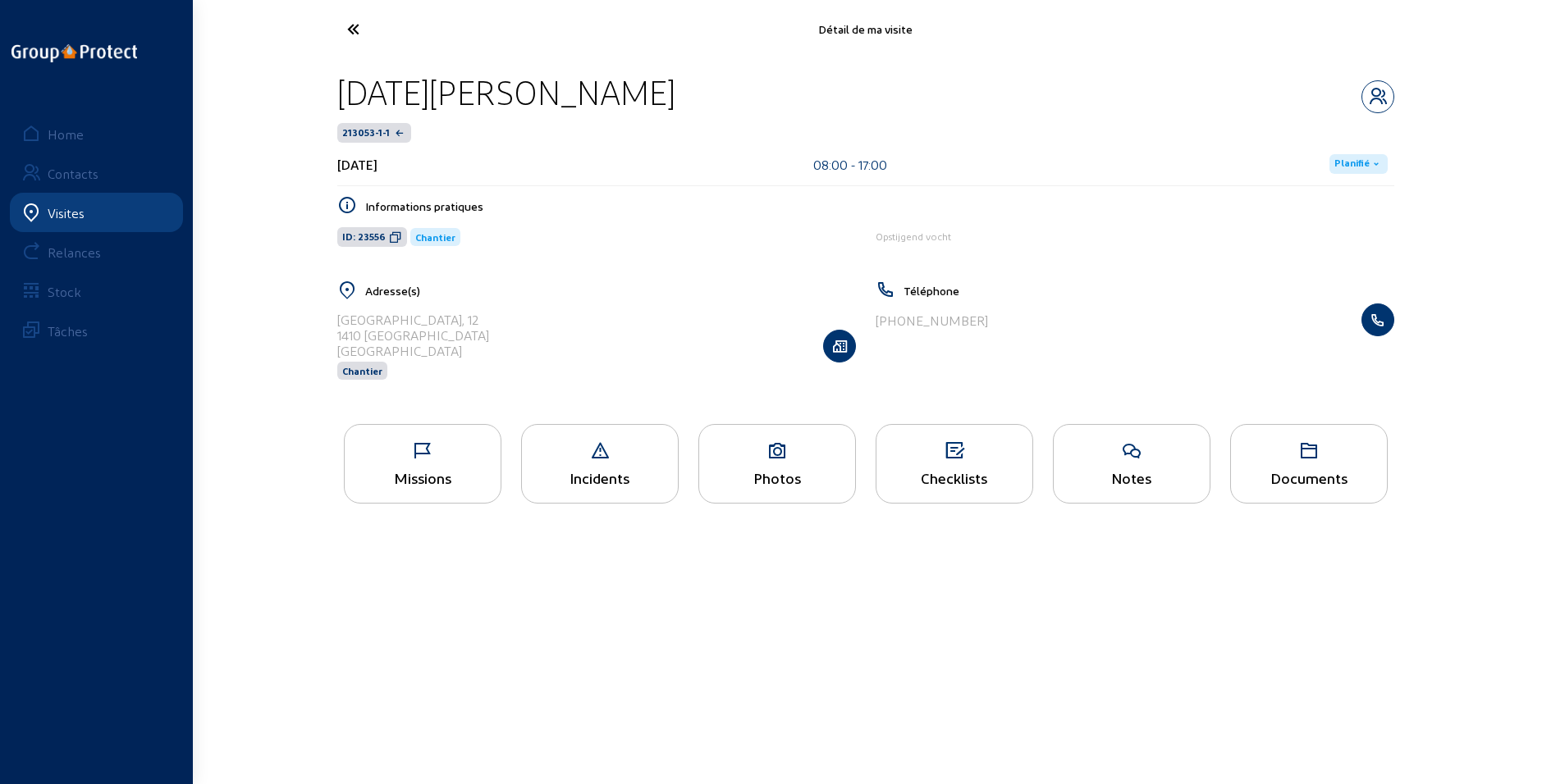
click at [912, 471] on div "Checklists" at bounding box center [954, 478] width 156 height 17
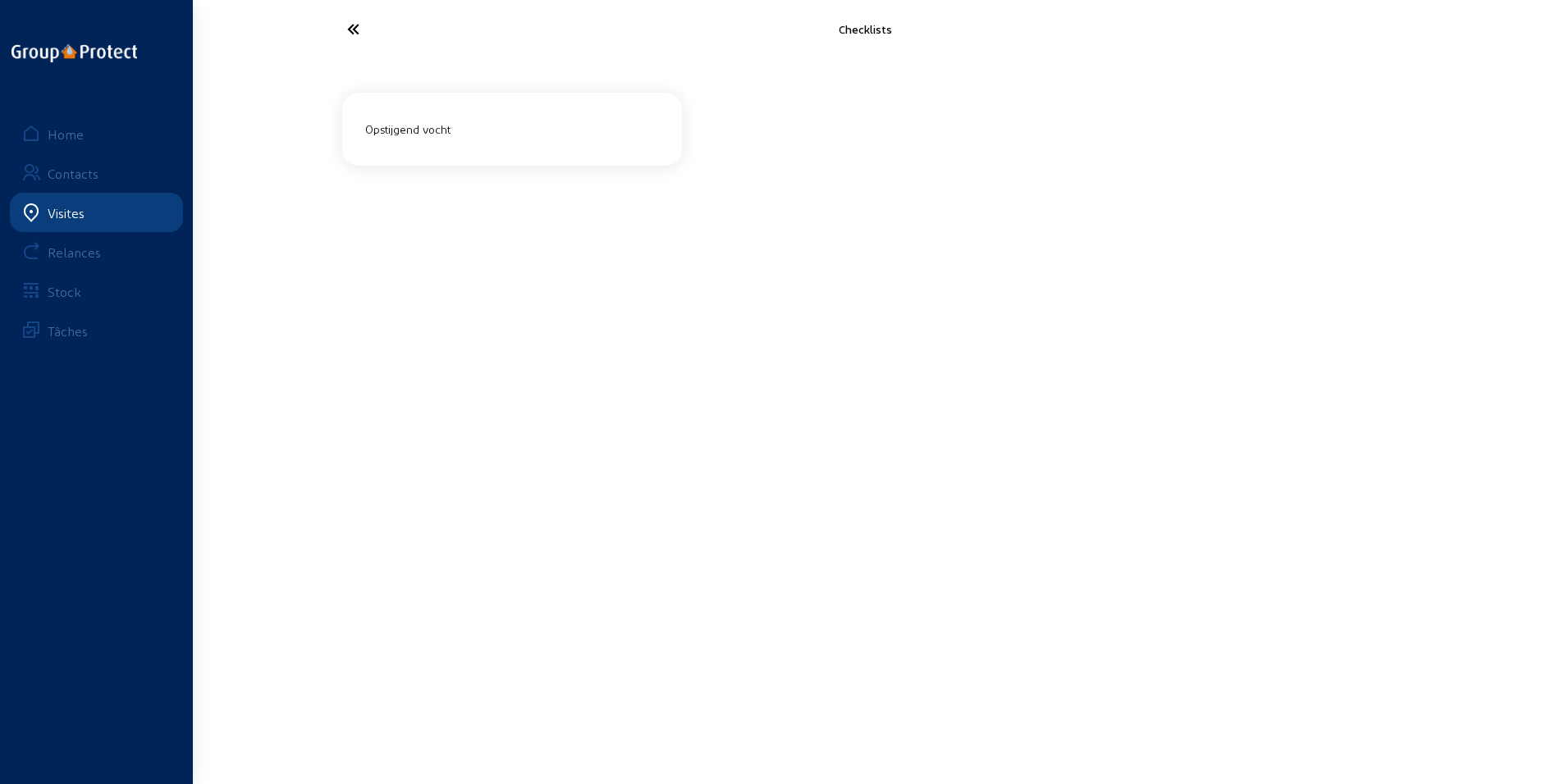
click at [451, 140] on div "Opstijgend vocht" at bounding box center [513, 129] width 308 height 27
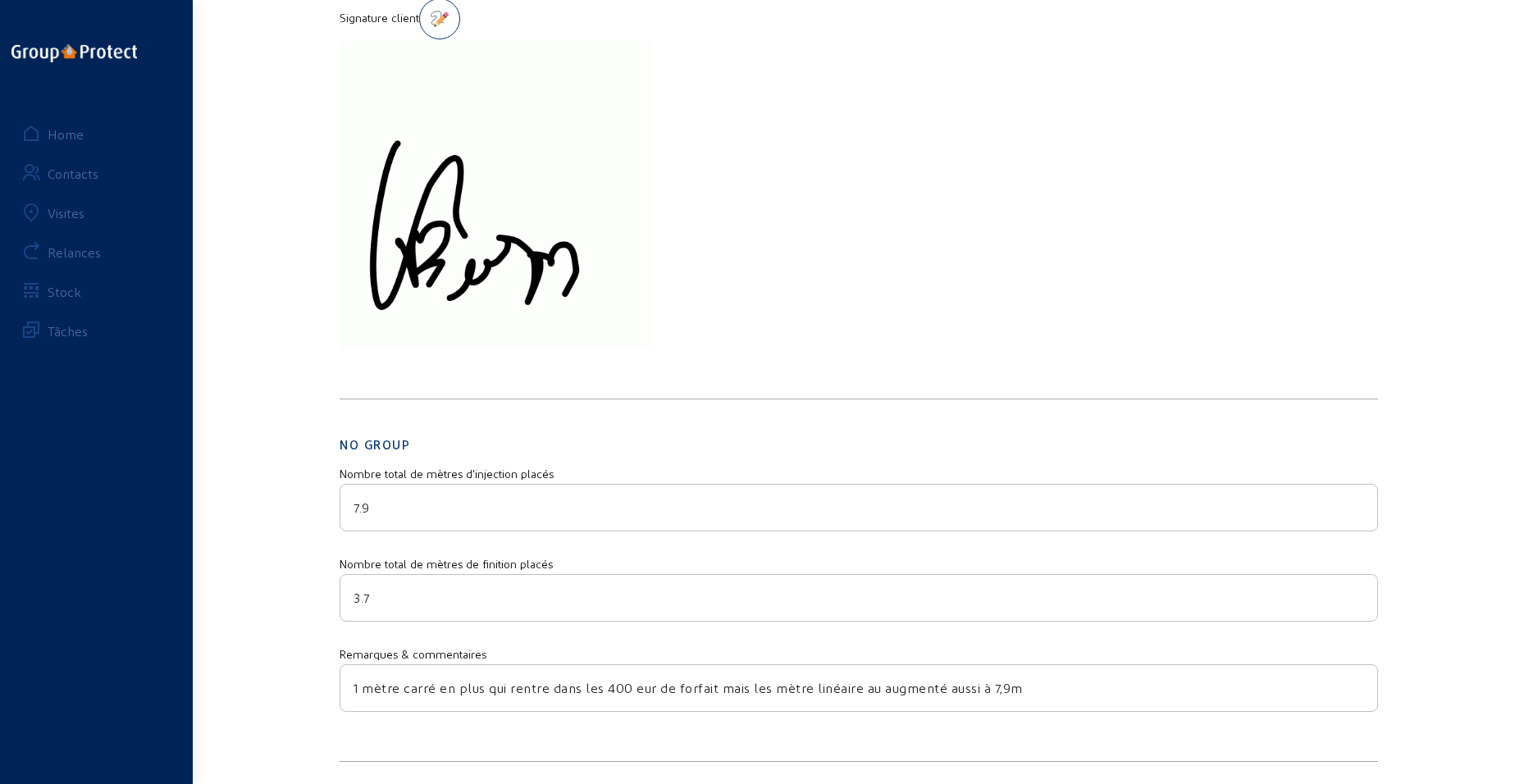
scroll to position [797, 0]
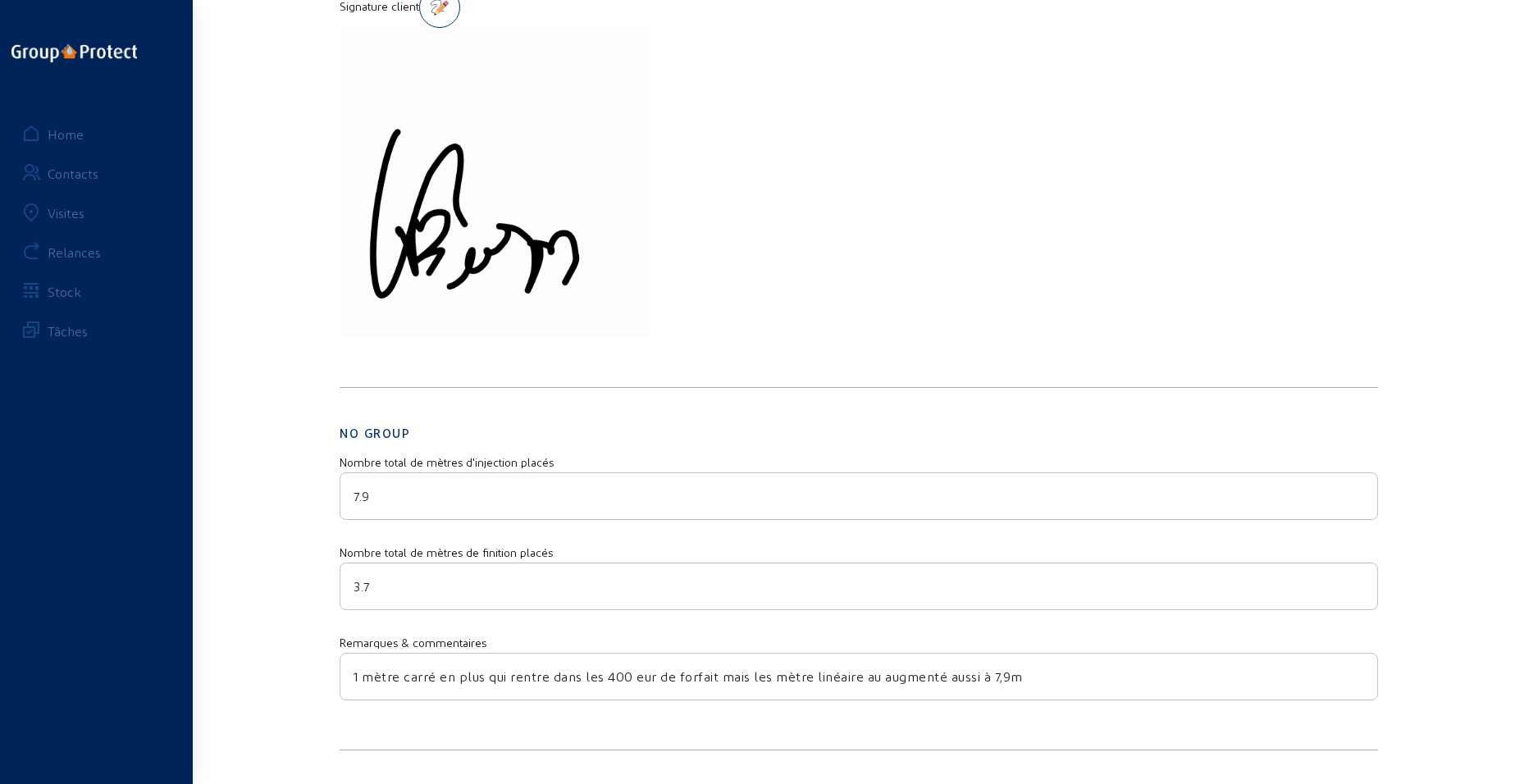
drag, startPoint x: 203, startPoint y: 135, endPoint x: 203, endPoint y: 124, distance: 11.0
